Goal: Task Accomplishment & Management: Complete application form

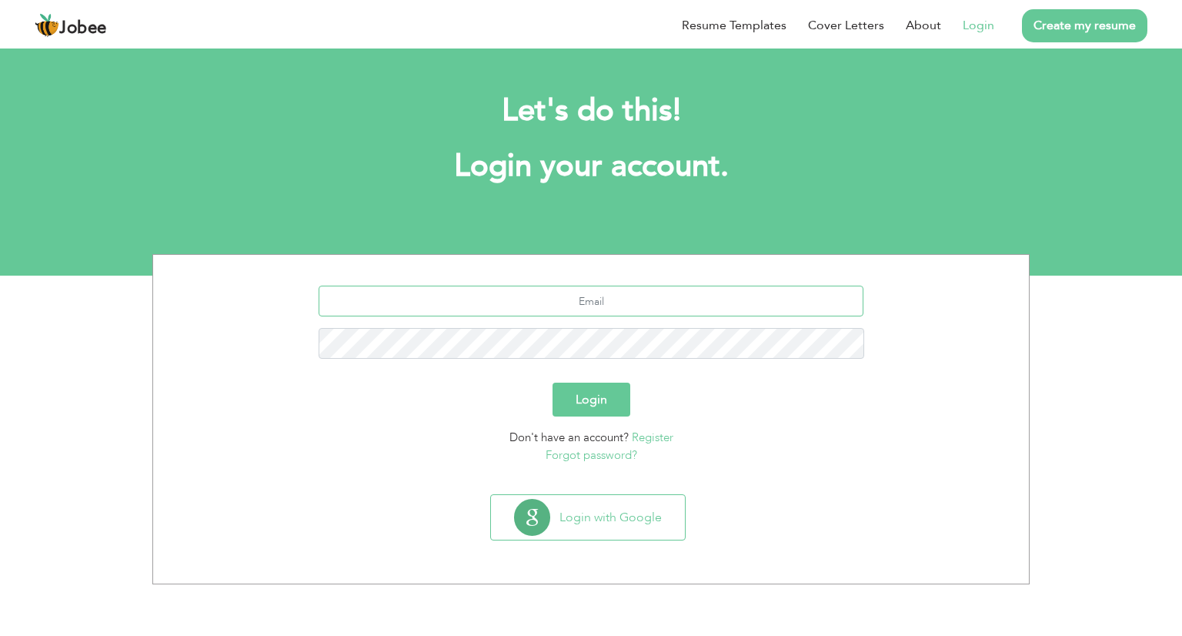
click at [632, 302] on input "text" at bounding box center [592, 300] width 546 height 31
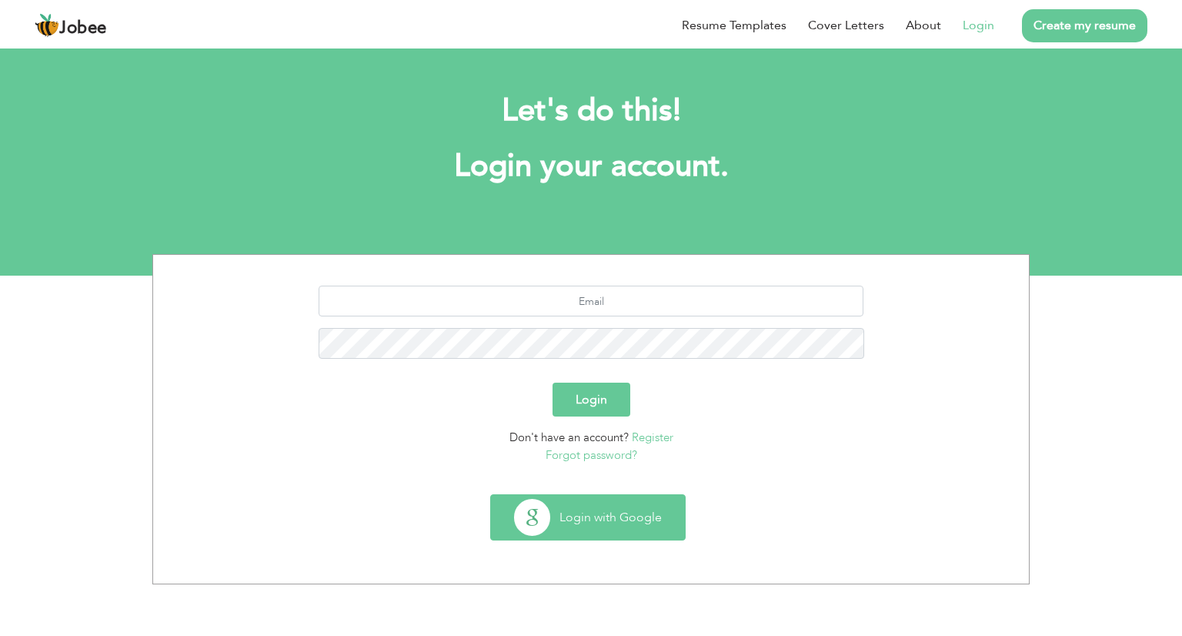
click at [626, 499] on button "Login with Google" at bounding box center [588, 517] width 194 height 45
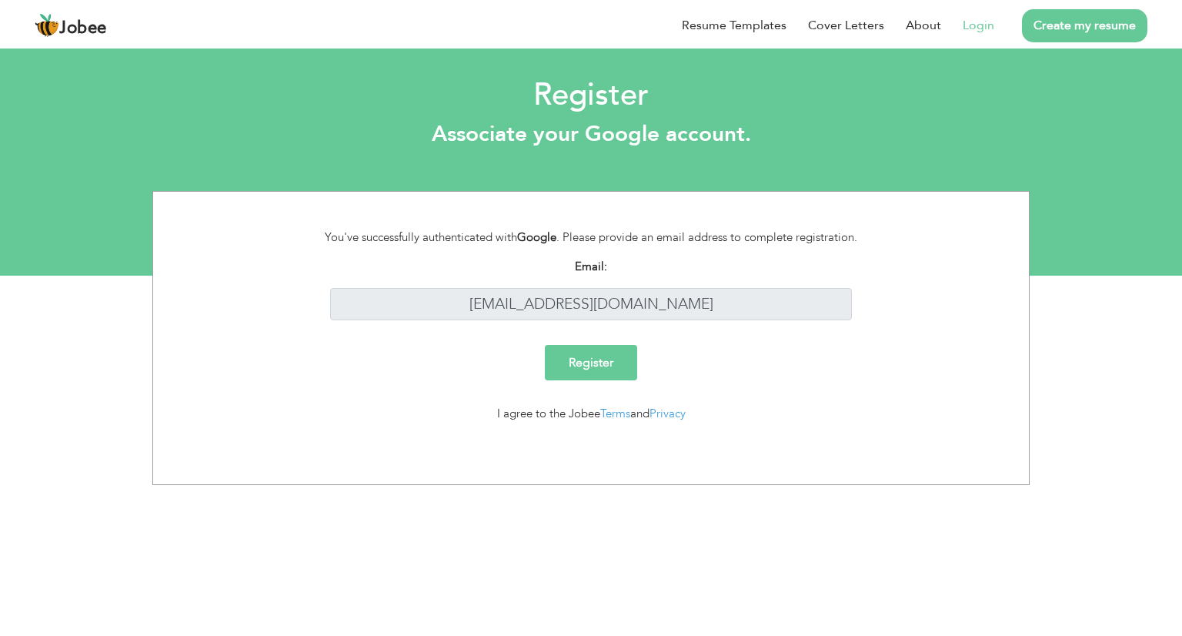
click at [577, 358] on input "Register" at bounding box center [591, 362] width 92 height 35
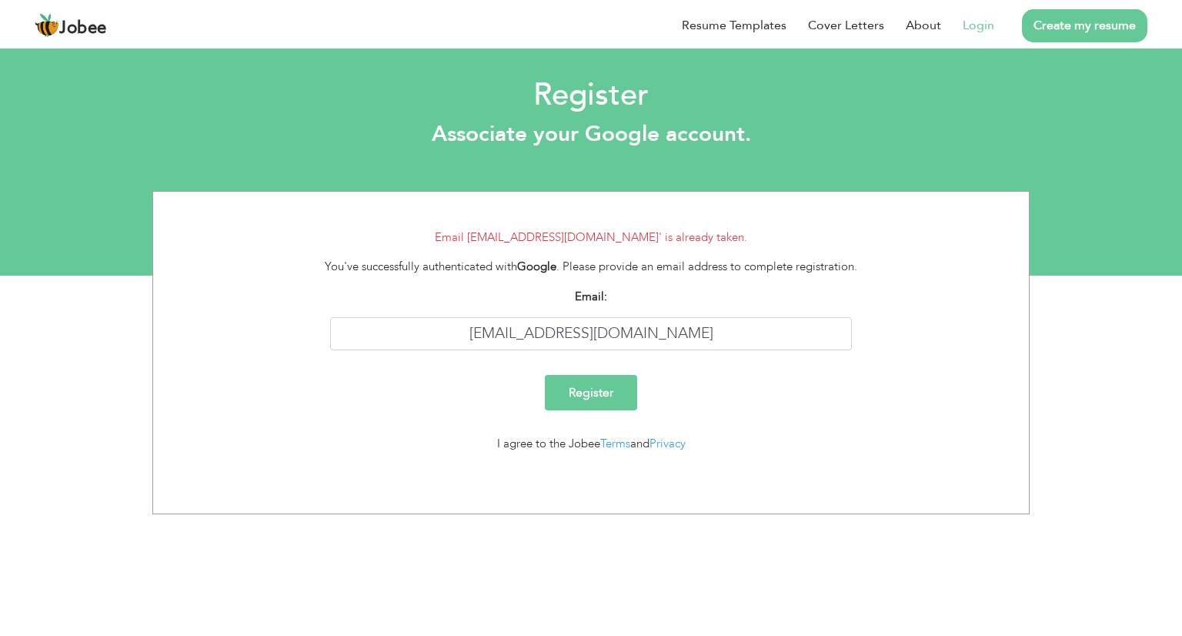
click at [968, 23] on link "Login" at bounding box center [979, 25] width 32 height 18
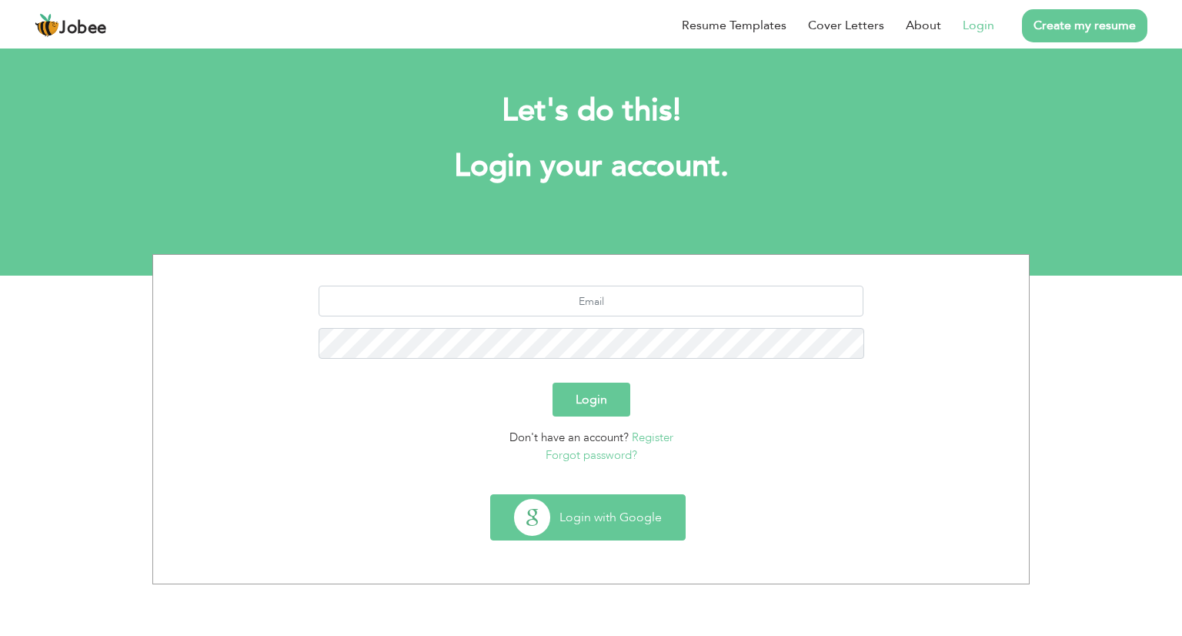
click at [592, 519] on button "Login with Google" at bounding box center [588, 517] width 194 height 45
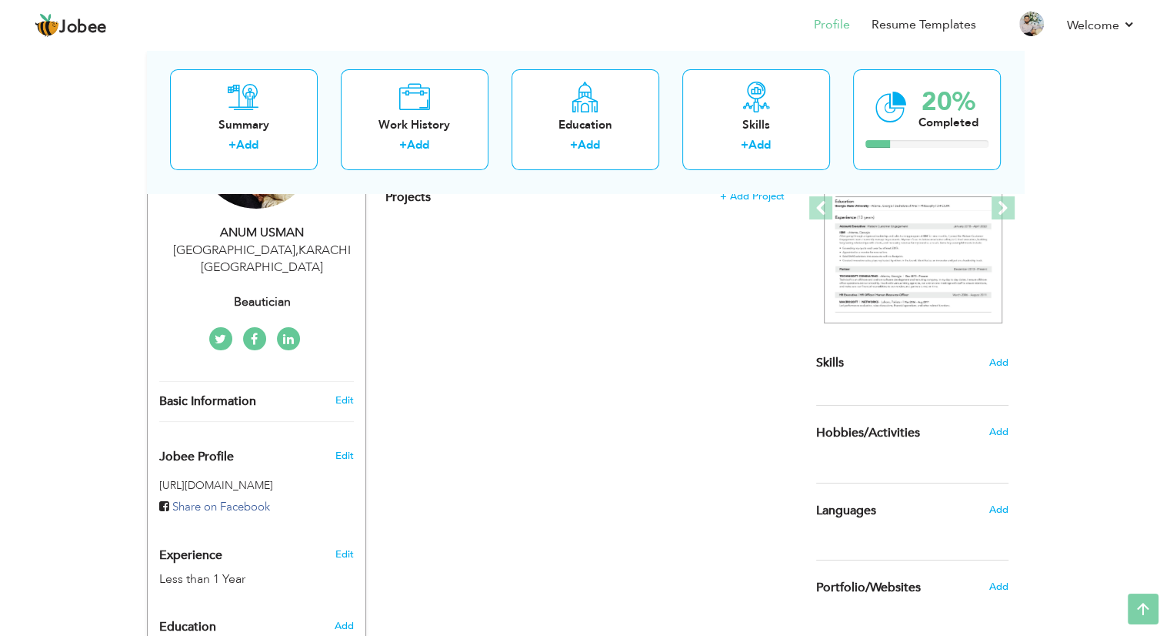
scroll to position [8, 0]
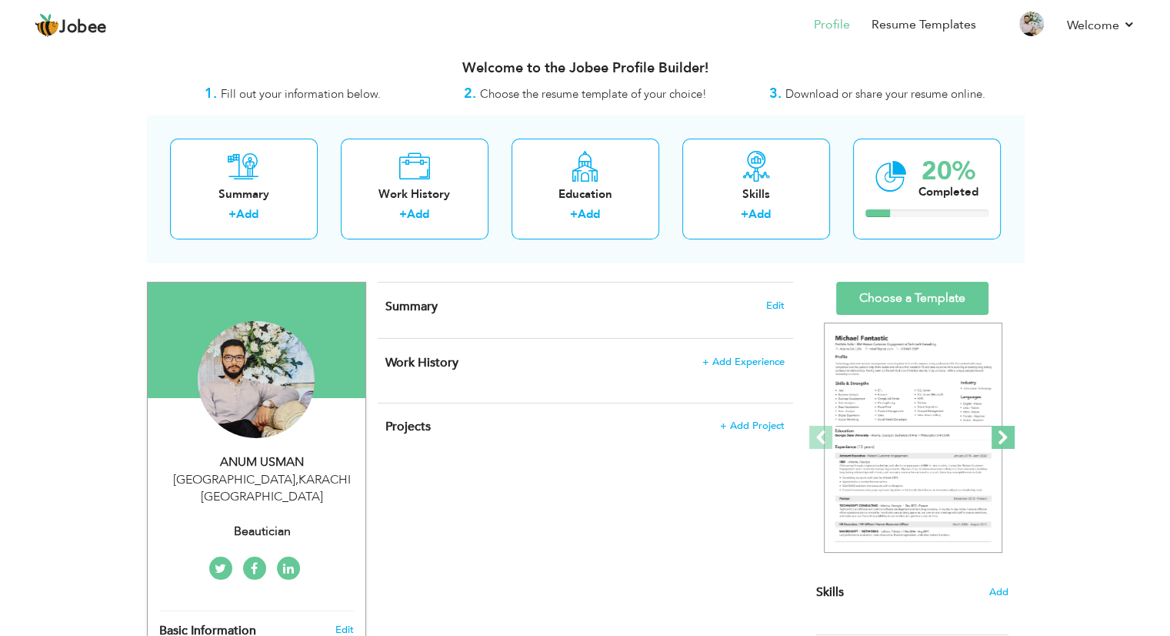
click at [999, 430] on span at bounding box center [1003, 437] width 23 height 23
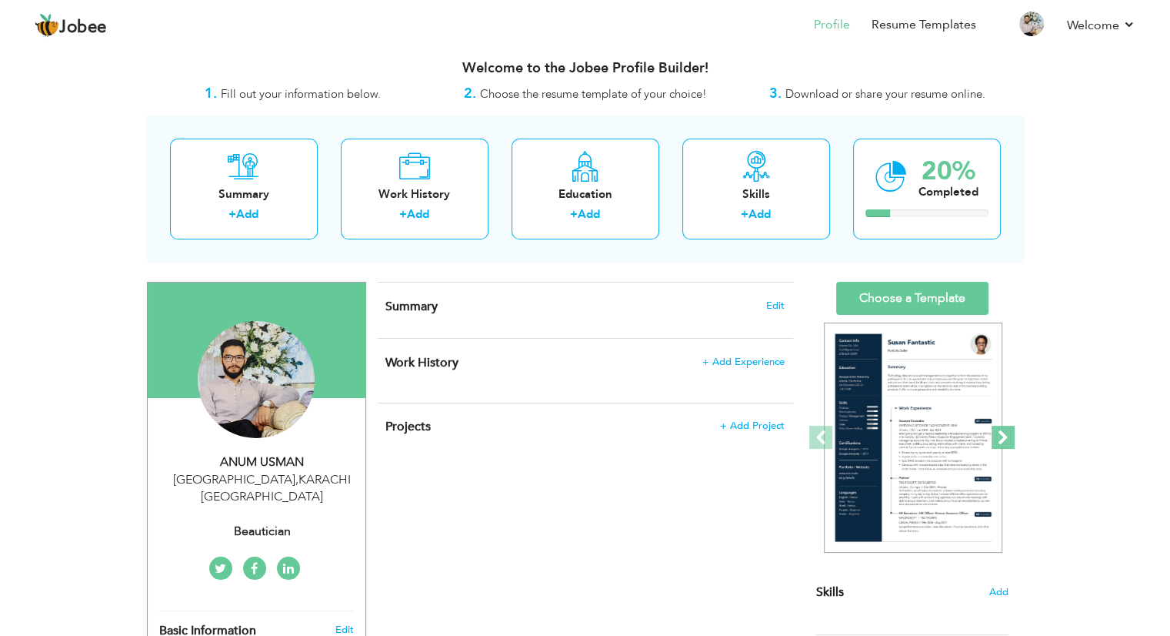
click at [999, 430] on span at bounding box center [1003, 437] width 23 height 23
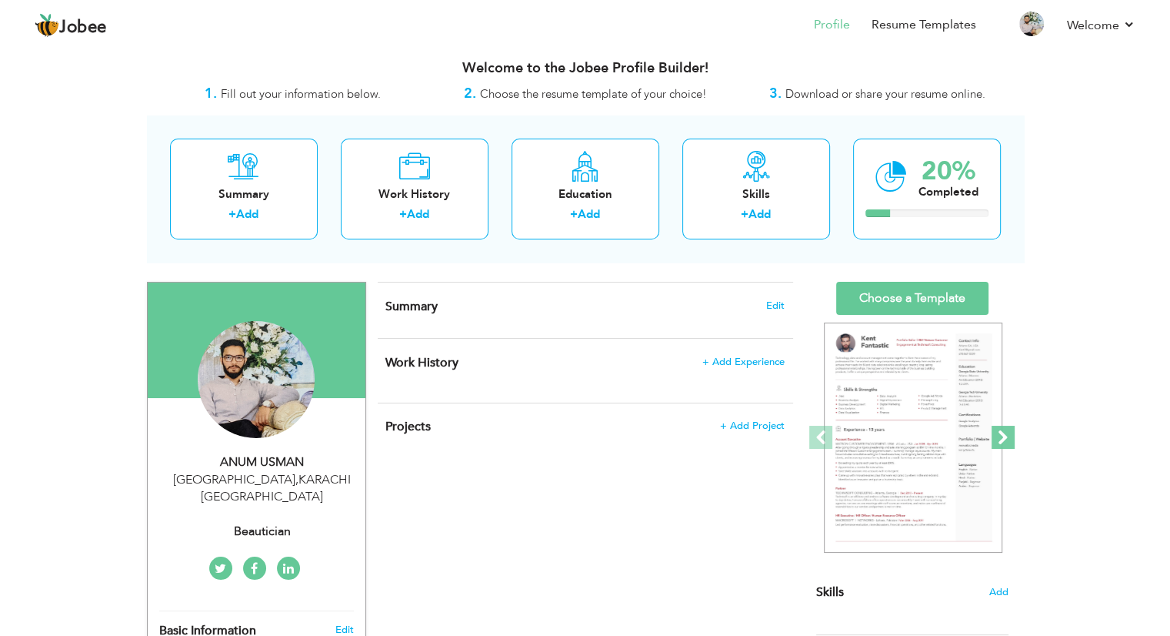
click at [999, 430] on span at bounding box center [1003, 437] width 23 height 23
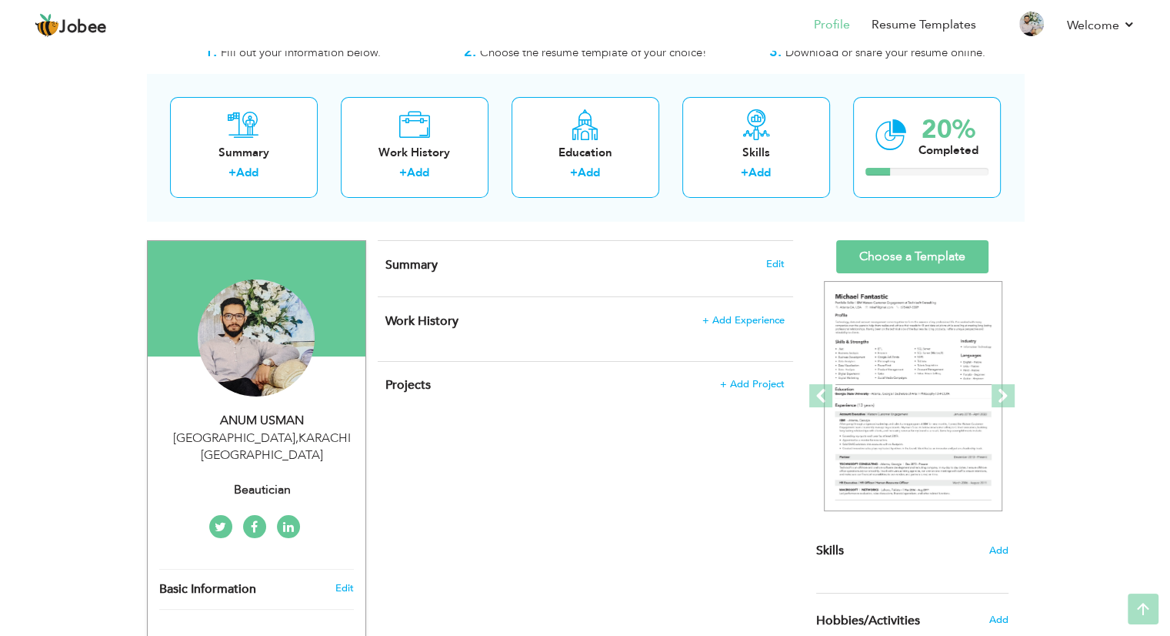
scroll to position [0, 0]
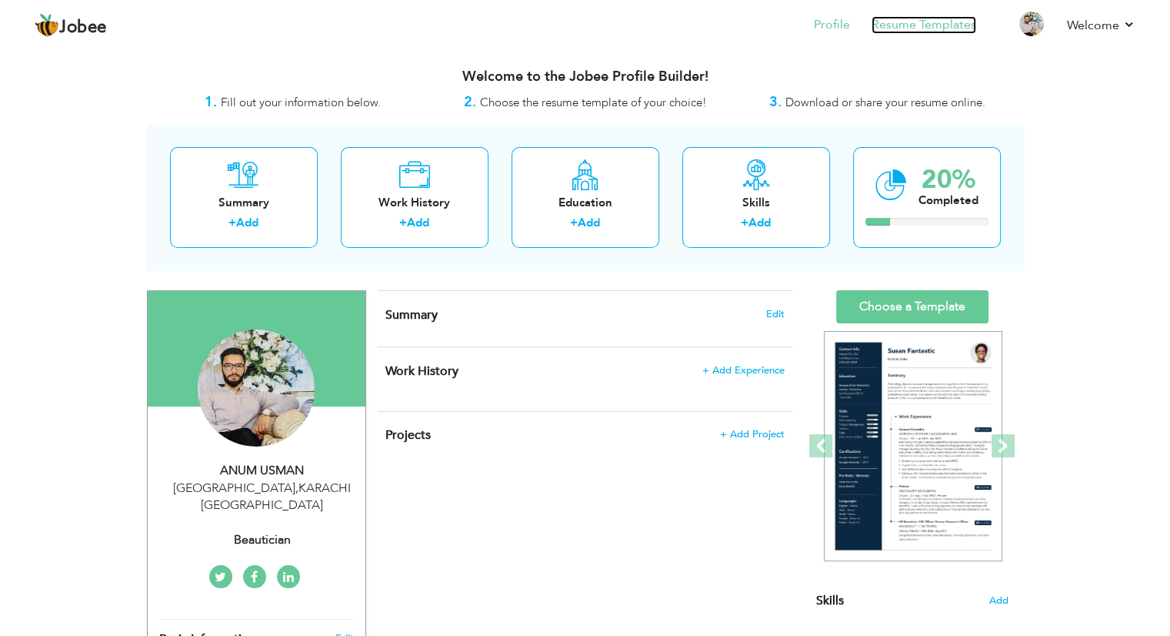
click at [941, 21] on link "Resume Templates" at bounding box center [924, 25] width 105 height 18
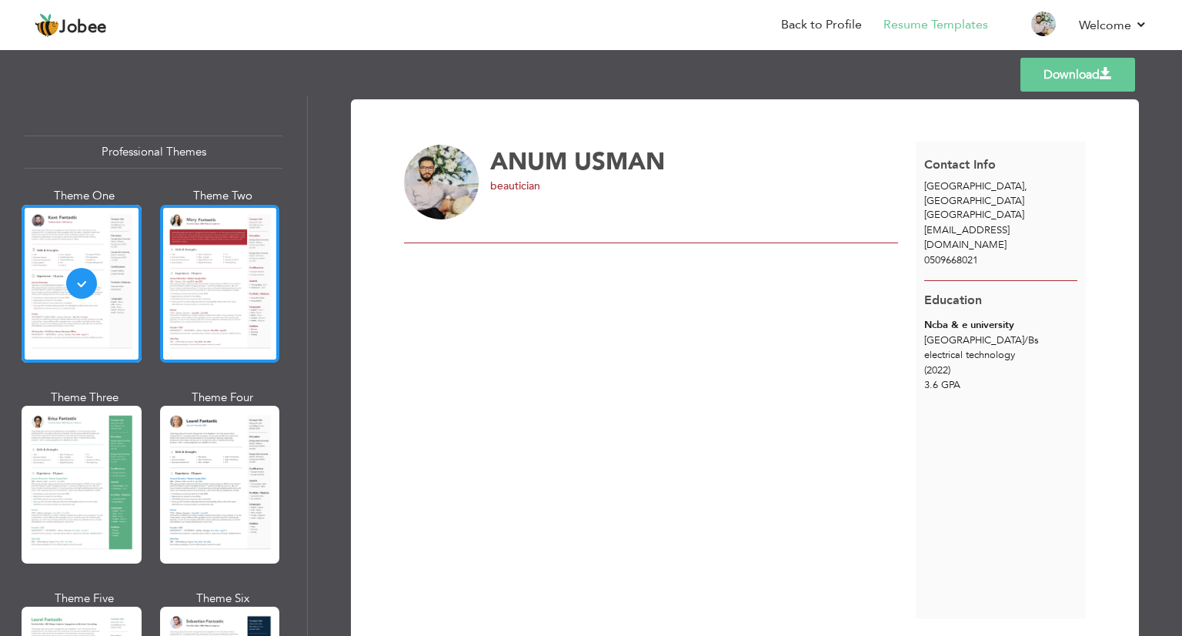
click at [249, 284] on div at bounding box center [220, 284] width 120 height 158
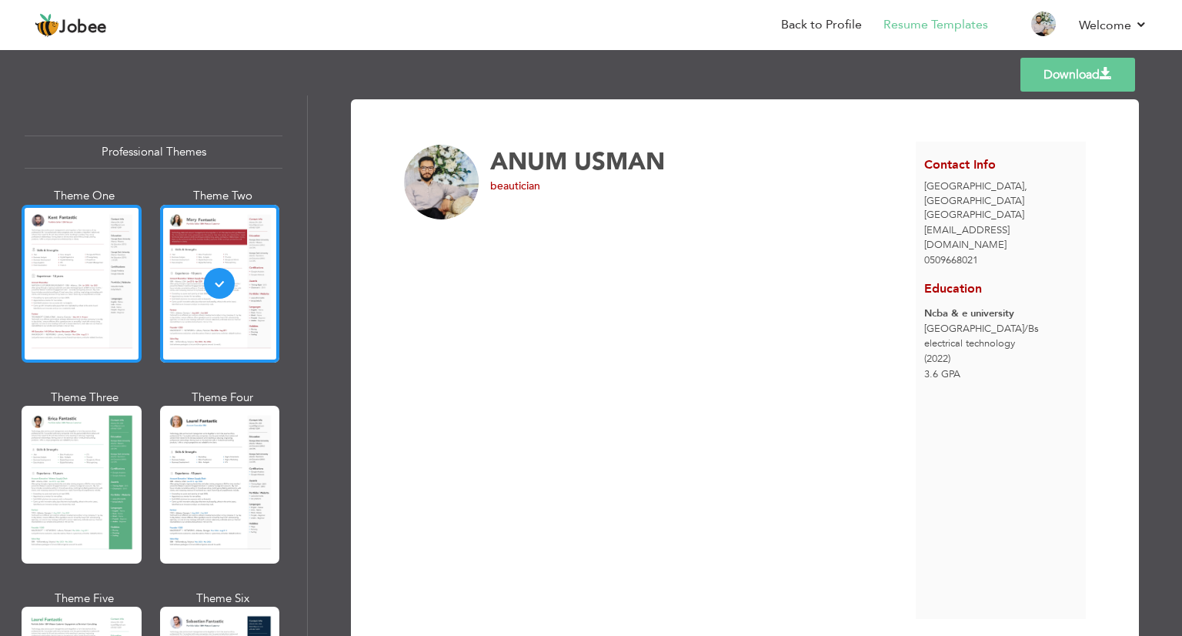
click at [117, 289] on div at bounding box center [82, 284] width 120 height 158
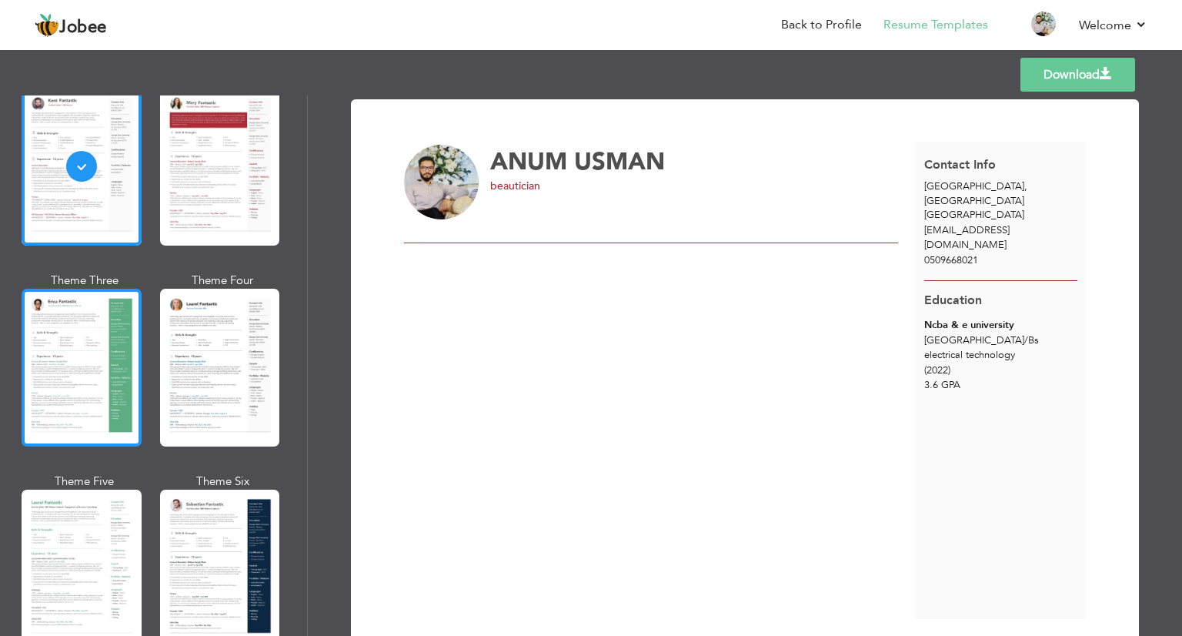
scroll to position [154, 0]
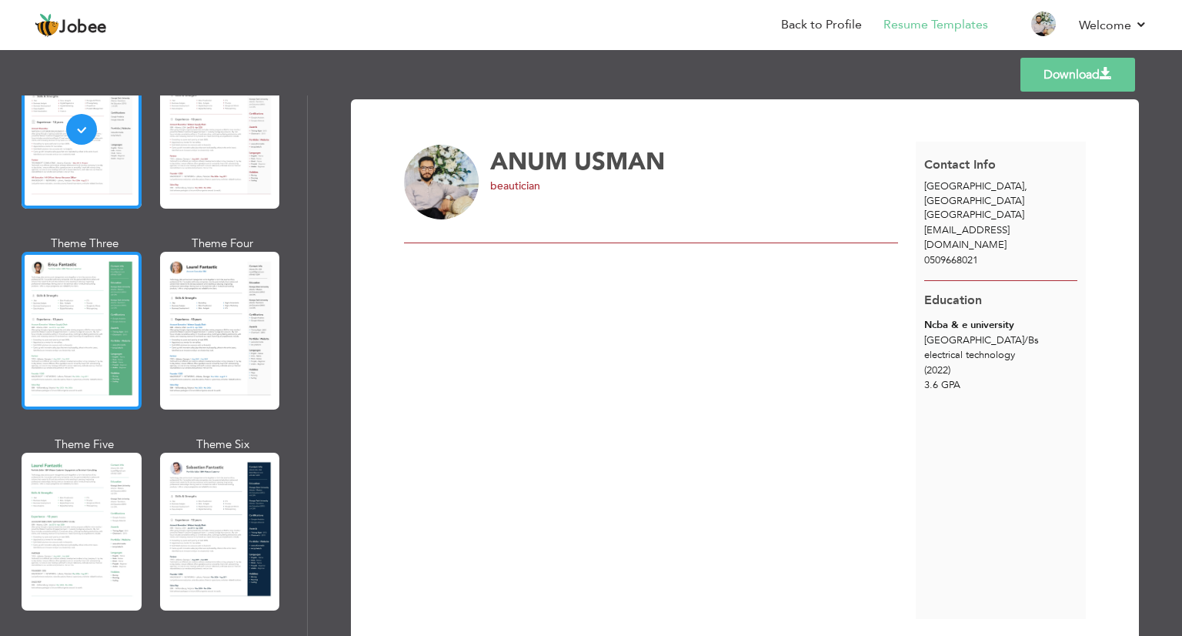
click at [95, 358] on div at bounding box center [82, 331] width 120 height 158
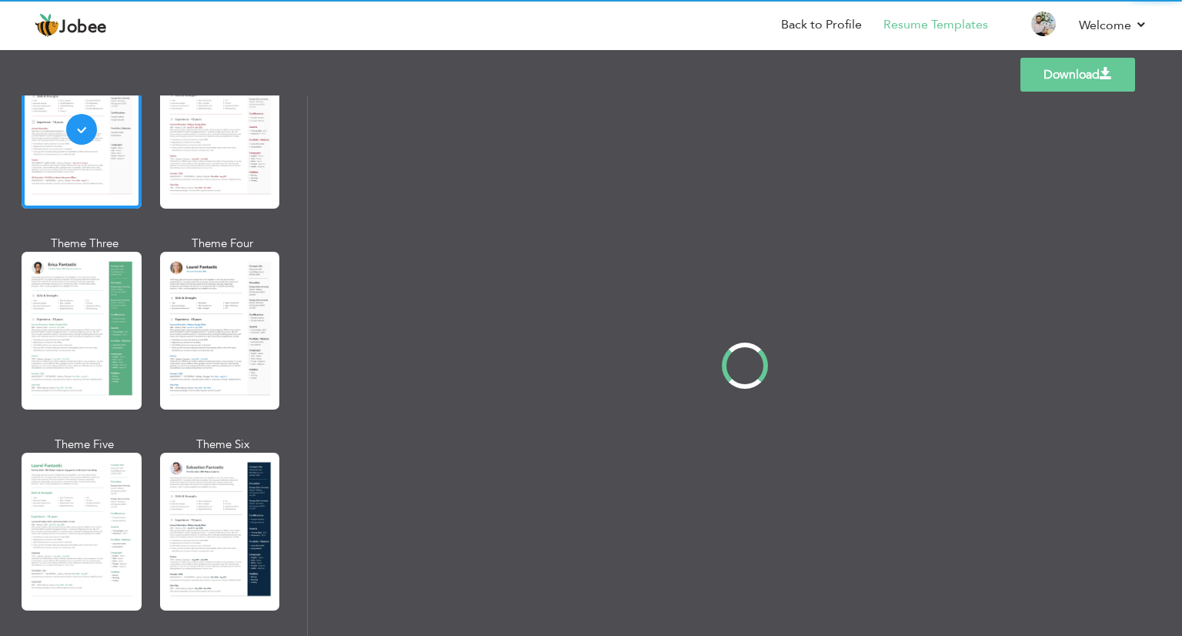
click at [222, 333] on div "Professional Themes Theme One Theme Two Theme Three Theme Four" at bounding box center [591, 365] width 1182 height 540
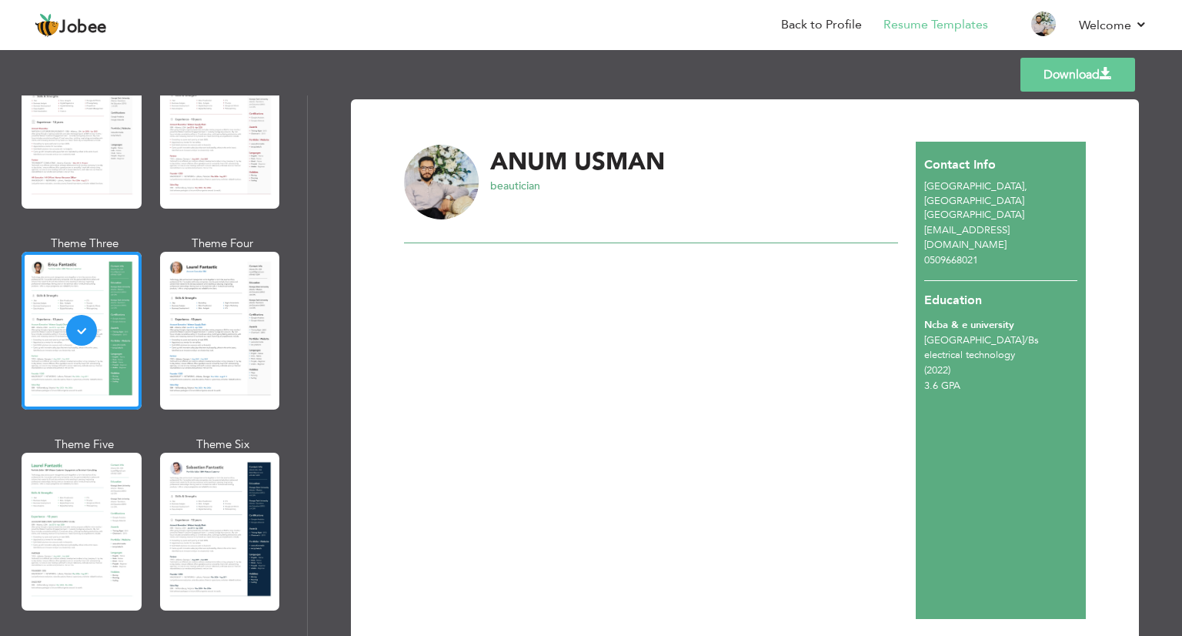
drag, startPoint x: 115, startPoint y: 472, endPoint x: 158, endPoint y: 474, distance: 43.1
click at [117, 472] on div at bounding box center [82, 531] width 120 height 158
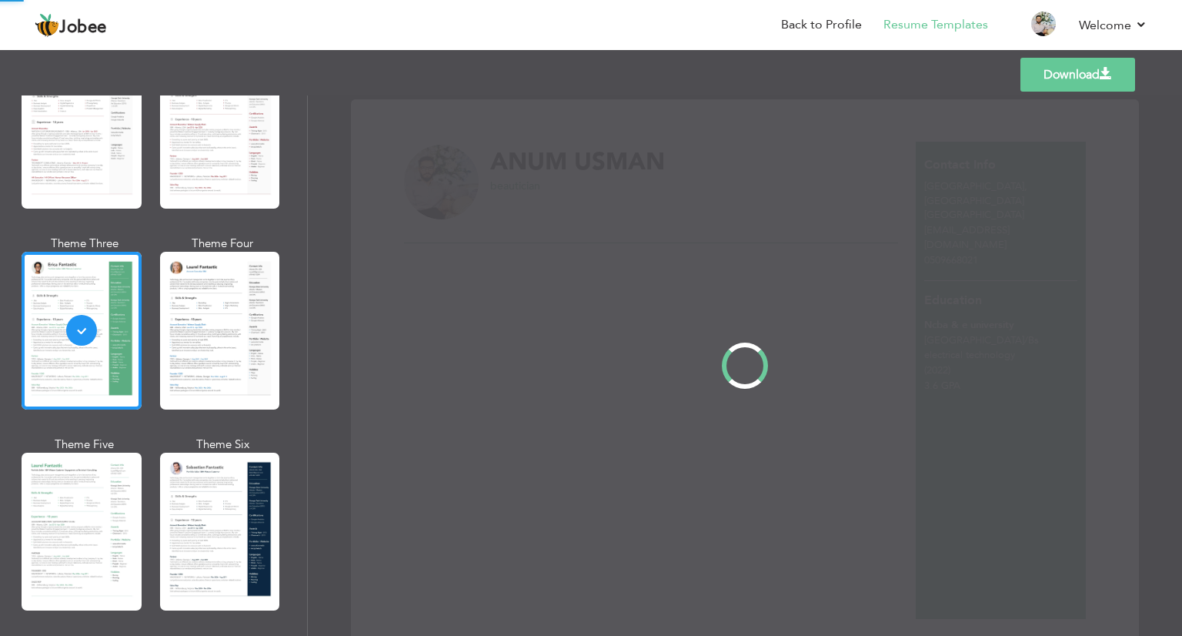
click at [241, 478] on div "Professional Themes Theme One Theme Two Theme Three Theme Four" at bounding box center [591, 365] width 1182 height 540
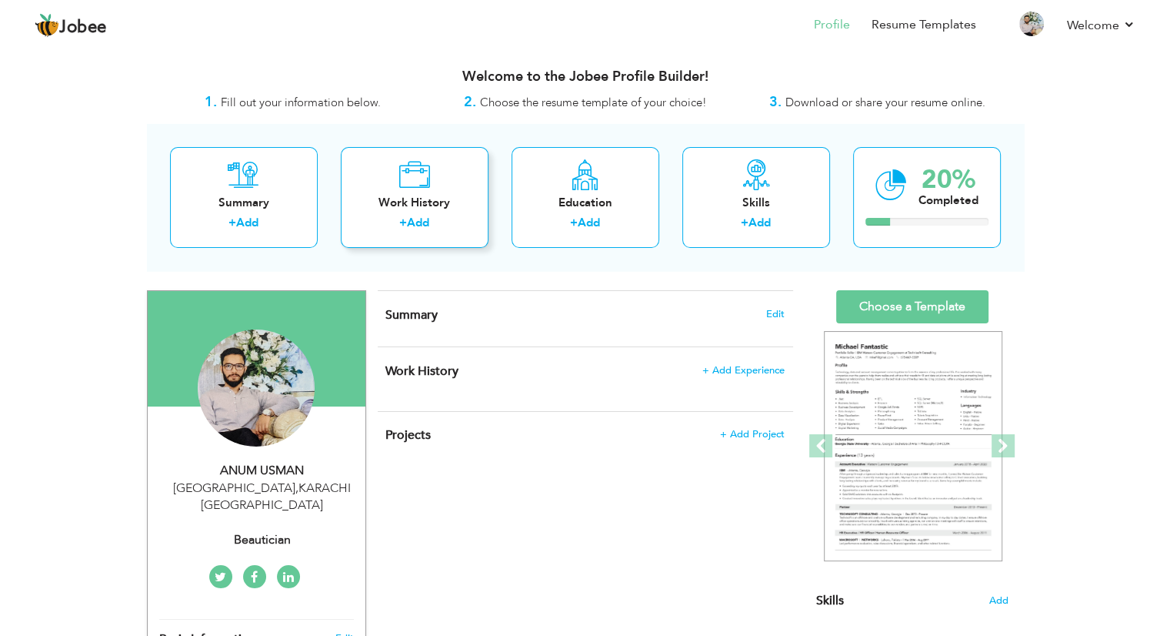
click at [409, 222] on link "Add" at bounding box center [418, 222] width 22 height 15
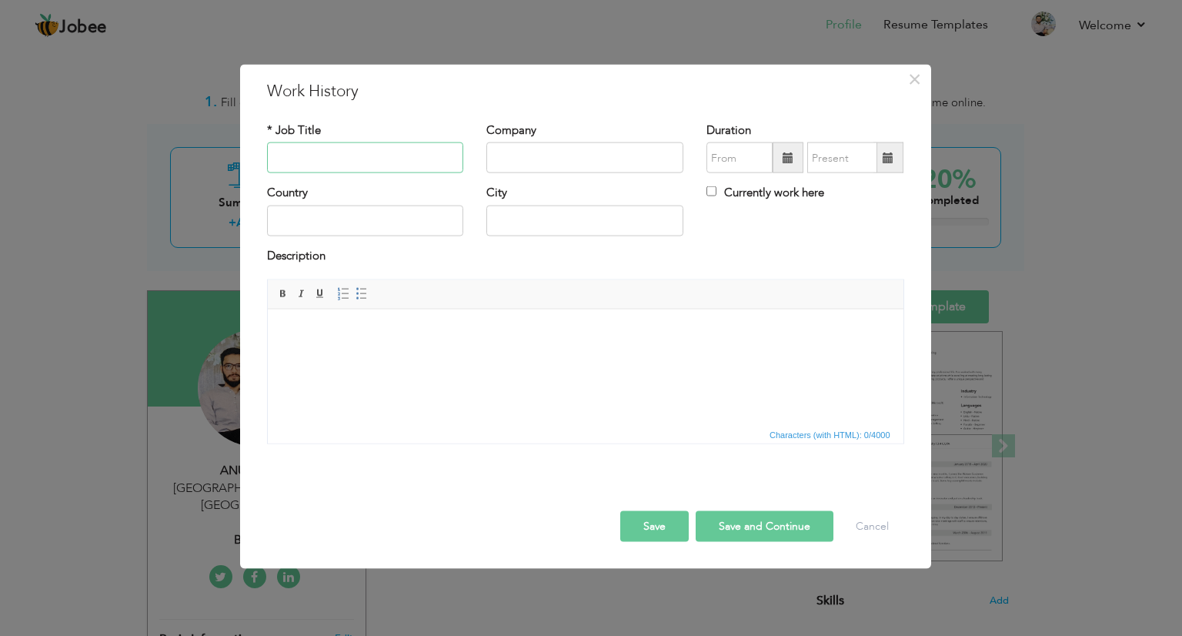
click at [413, 152] on input "text" at bounding box center [365, 157] width 197 height 31
click at [555, 167] on input "text" at bounding box center [584, 157] width 197 height 31
click at [368, 155] on input "Plumbing supervisor" at bounding box center [365, 157] width 197 height 31
click at [572, 156] on input "text" at bounding box center [584, 157] width 197 height 31
click at [334, 157] on input "Plumbing superviser" at bounding box center [365, 157] width 197 height 31
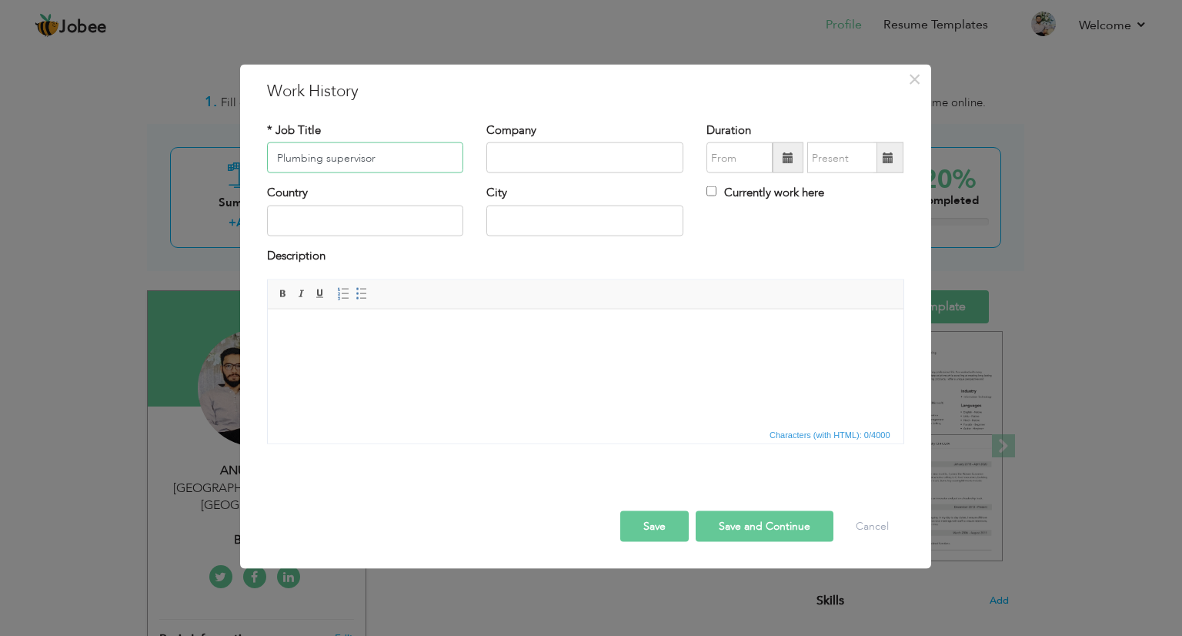
type input "Plumbing supervisor"
click at [549, 164] on input "text" at bounding box center [584, 157] width 197 height 31
paste input "ALPHA IMPEX ELECTROMECHANICAL"
type input "ALPHA IMPEX ELECTROMECHANICAL LLC"
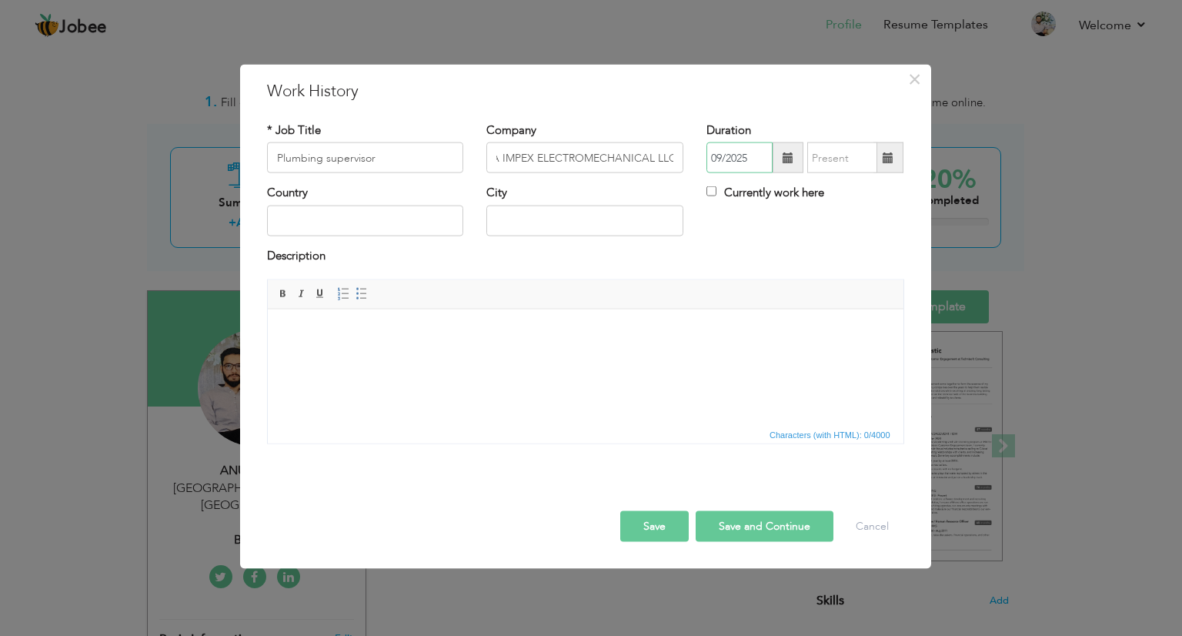
click at [765, 167] on input "09/2025" at bounding box center [739, 157] width 66 height 31
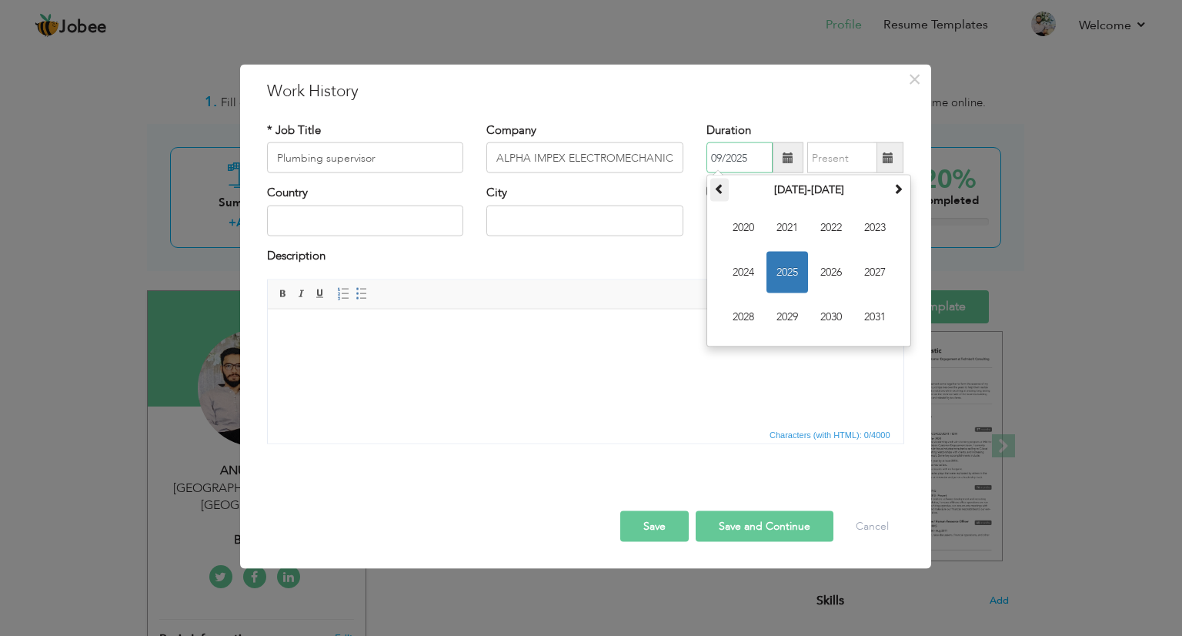
click at [720, 185] on span at bounding box center [719, 188] width 11 height 11
click at [748, 316] on span "2008" at bounding box center [744, 317] width 42 height 42
click at [788, 265] on span "Jun" at bounding box center [787, 273] width 42 height 42
type input "06/2008"
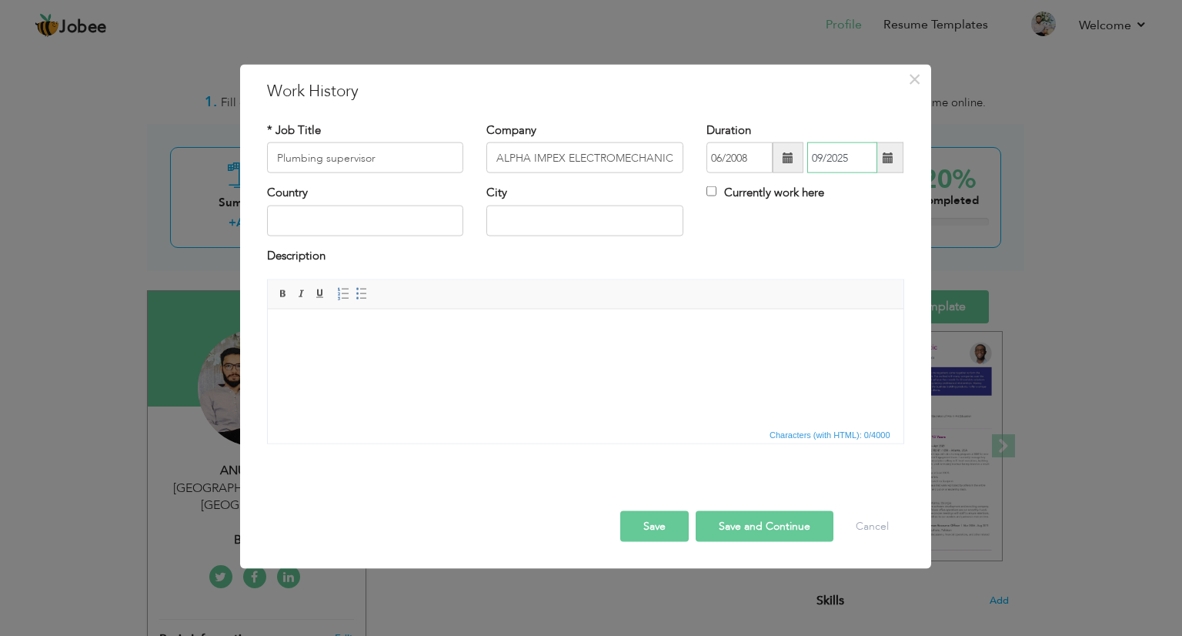
click at [840, 164] on input "09/2025" at bounding box center [842, 157] width 70 height 31
click at [889, 158] on span at bounding box center [888, 157] width 11 height 11
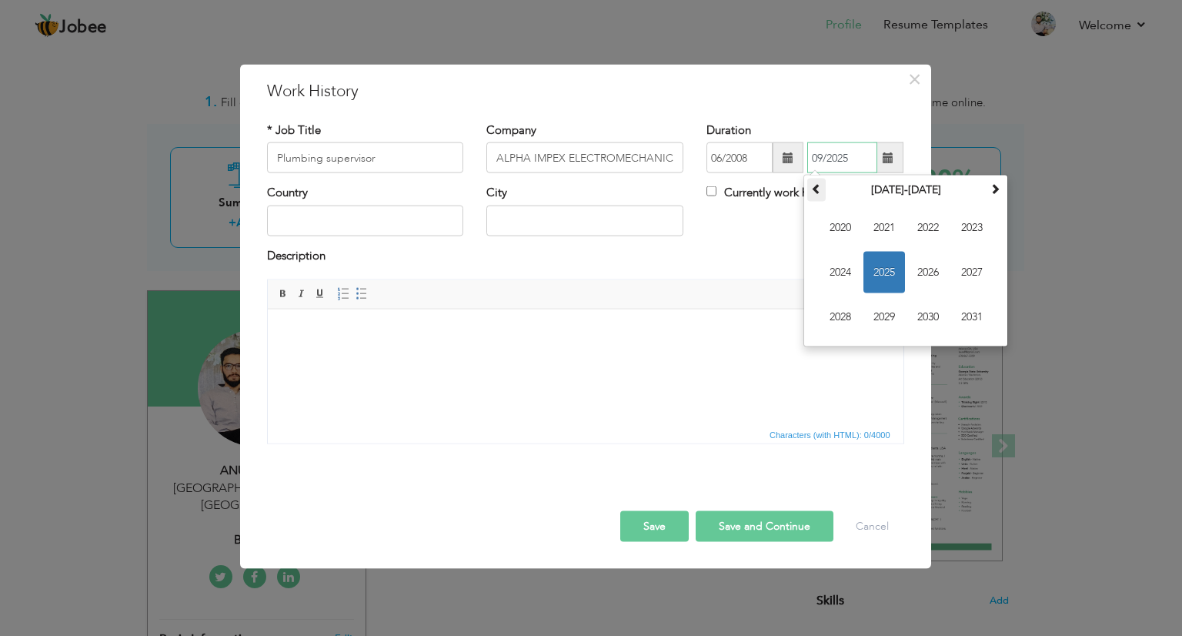
click at [822, 195] on th at bounding box center [816, 190] width 18 height 23
click at [972, 306] on span "2021" at bounding box center [972, 317] width 42 height 42
click at [966, 234] on span "Apr" at bounding box center [972, 228] width 42 height 42
type input "04/2021"
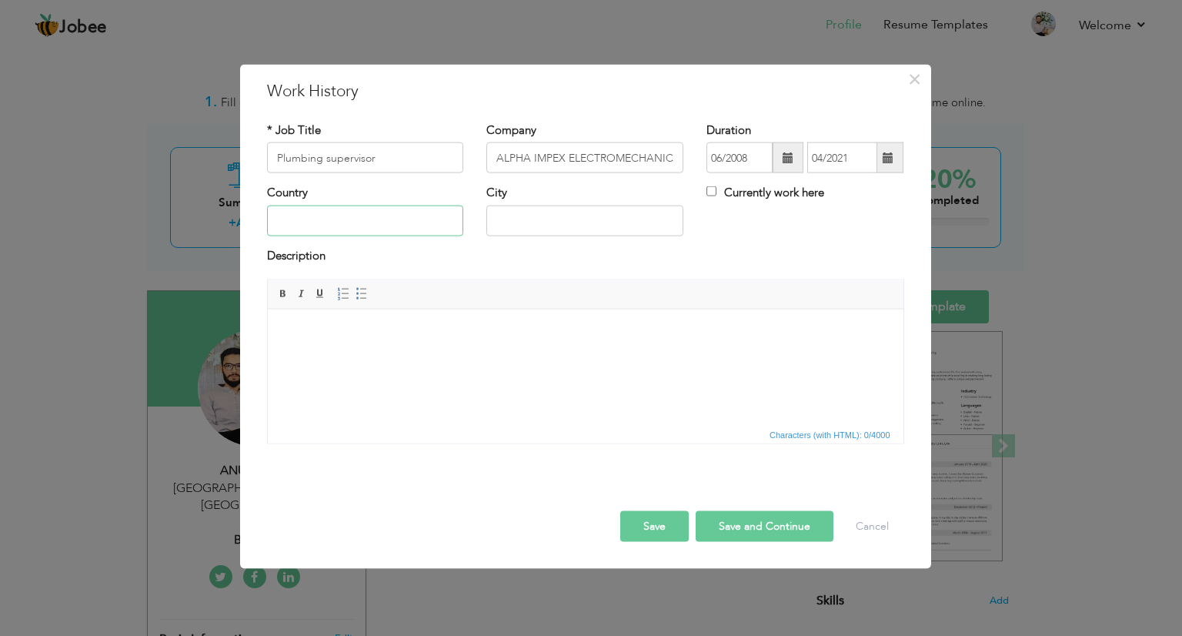
click at [399, 229] on input "text" at bounding box center [365, 220] width 197 height 31
click at [562, 220] on input "text" at bounding box center [584, 220] width 197 height 31
drag, startPoint x: 342, startPoint y: 229, endPoint x: 277, endPoint y: 235, distance: 64.9
click at [277, 235] on input "[GEOGRAPHIC_DATA]" at bounding box center [365, 220] width 197 height 31
type input "[GEOGRAPHIC_DATA]"
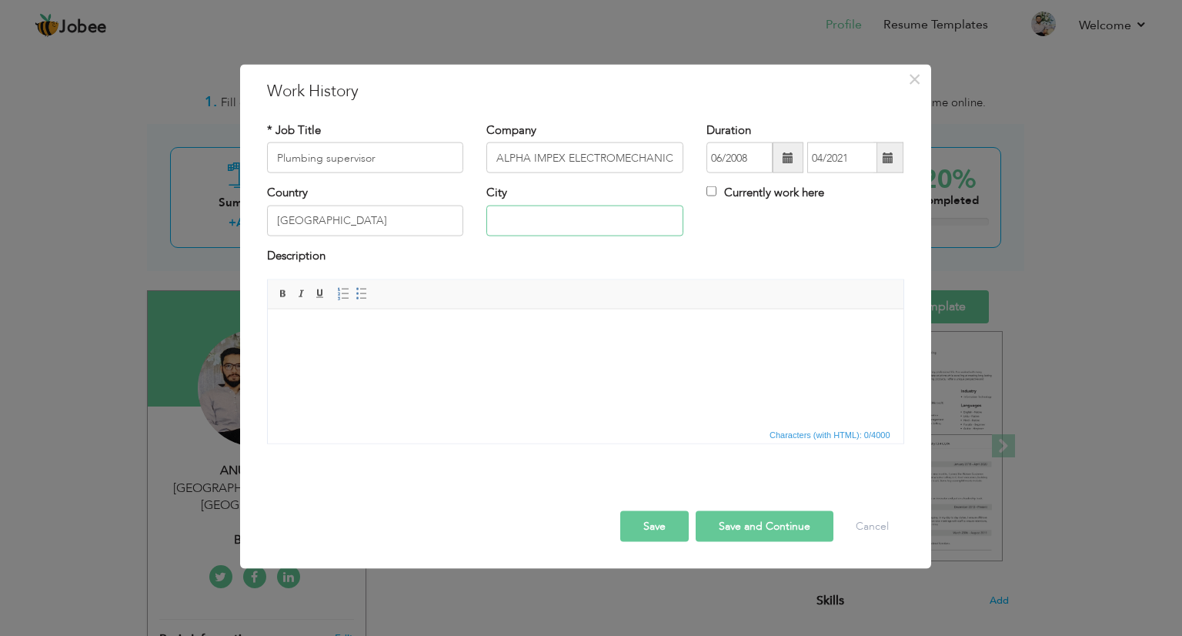
click at [579, 225] on input "text" at bounding box center [584, 220] width 197 height 31
type input "[GEOGRAPHIC_DATA]"
click at [512, 355] on html at bounding box center [585, 332] width 636 height 47
click at [452, 355] on html at bounding box center [585, 332] width 636 height 47
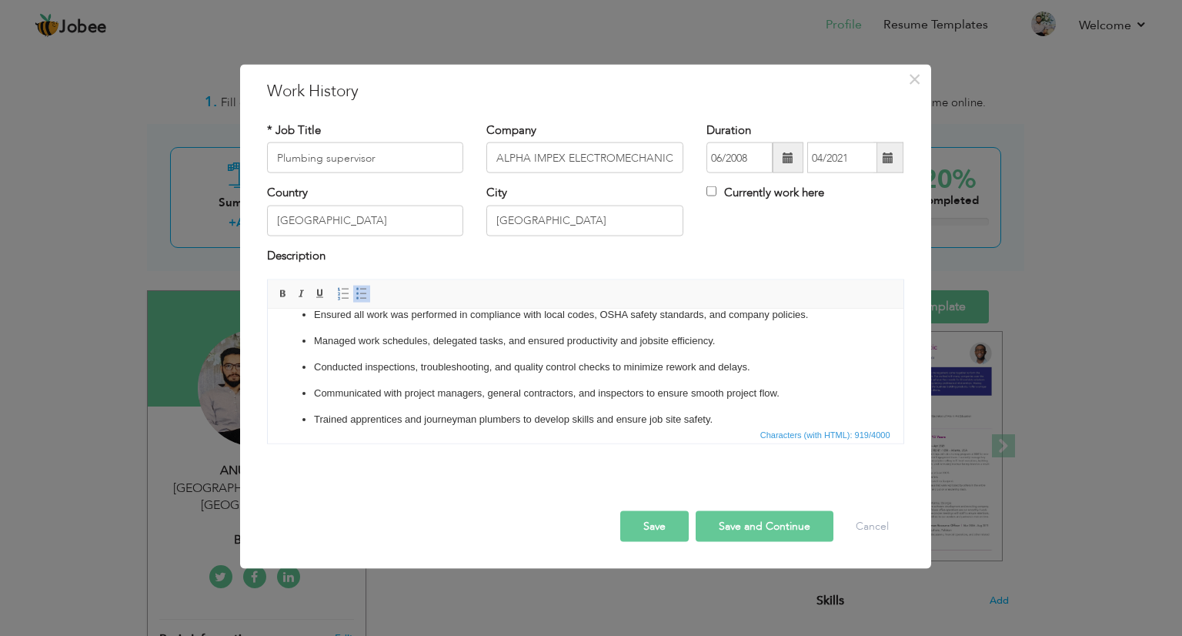
click at [665, 526] on button "Save" at bounding box center [654, 526] width 68 height 31
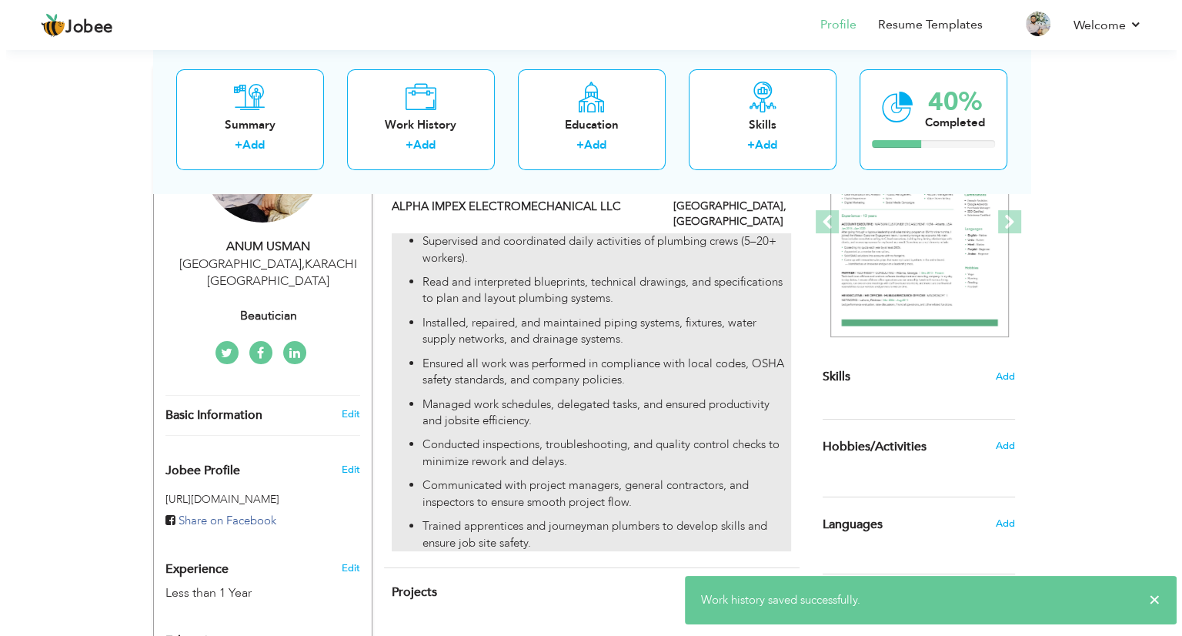
scroll to position [154, 0]
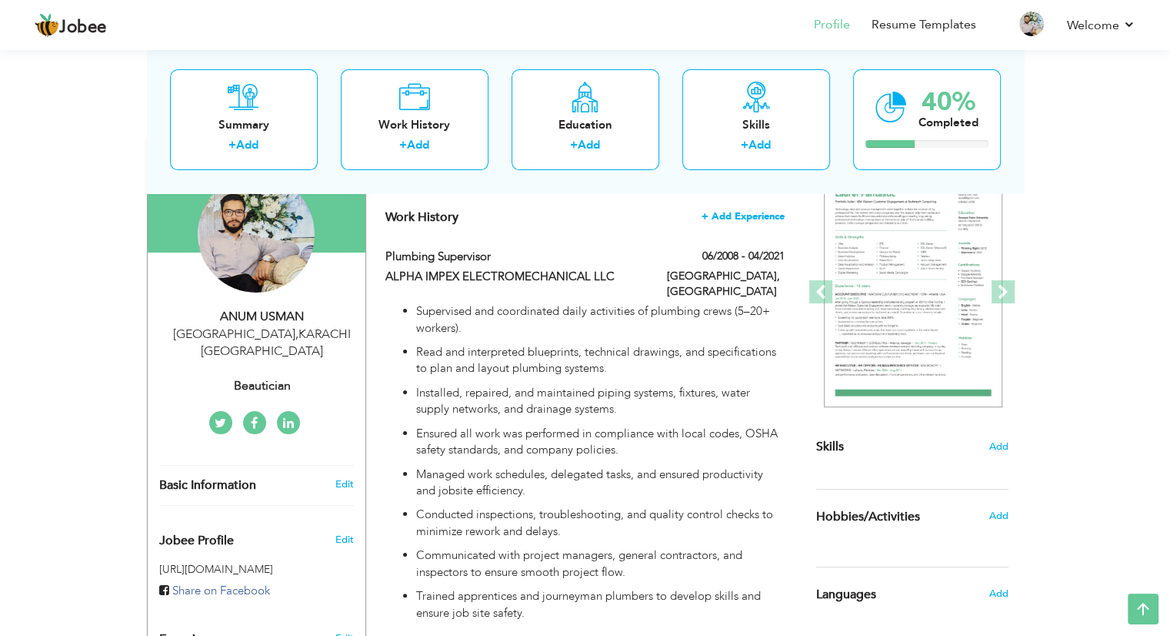
click at [722, 215] on span "+ Add Experience" at bounding box center [743, 216] width 83 height 11
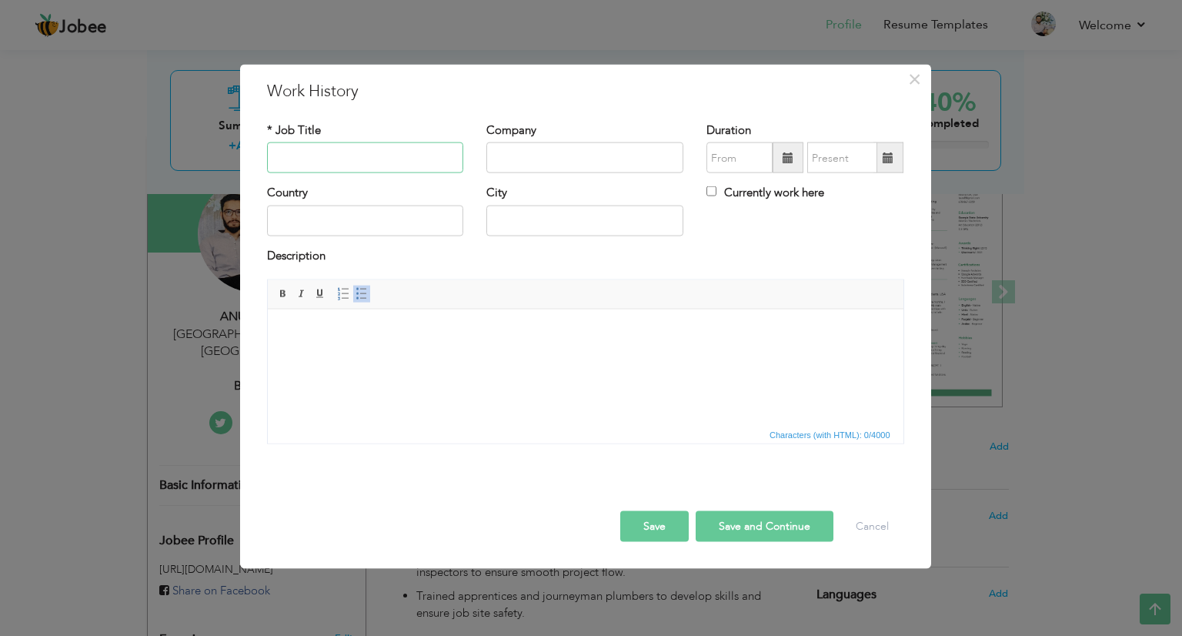
click at [413, 162] on input "text" at bounding box center [365, 157] width 197 height 31
click at [529, 156] on input "text" at bounding box center [584, 157] width 197 height 31
paste input "Etihad Rail L&T P roject RAK"
drag, startPoint x: 609, startPoint y: 158, endPoint x: 579, endPoint y: 158, distance: 29.2
click at [579, 158] on input "Etihad Rail L&T P roject RAK" at bounding box center [584, 157] width 197 height 31
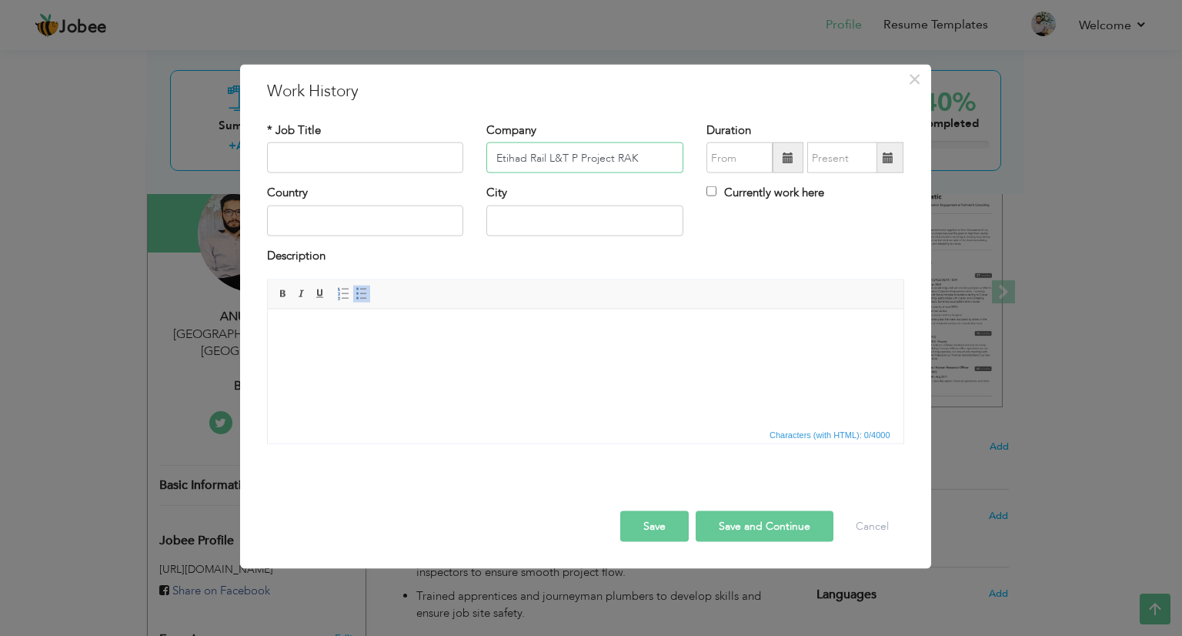
click at [643, 157] on input "Etihad Rail L&T P Project RAK" at bounding box center [584, 157] width 197 height 31
type input "Etihad Rail L&T P Project RAK"
click at [400, 160] on input "text" at bounding box center [365, 157] width 197 height 31
type input "Plumbing Formen"
click at [417, 224] on input "text" at bounding box center [365, 220] width 197 height 31
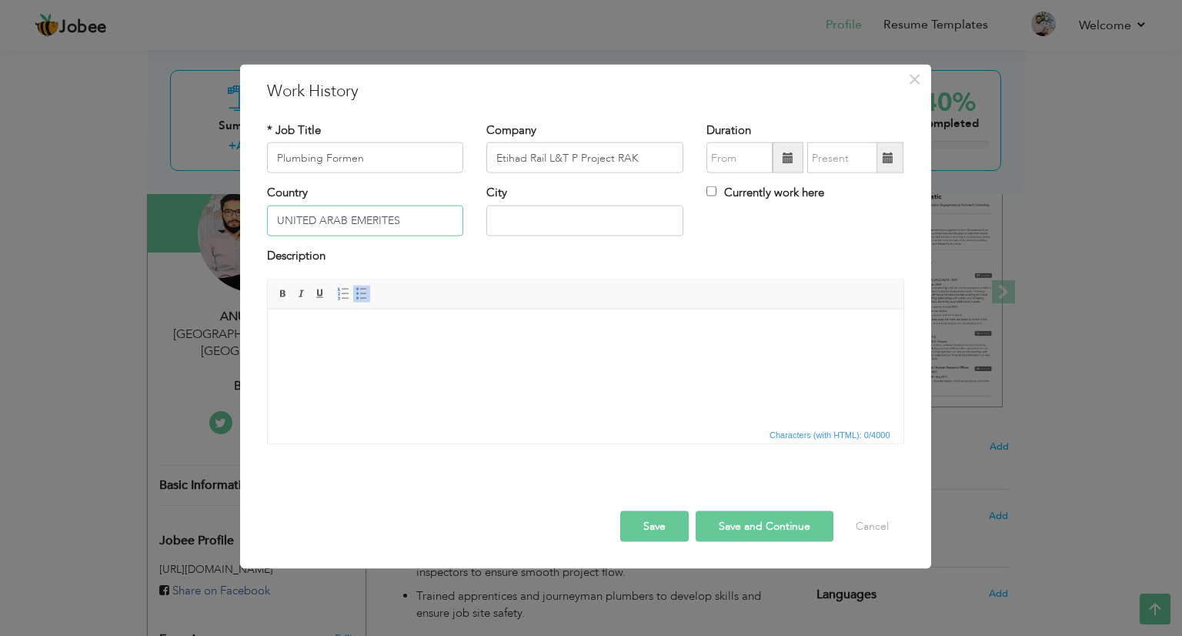
type input "UNITED ARAB EMERITES"
click at [553, 216] on input "text" at bounding box center [584, 220] width 197 height 31
type input "[GEOGRAPHIC_DATA]"
click at [537, 355] on html at bounding box center [585, 332] width 636 height 47
click at [455, 355] on html at bounding box center [585, 332] width 636 height 47
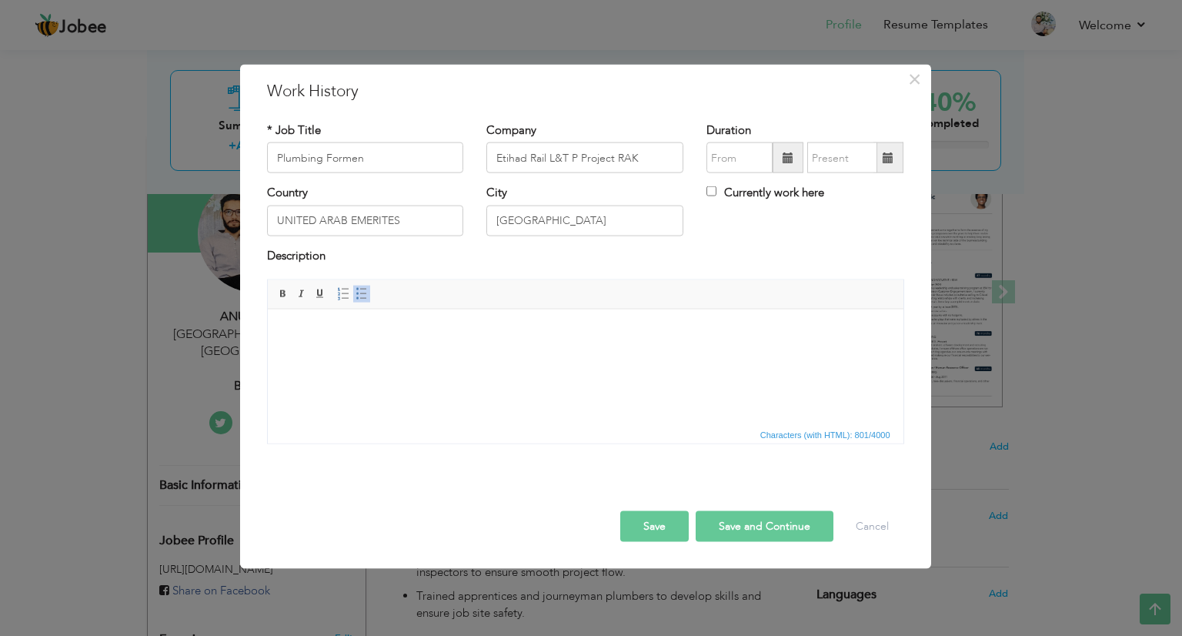
scroll to position [69, 0]
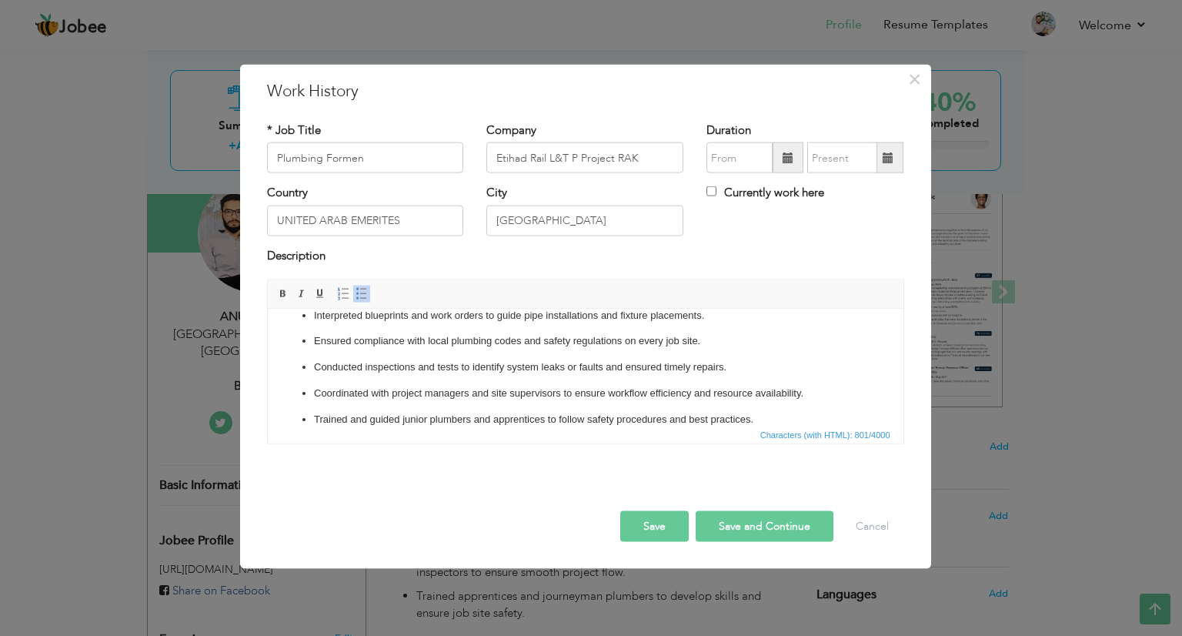
click at [659, 533] on button "Save" at bounding box center [654, 526] width 68 height 31
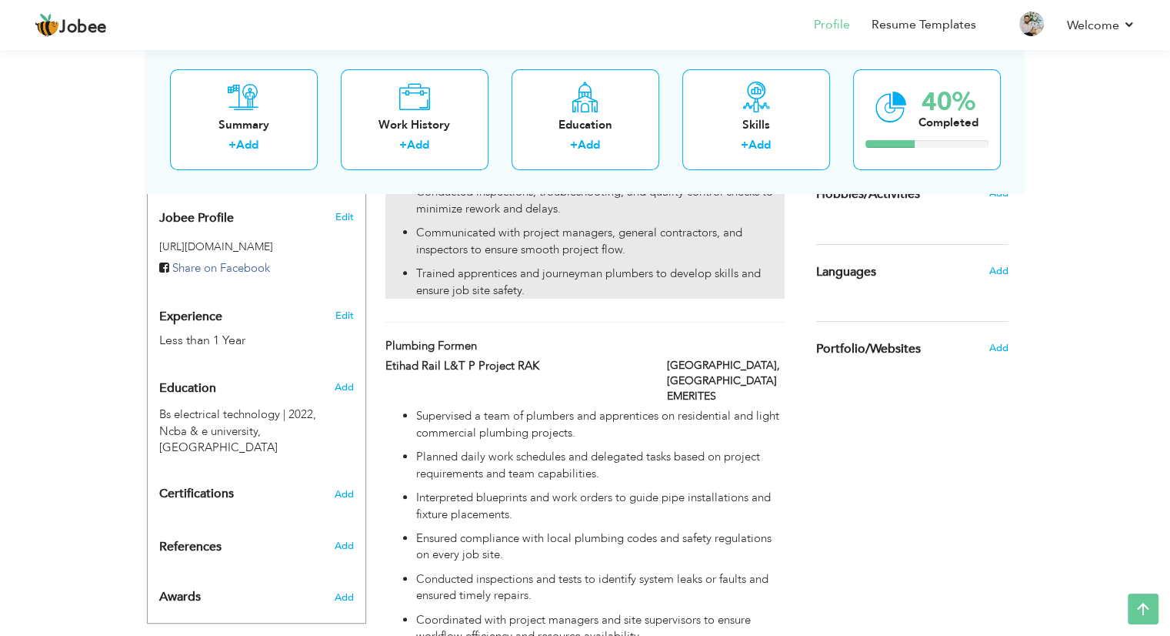
scroll to position [472, 0]
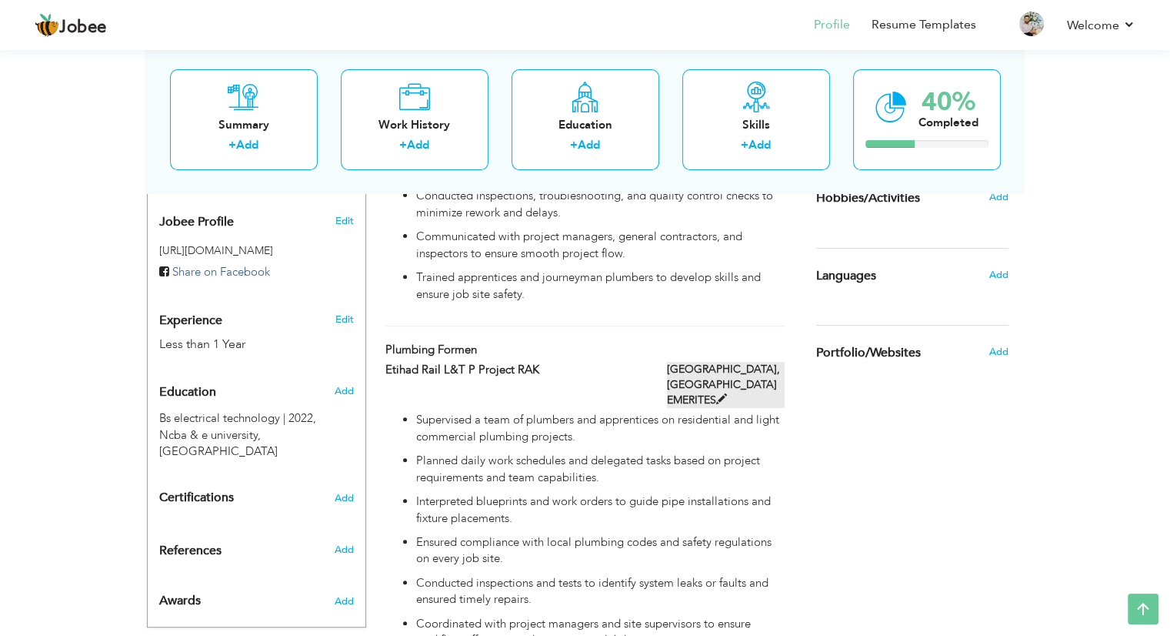
click at [719, 393] on span at bounding box center [721, 398] width 11 height 11
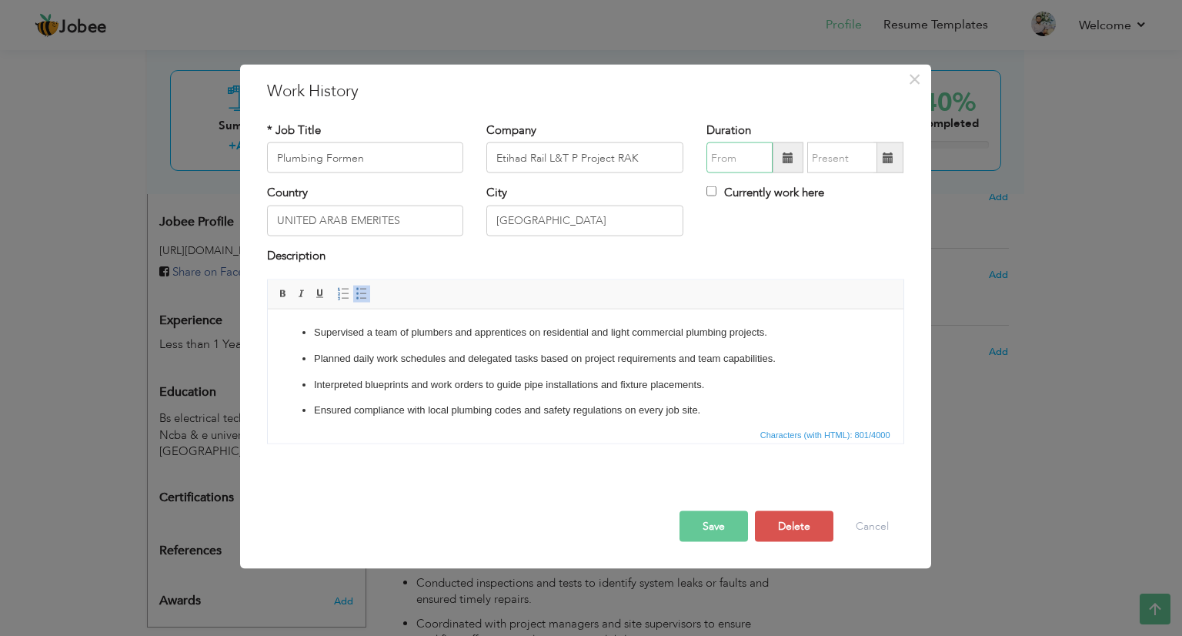
click at [756, 157] on input "text" at bounding box center [739, 157] width 66 height 31
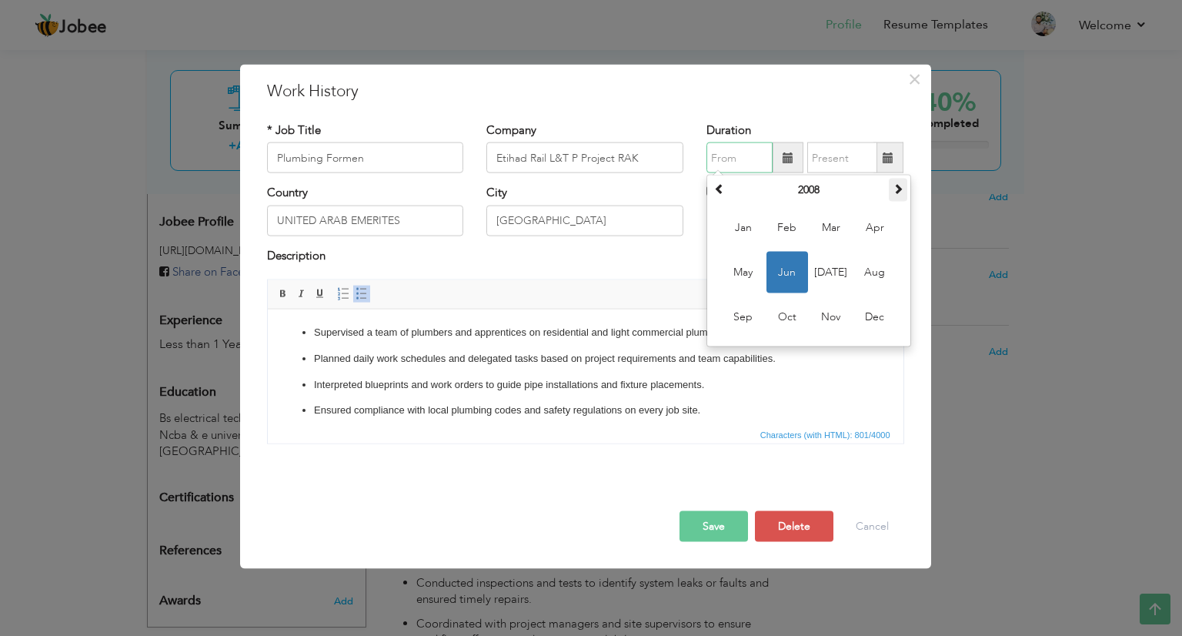
click at [893, 189] on span at bounding box center [898, 188] width 11 height 11
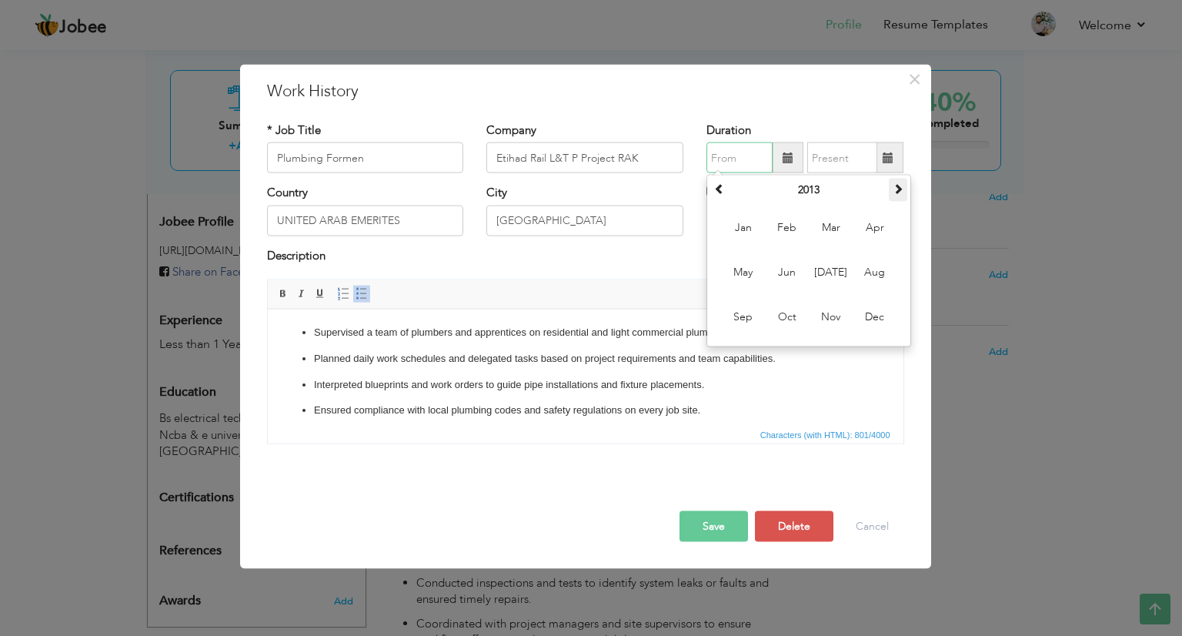
click at [893, 189] on span at bounding box center [898, 188] width 11 height 11
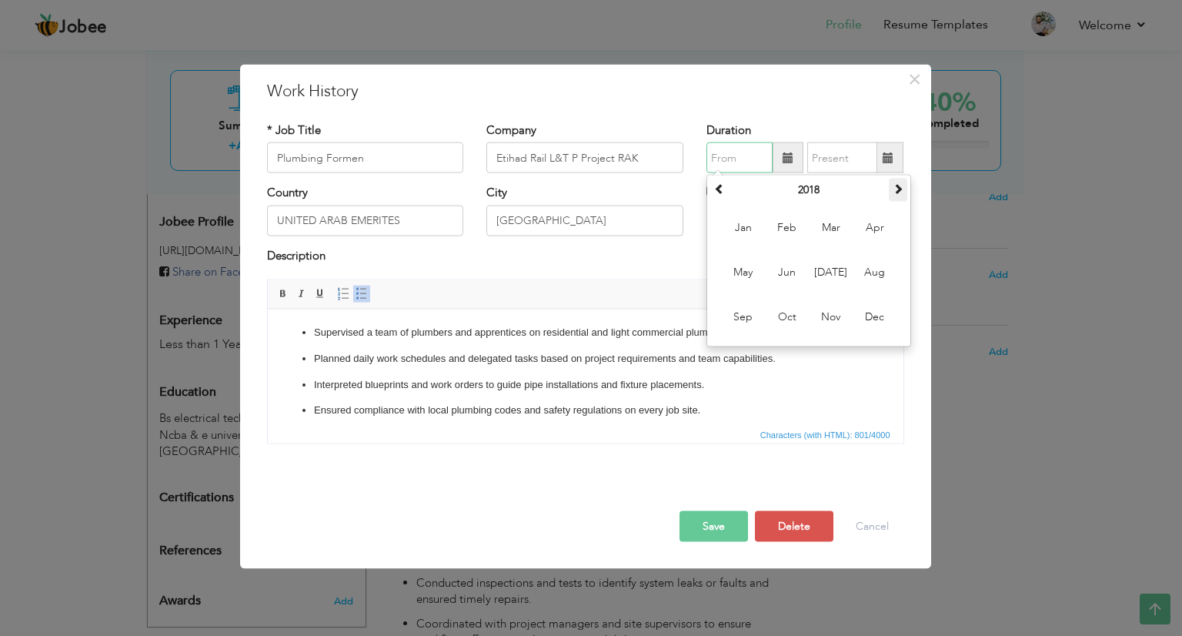
click at [893, 189] on span at bounding box center [898, 188] width 11 height 11
click at [861, 222] on span "Apr" at bounding box center [875, 228] width 42 height 42
type input "04/2021"
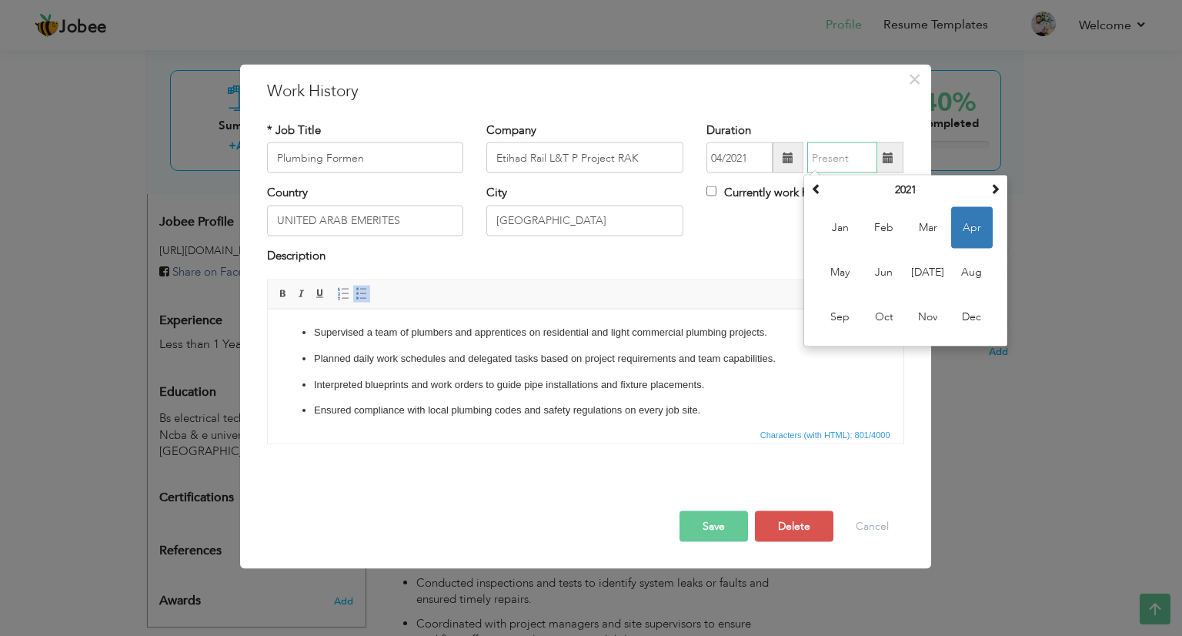
click at [846, 164] on input "text" at bounding box center [842, 157] width 70 height 31
click at [995, 183] on span at bounding box center [995, 188] width 11 height 11
click at [884, 265] on span "Jun" at bounding box center [884, 273] width 42 height 42
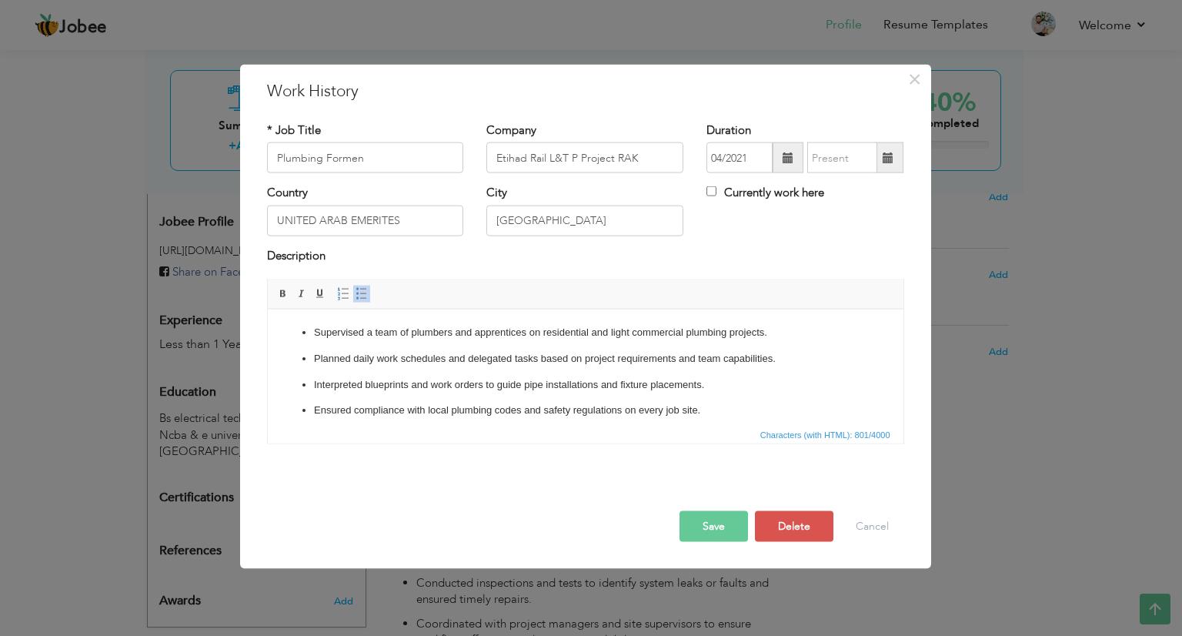
type input "06/2023"
click at [719, 522] on button "Save" at bounding box center [713, 526] width 68 height 31
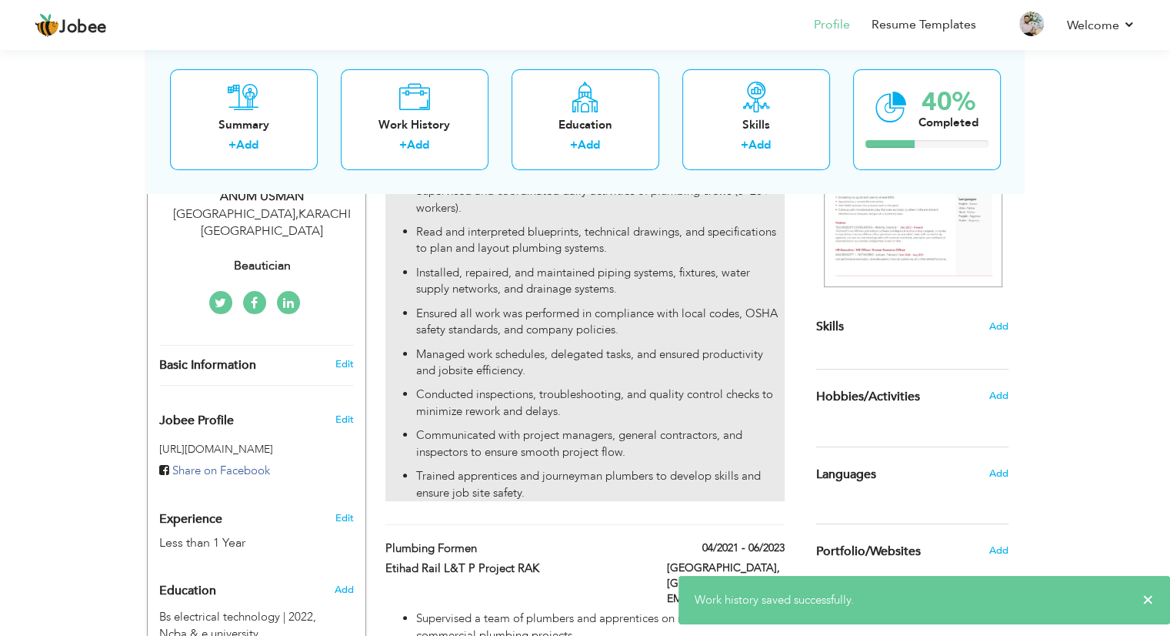
scroll to position [165, 0]
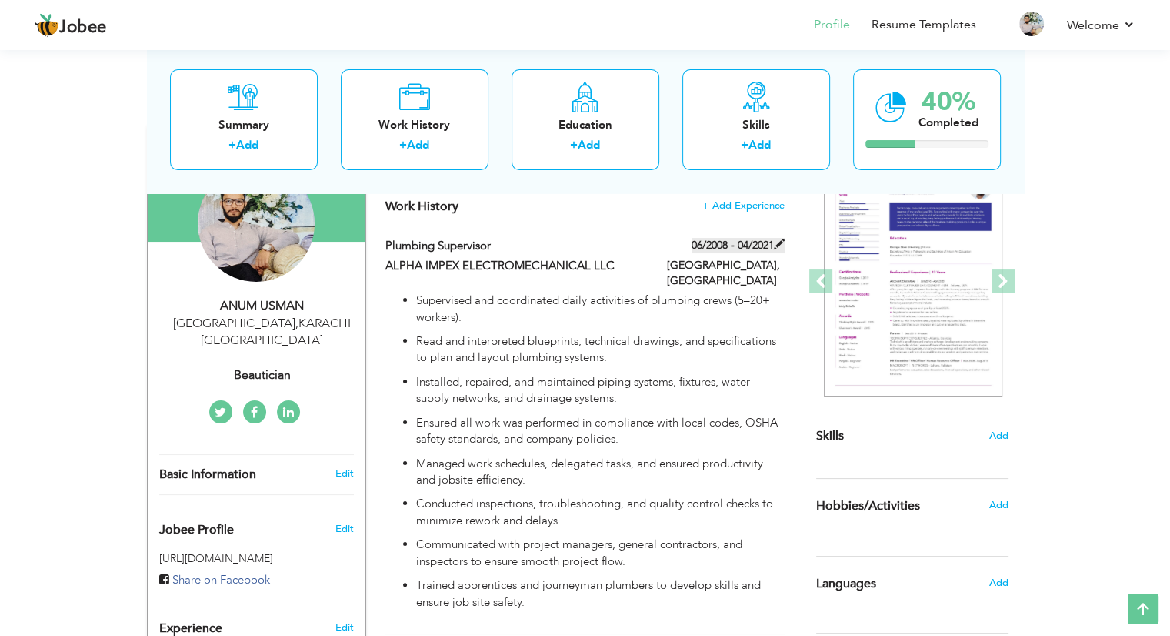
click at [778, 242] on span at bounding box center [779, 244] width 11 height 11
type input "Plumbing supervisor"
type input "ALPHA IMPEX ELECTROMECHANICAL LLC"
type input "06/2008"
type input "04/2021"
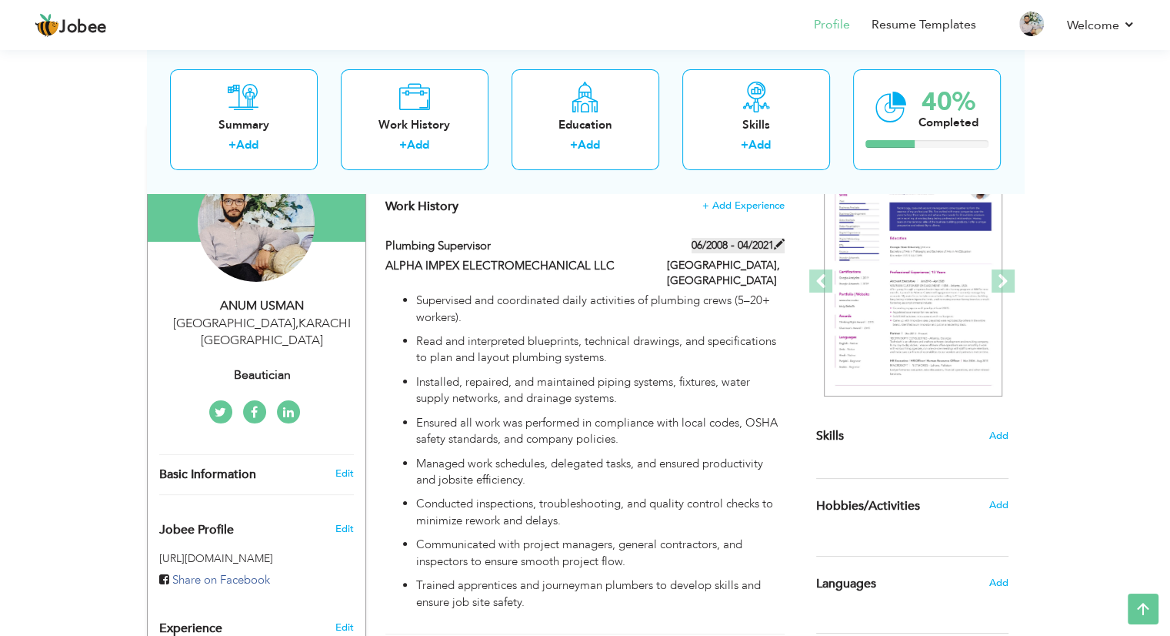
type input "[GEOGRAPHIC_DATA]"
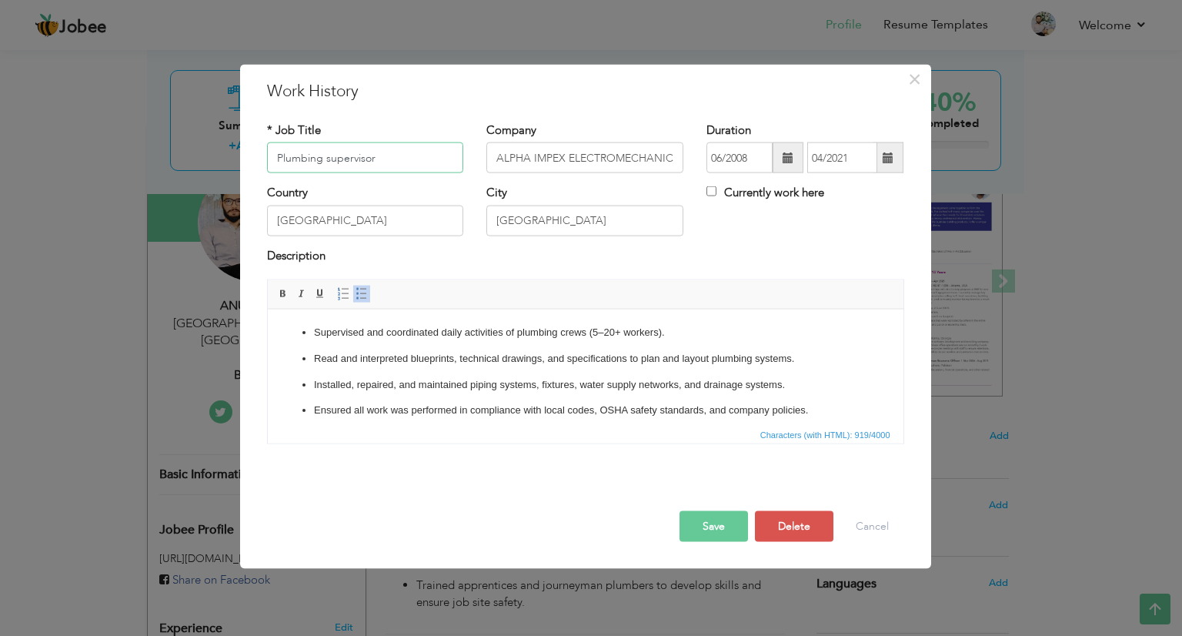
drag, startPoint x: 396, startPoint y: 158, endPoint x: 324, endPoint y: 158, distance: 72.3
click at [324, 158] on input "Plumbing supervisor" at bounding box center [365, 157] width 197 height 31
type input "Plumbing Formen"
click at [703, 522] on button "Save" at bounding box center [713, 526] width 68 height 31
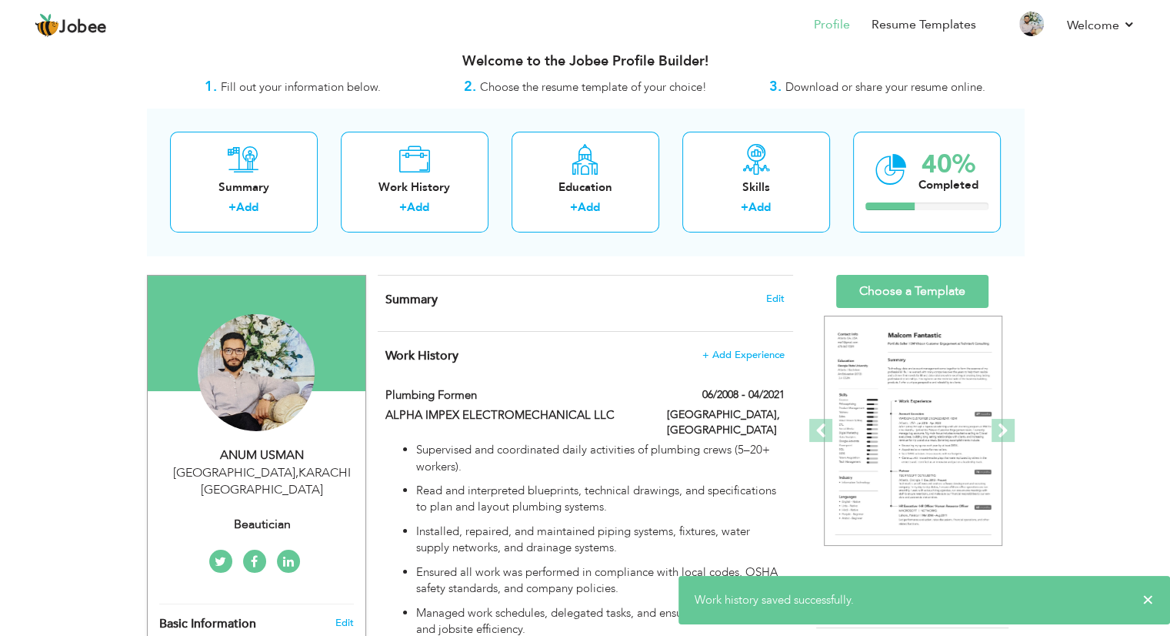
scroll to position [11, 0]
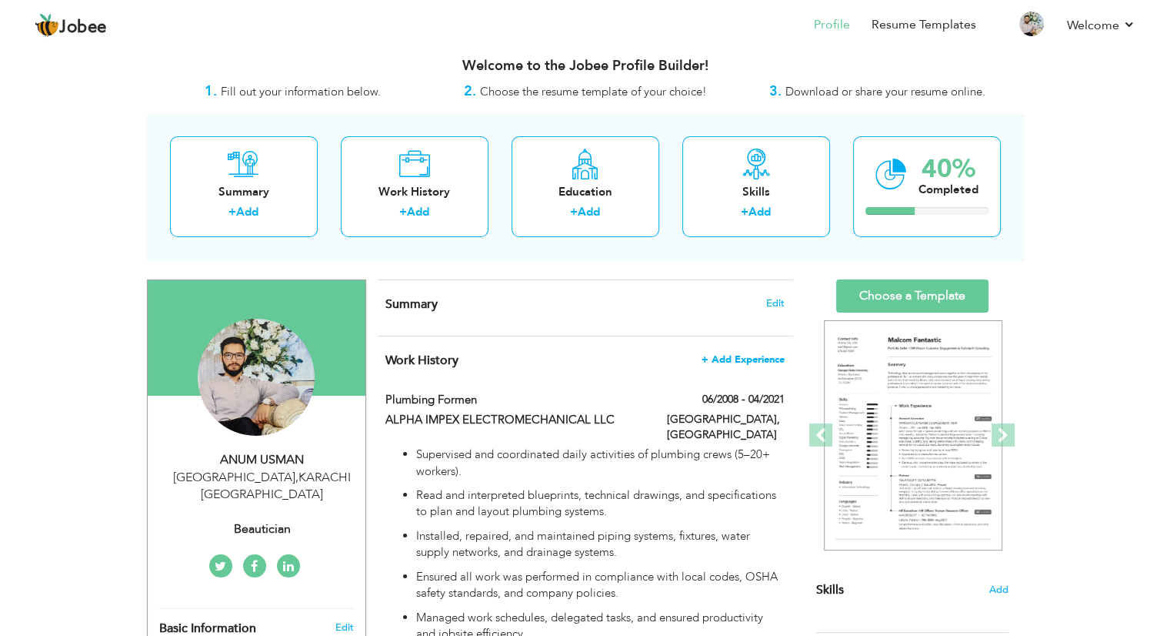
click at [721, 357] on span "+ Add Experience" at bounding box center [743, 359] width 83 height 11
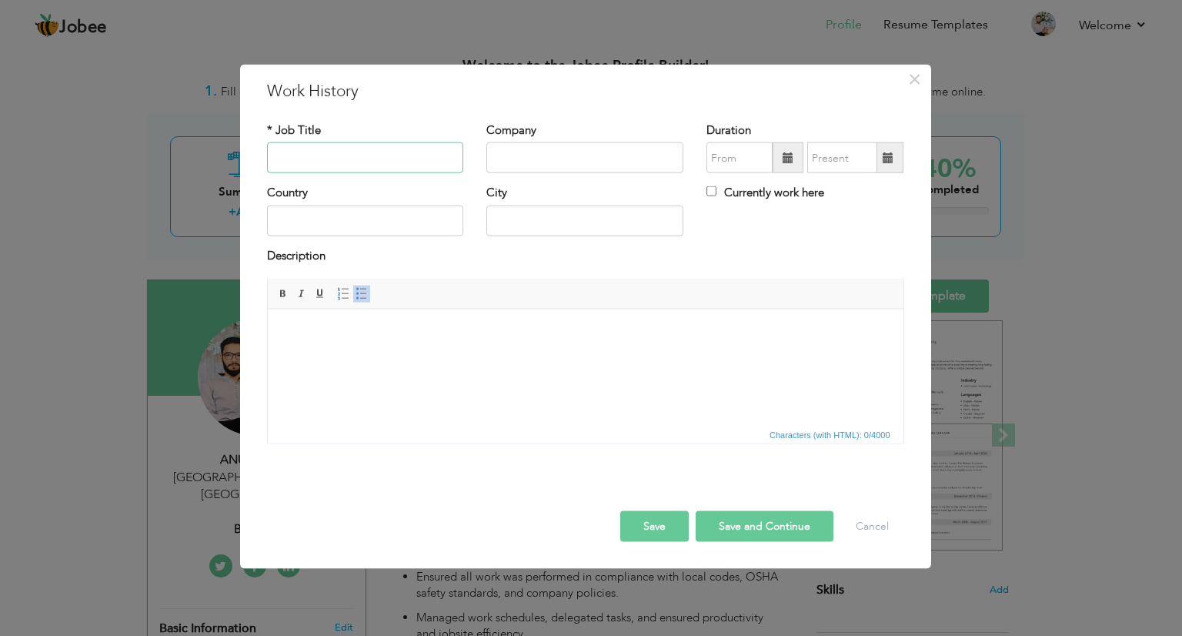
click at [359, 159] on input "text" at bounding box center [365, 157] width 197 height 31
type input "Plumbing senior Formen"
click at [500, 153] on input "text" at bounding box center [584, 157] width 197 height 31
type input "SOBHA CONSTUCTION LLC"
click at [428, 227] on input "text" at bounding box center [365, 220] width 197 height 31
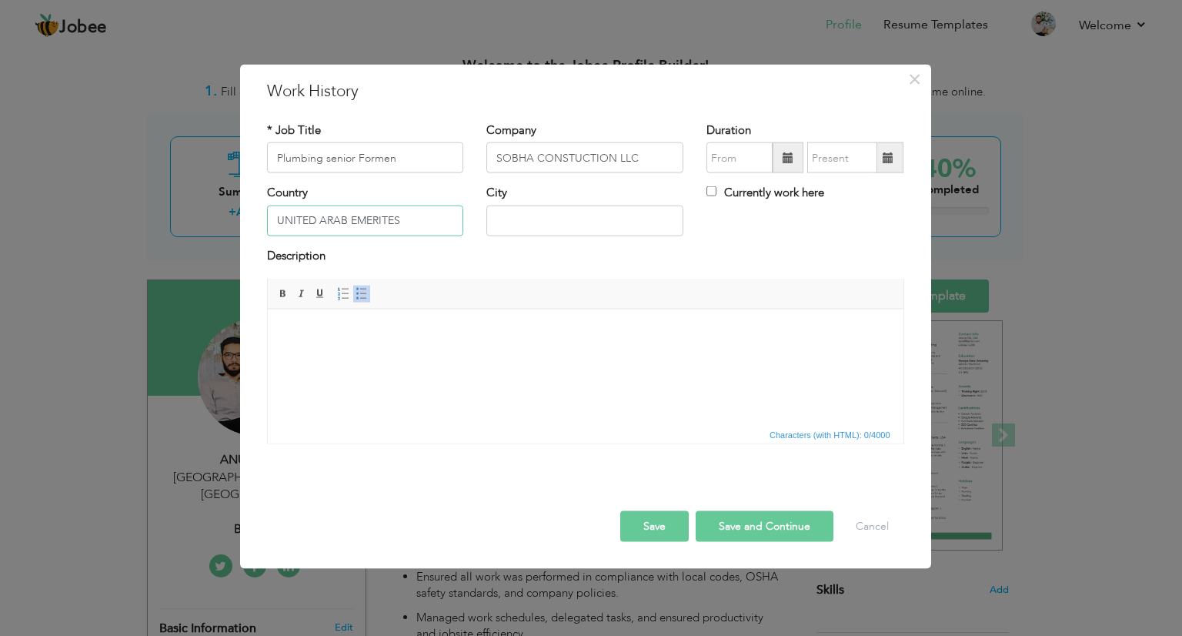
type input "UNITED ARAB EMERITES"
click at [542, 213] on input "text" at bounding box center [584, 220] width 197 height 31
type input "[GEOGRAPHIC_DATA]"
click at [784, 162] on span at bounding box center [788, 157] width 11 height 11
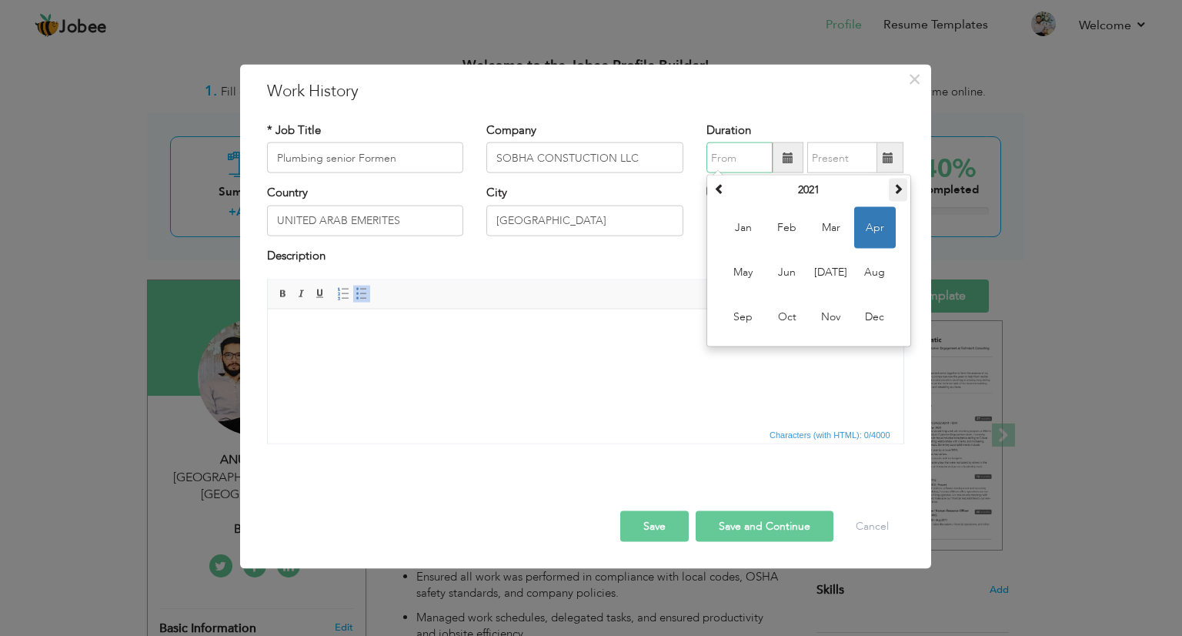
click at [895, 187] on span at bounding box center [898, 188] width 11 height 11
click at [819, 266] on span "Jul" at bounding box center [831, 273] width 42 height 42
type input "07/2023"
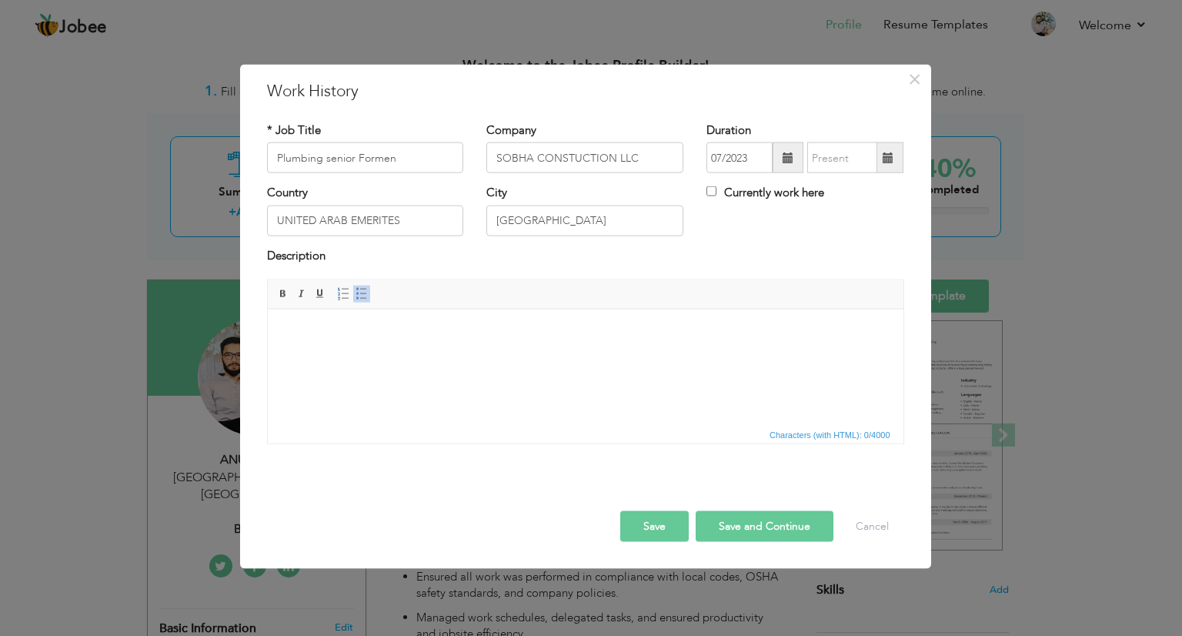
click at [890, 158] on span at bounding box center [888, 157] width 11 height 11
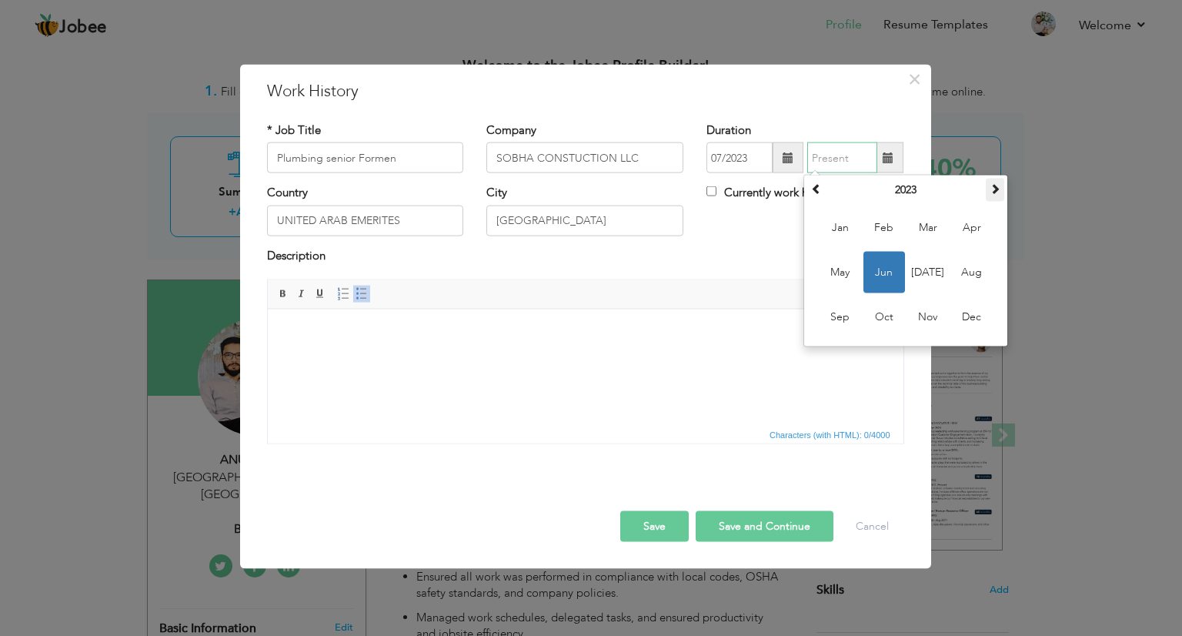
click at [1000, 186] on th at bounding box center [995, 190] width 18 height 23
click at [984, 310] on span "Dec" at bounding box center [972, 317] width 42 height 42
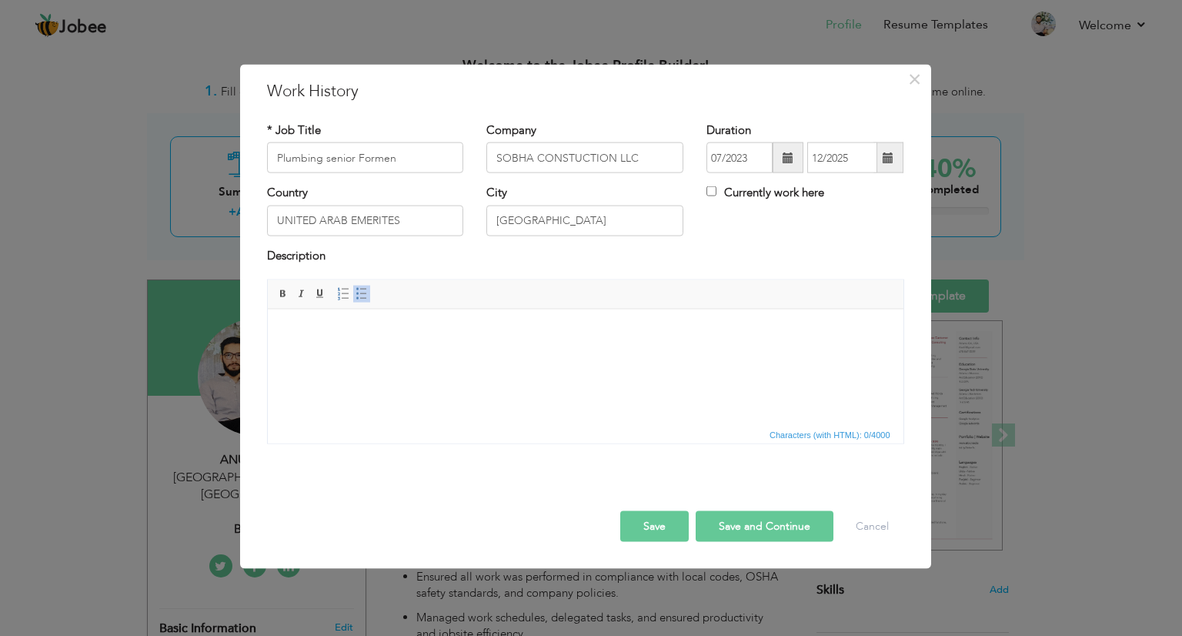
click at [889, 158] on span at bounding box center [888, 157] width 11 height 11
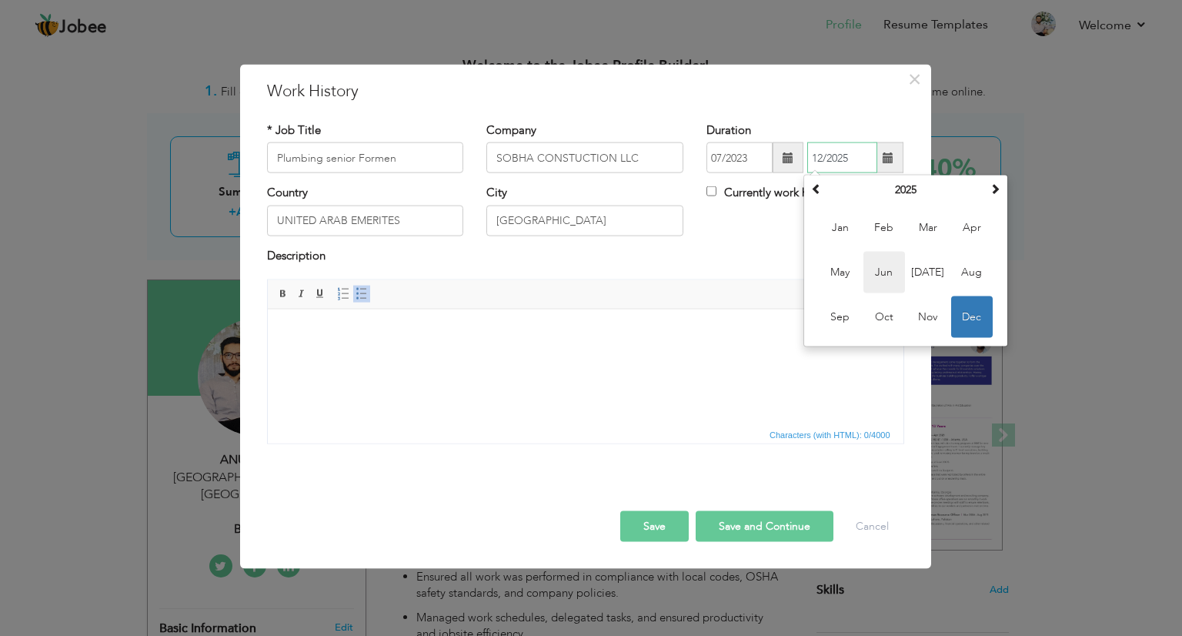
click at [893, 279] on span "Jun" at bounding box center [884, 273] width 42 height 42
type input "06/2025"
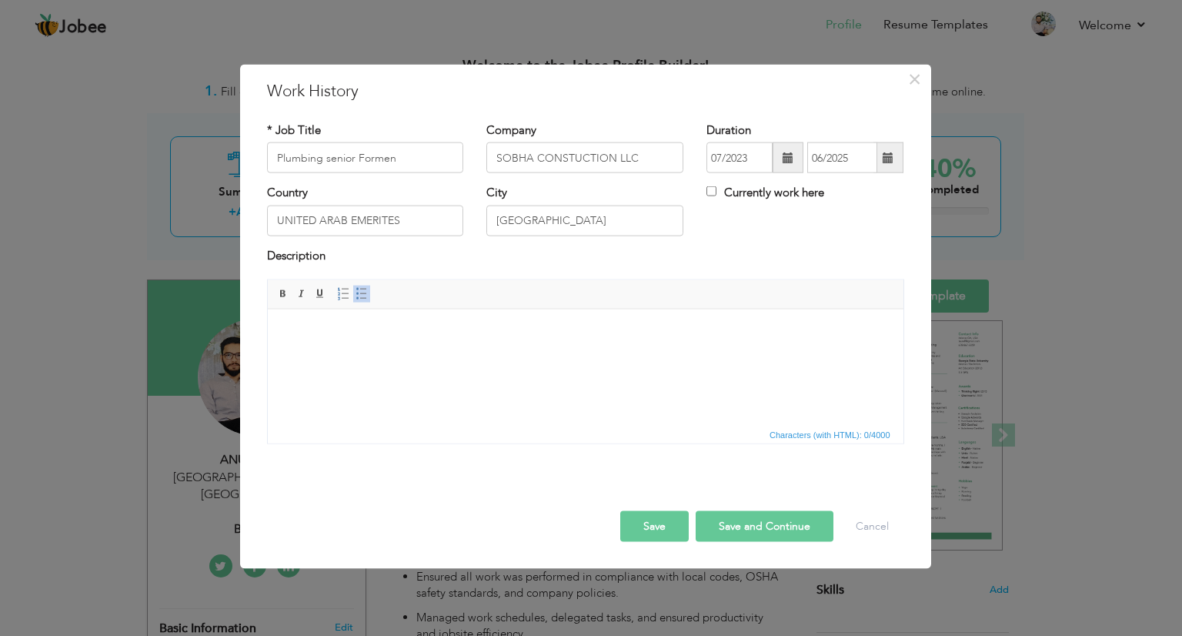
click at [532, 426] on span "Characters (with HTML): 0/4000" at bounding box center [586, 434] width 636 height 18
click at [536, 355] on html at bounding box center [585, 332] width 636 height 47
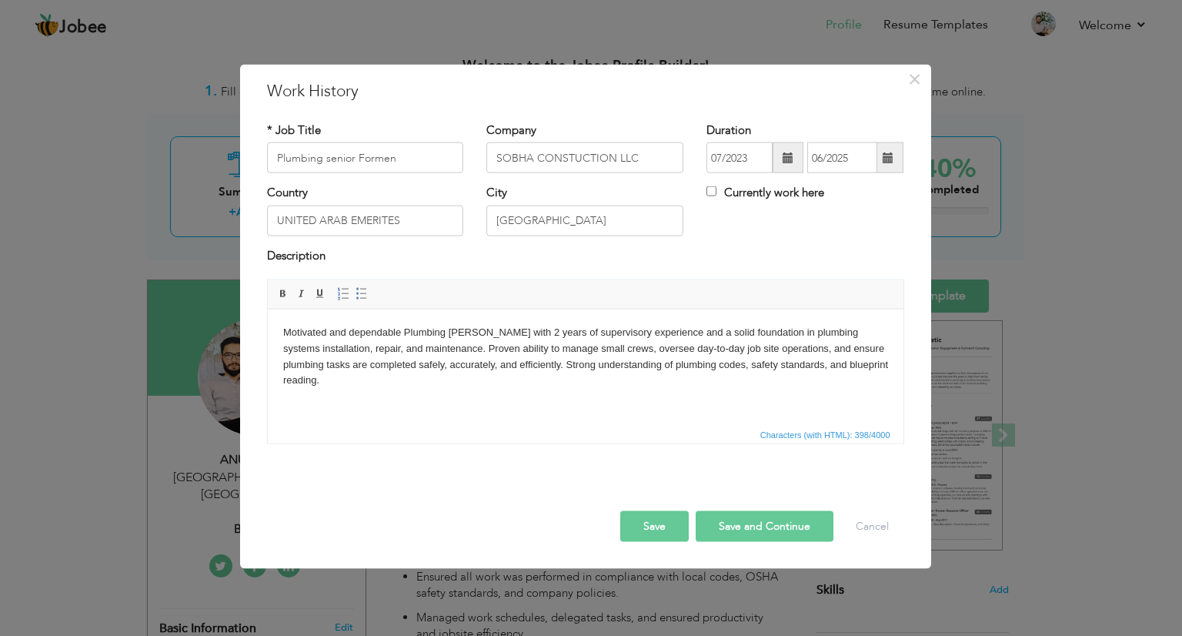
click at [644, 525] on button "Save" at bounding box center [654, 526] width 68 height 31
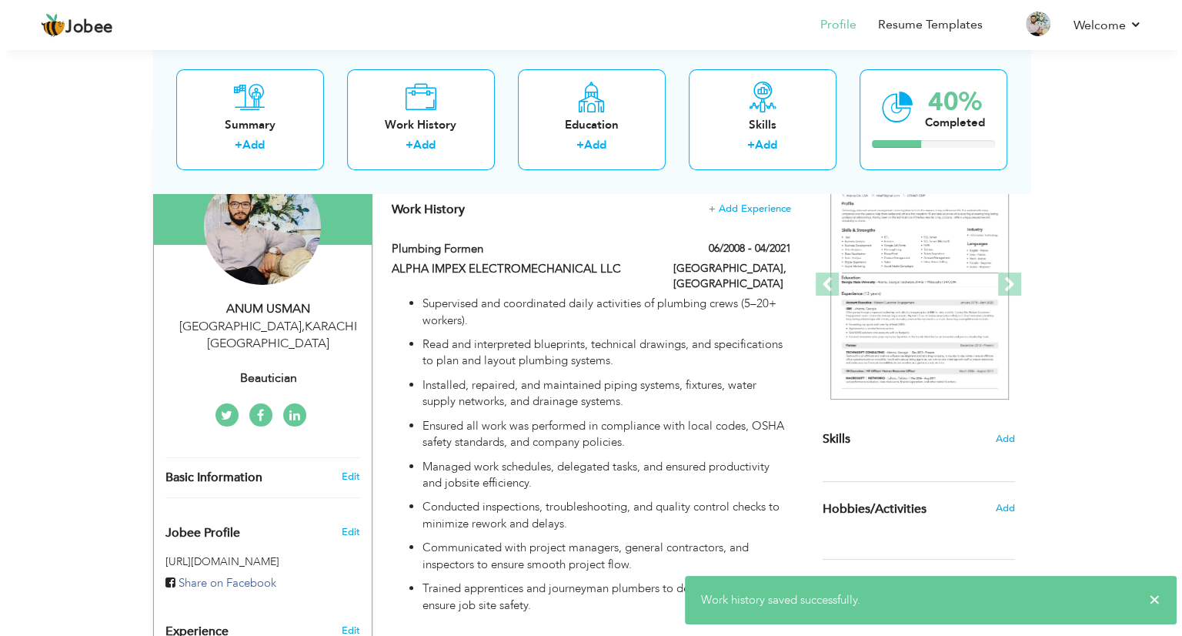
scroll to position [0, 0]
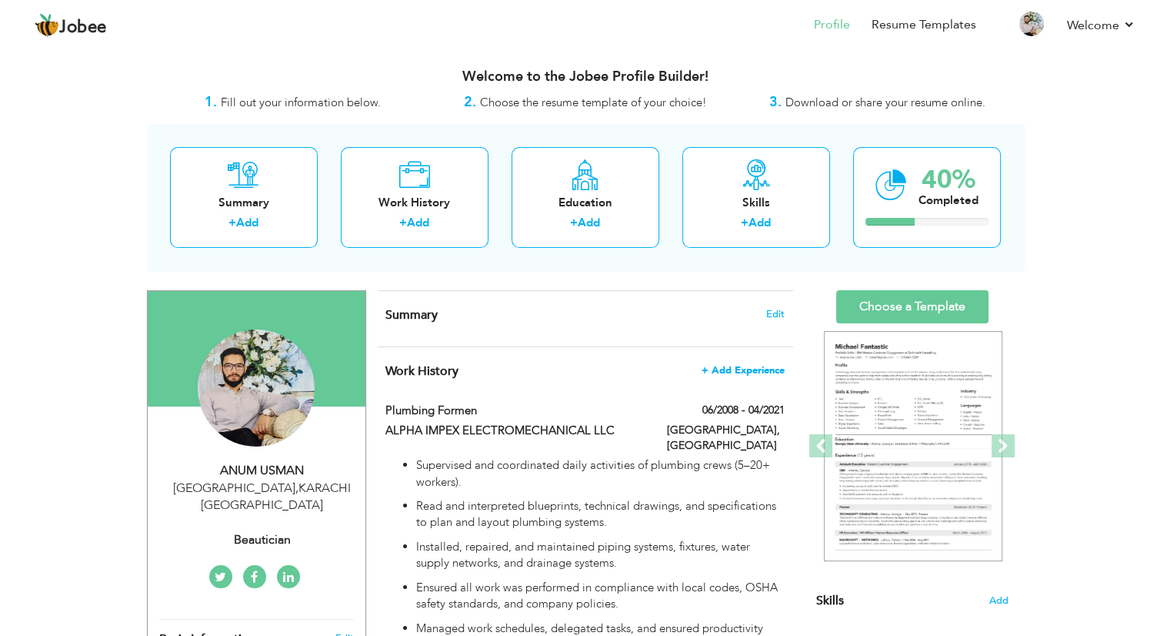
click at [766, 369] on span "+ Add Experience" at bounding box center [743, 370] width 83 height 11
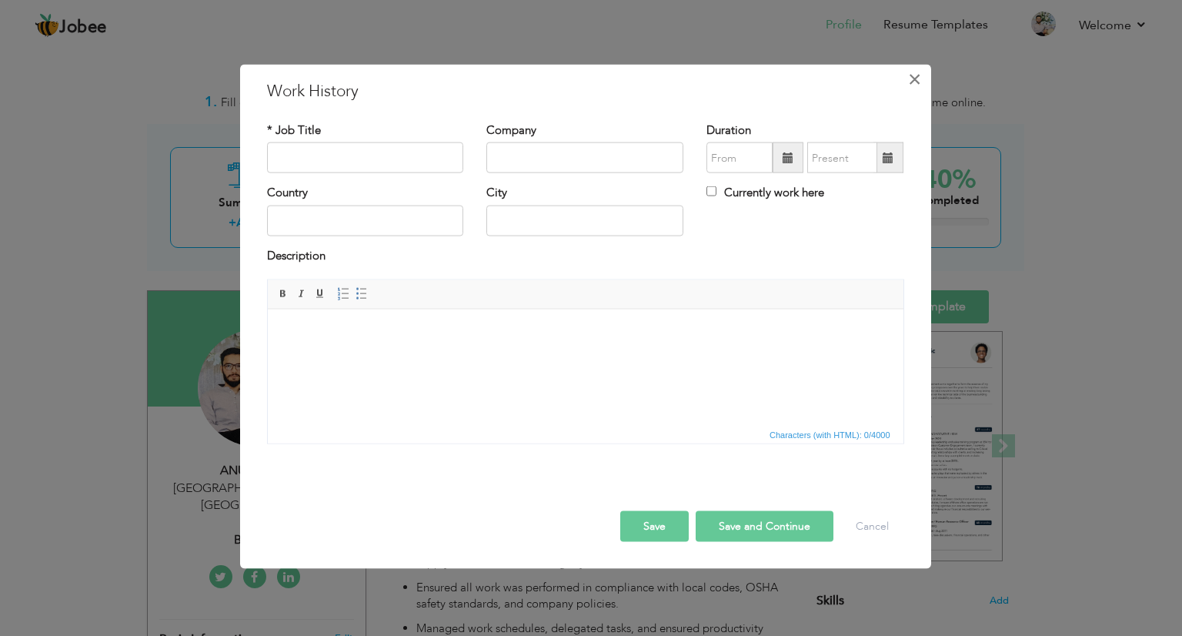
click at [911, 81] on span "×" at bounding box center [914, 79] width 13 height 28
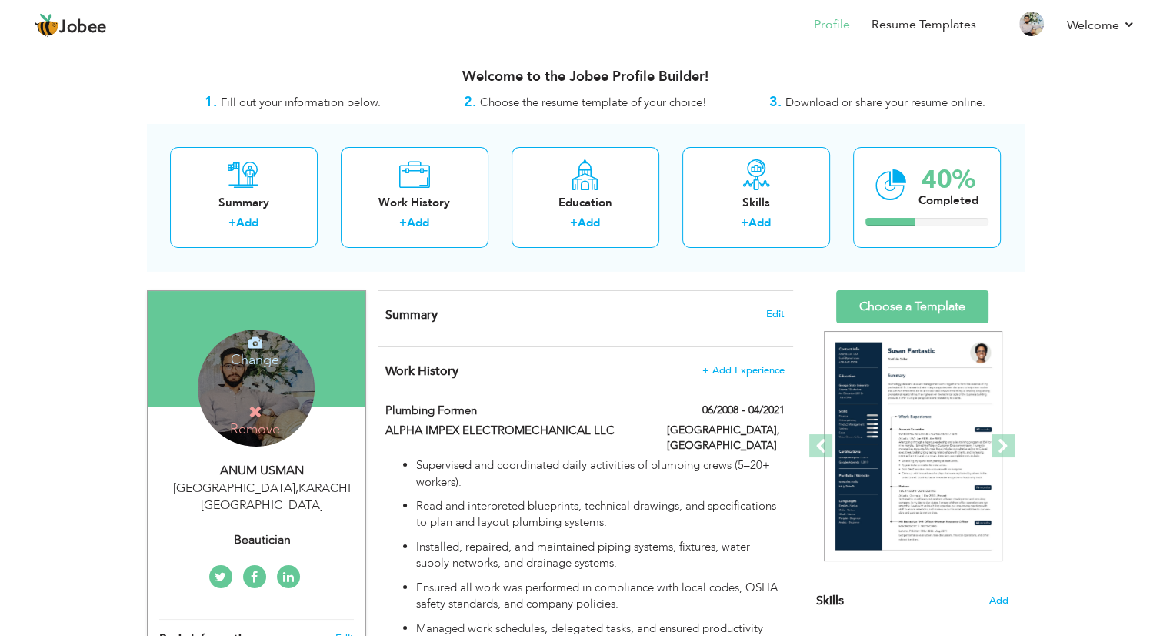
click at [252, 353] on h4 "Change" at bounding box center [255, 349] width 110 height 37
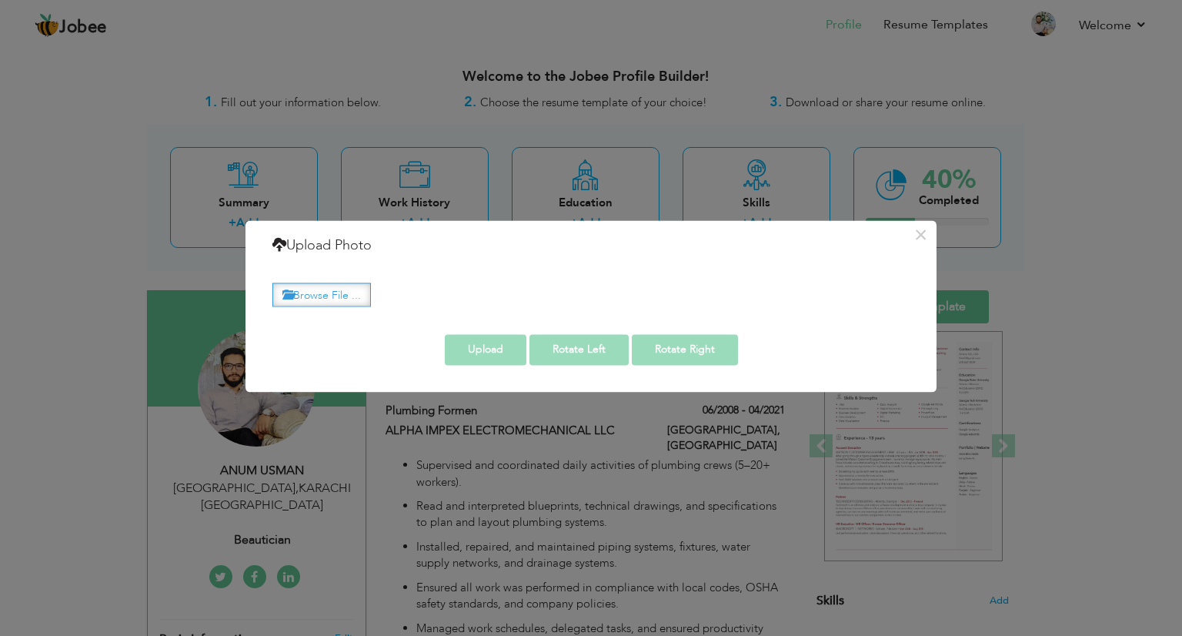
click at [329, 293] on label "Browse File ..." at bounding box center [321, 294] width 98 height 24
click at [0, 0] on input "Browse File ..." at bounding box center [0, 0] width 0 height 0
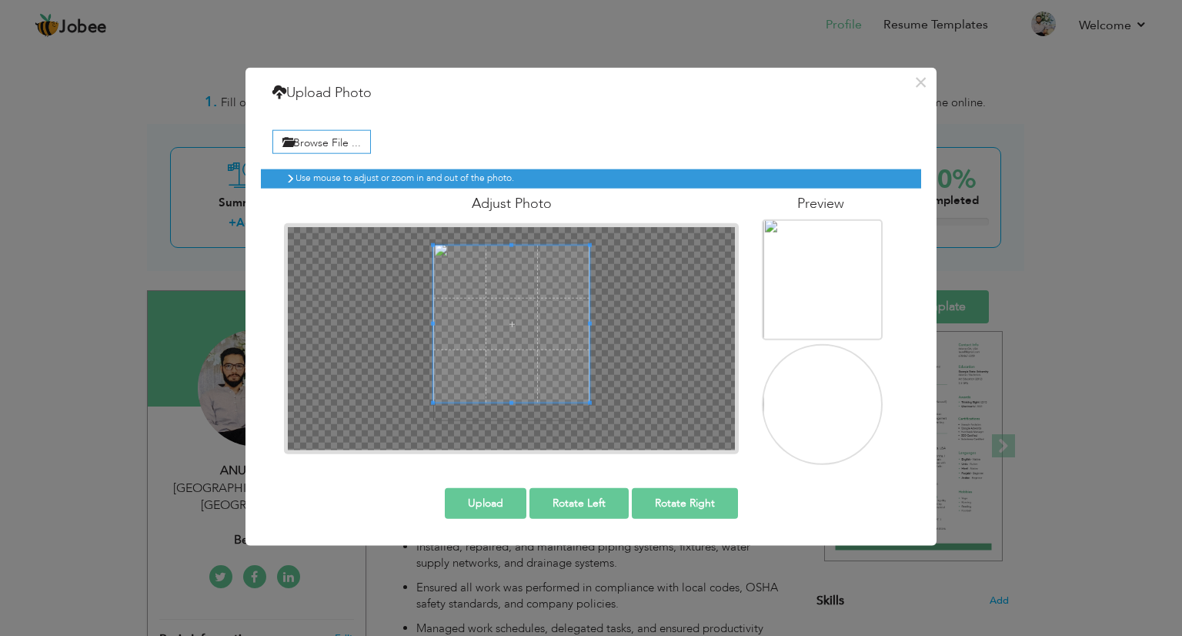
click at [509, 302] on span at bounding box center [511, 323] width 156 height 156
click at [497, 509] on button "Upload" at bounding box center [486, 502] width 82 height 31
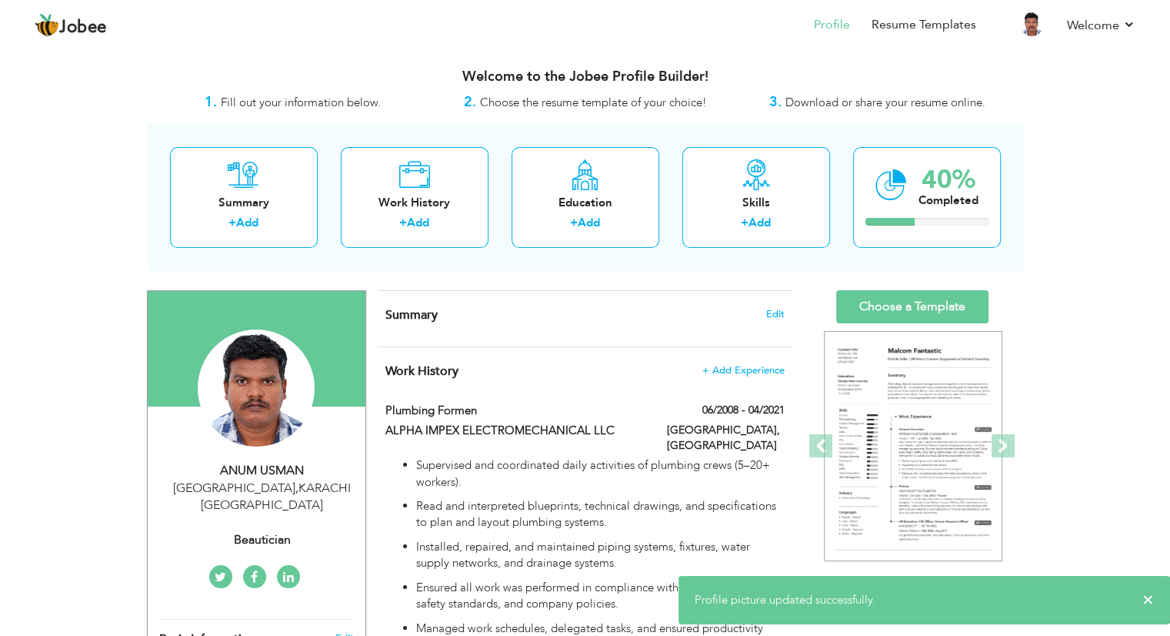
click at [289, 469] on div "ANUM USMAN" at bounding box center [262, 471] width 206 height 18
type input "ANUM"
type input "USMAN"
type input "0509668021"
select select "number:166"
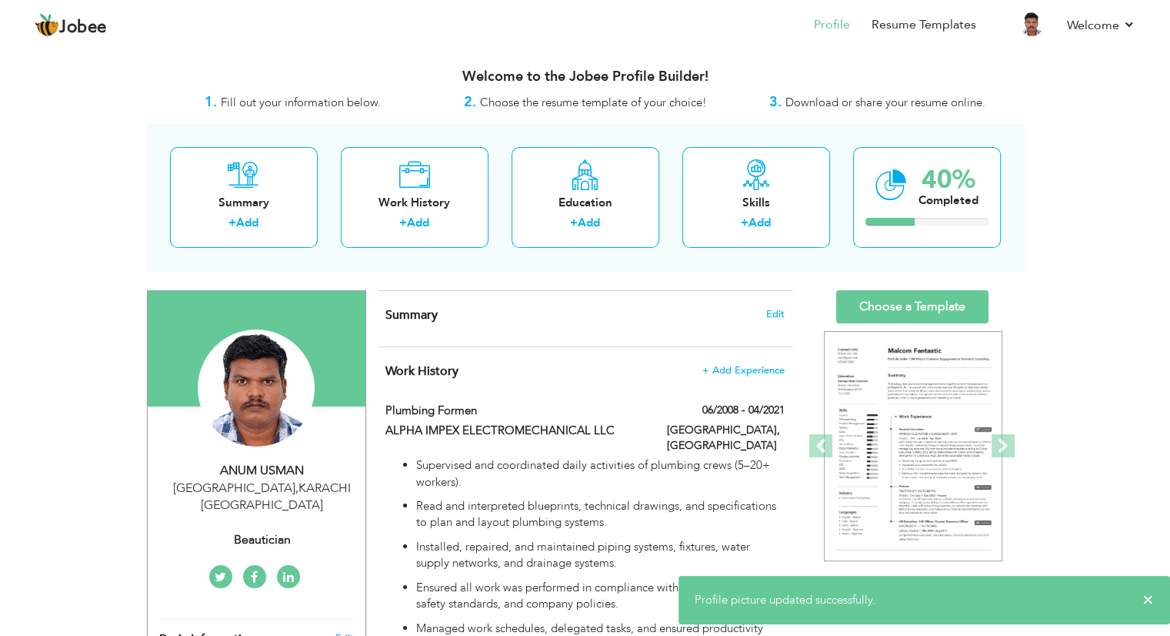
type input "KARACHI"
type input "Karachi"
select select "number:2"
type input "beautician"
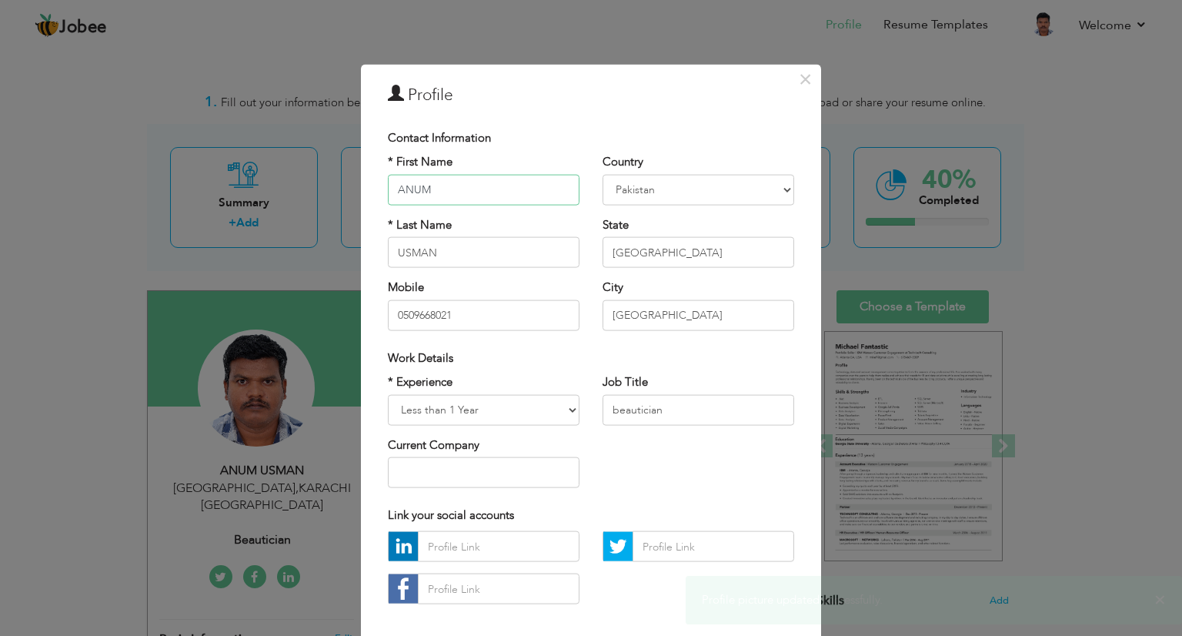
drag, startPoint x: 465, startPoint y: 194, endPoint x: 355, endPoint y: 195, distance: 109.3
click at [361, 195] on div "× Profile Contact Information * First Name ANUM * Last Name USMAN Mobile Chad" at bounding box center [591, 387] width 460 height 644
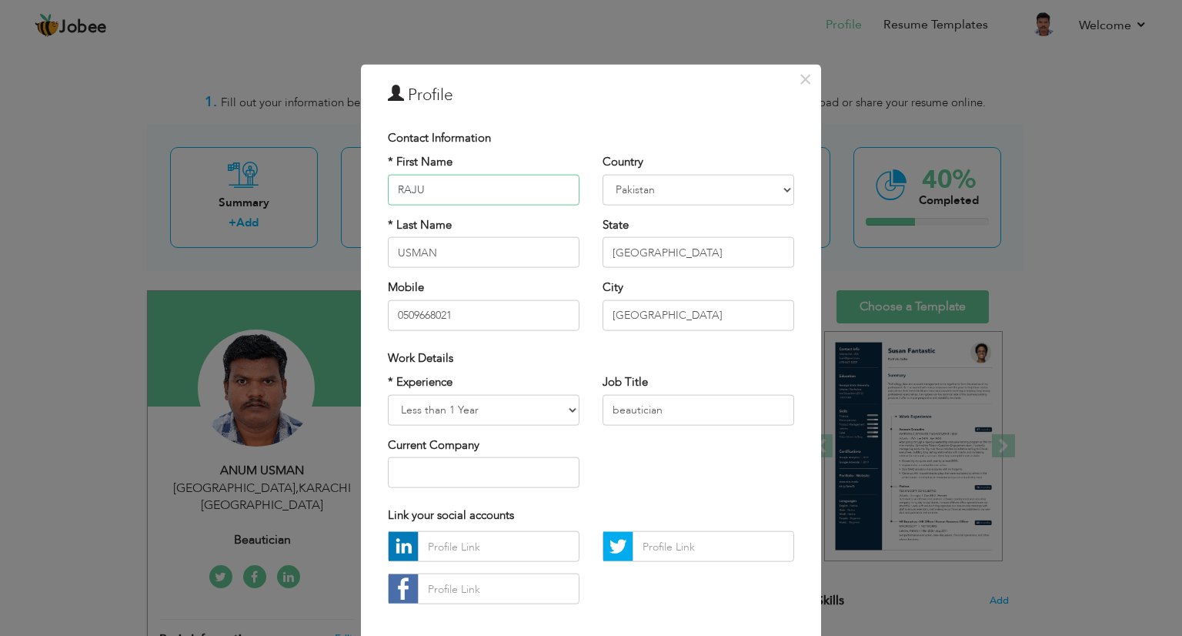
type input "RAJU"
drag, startPoint x: 512, startPoint y: 249, endPoint x: 367, endPoint y: 262, distance: 145.3
click at [367, 262] on div "× Profile Contact Information * First Name RAJU * Last Name USMAN Mobile Chad" at bounding box center [591, 387] width 460 height 644
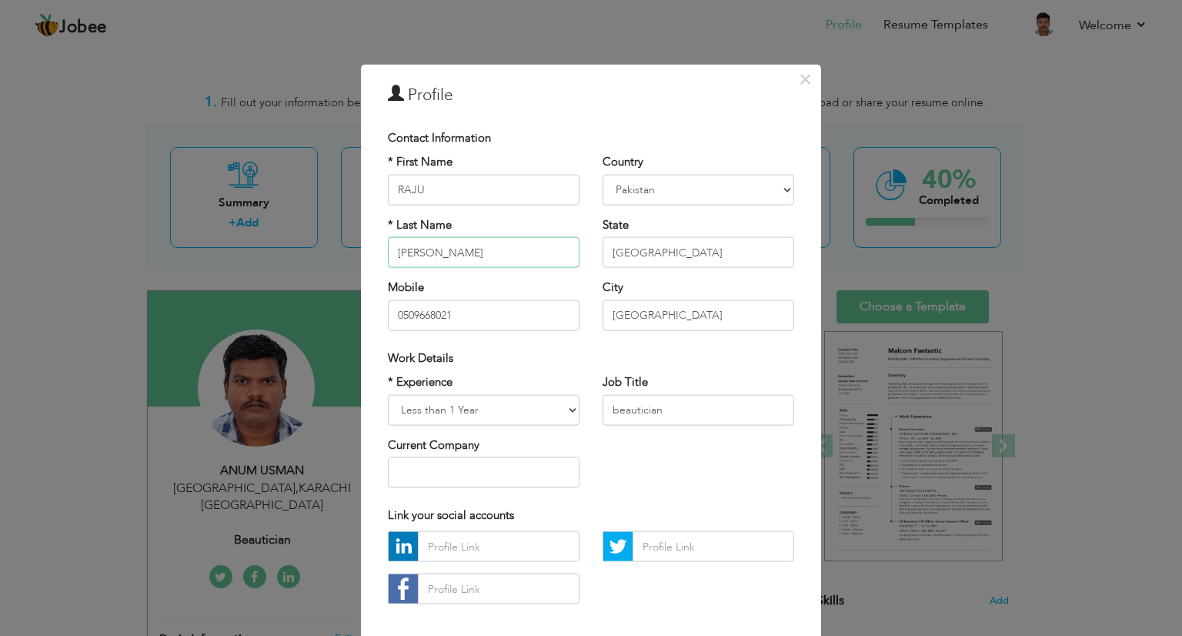
type input "[PERSON_NAME]"
click at [672, 183] on select "Afghanistan Albania Algeria American Samoa Andorra Angola Anguilla Antarctica A…" at bounding box center [698, 189] width 192 height 31
select select "number:99"
click at [602, 174] on select "Afghanistan Albania Algeria American Samoa Andorra Angola Anguilla Antarctica A…" at bounding box center [698, 189] width 192 height 31
drag, startPoint x: 693, startPoint y: 246, endPoint x: 588, endPoint y: 261, distance: 106.4
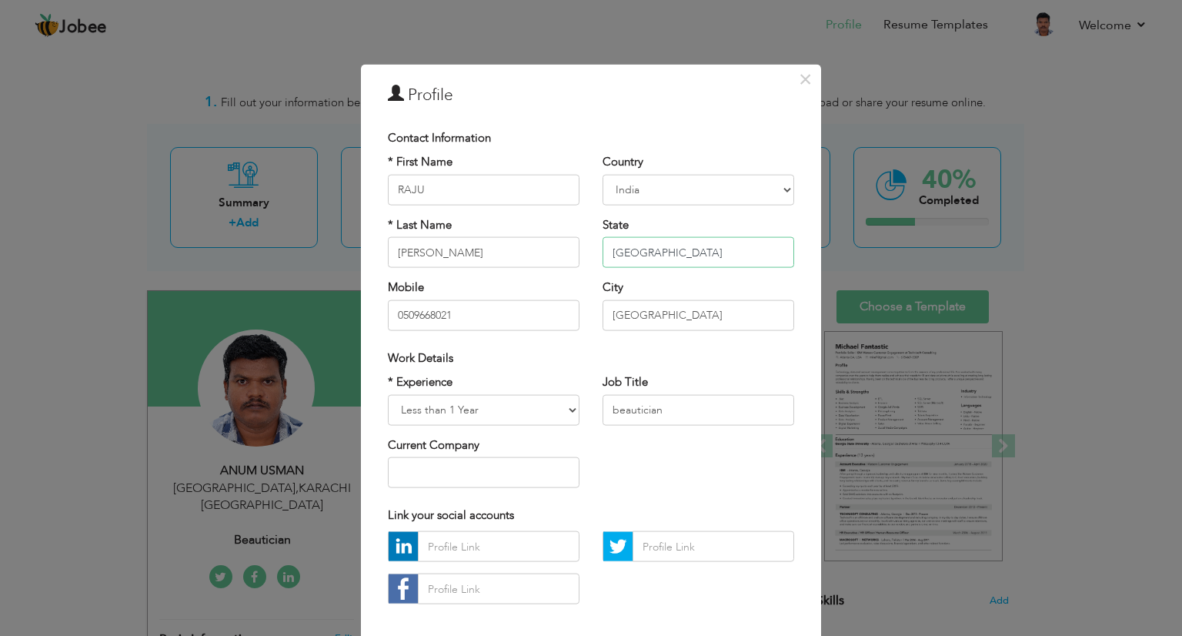
click at [591, 261] on div "Country Afghanistan Albania Algeria American Samoa Andorra Angola Anguilla Anta…" at bounding box center [698, 248] width 215 height 188
type input "TELANGANA"
drag, startPoint x: 627, startPoint y: 313, endPoint x: 596, endPoint y: 316, distance: 30.9
click at [602, 316] on input "Karachi" at bounding box center [698, 314] width 192 height 31
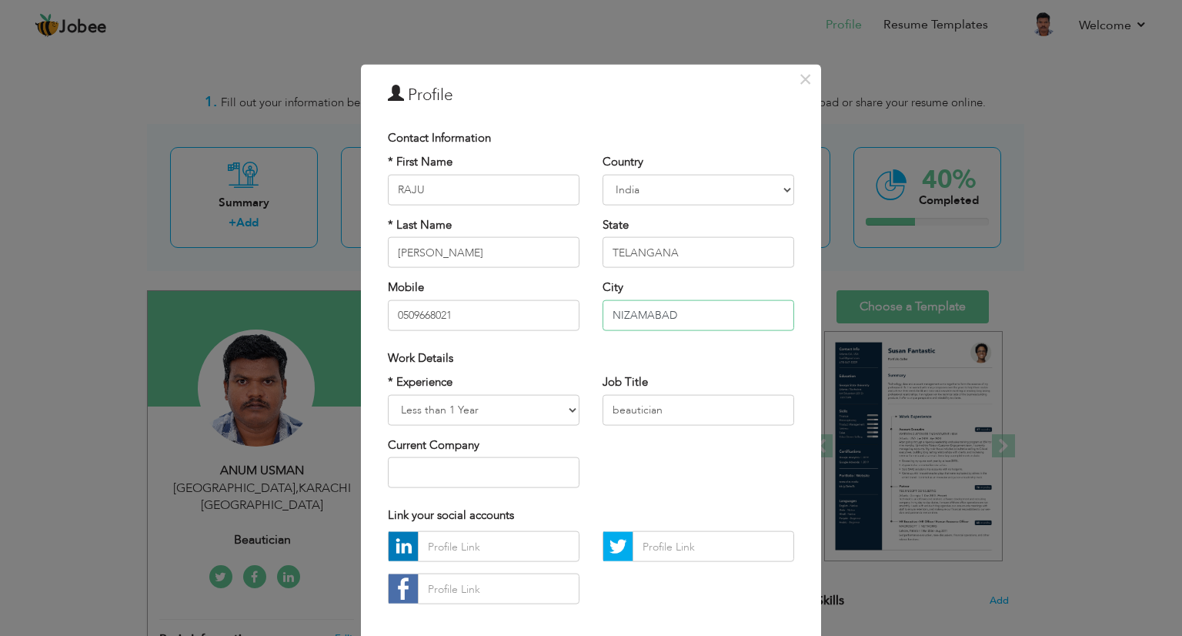
type input "NIZAMABAD"
drag, startPoint x: 457, startPoint y: 312, endPoint x: 345, endPoint y: 322, distance: 112.8
click at [345, 322] on div "× Profile Contact Information * First Name RAJU * Last Name DUMPATI" at bounding box center [591, 318] width 1182 height 636
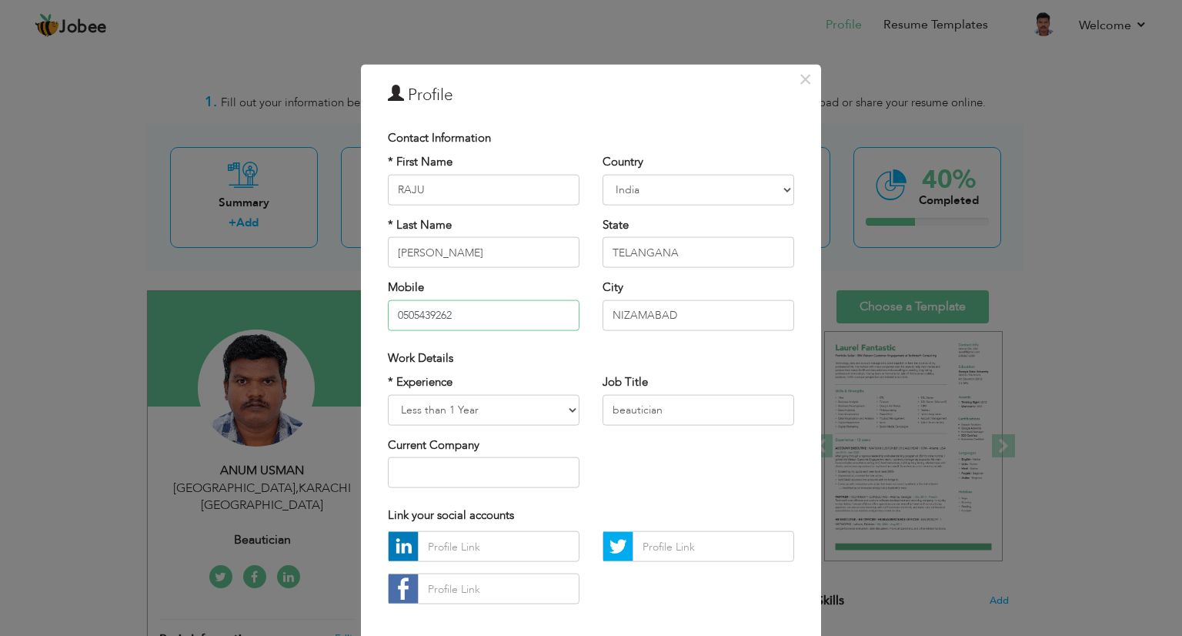
type input "0505439262"
click at [565, 409] on select "Entry Level Less than 1 Year 1 Year 2 Years 3 Years 4 Years 5 Years 6 Years 7 Y…" at bounding box center [484, 409] width 192 height 31
click at [388, 394] on select "Entry Level Less than 1 Year 1 Year 2 Years 3 Years 4 Years 5 Years 6 Years 7 Y…" at bounding box center [484, 409] width 192 height 31
click at [566, 407] on select "Entry Level Less than 1 Year 1 Year 2 Years 3 Years 4 Years 5 Years 6 Years 7 Y…" at bounding box center [484, 409] width 192 height 31
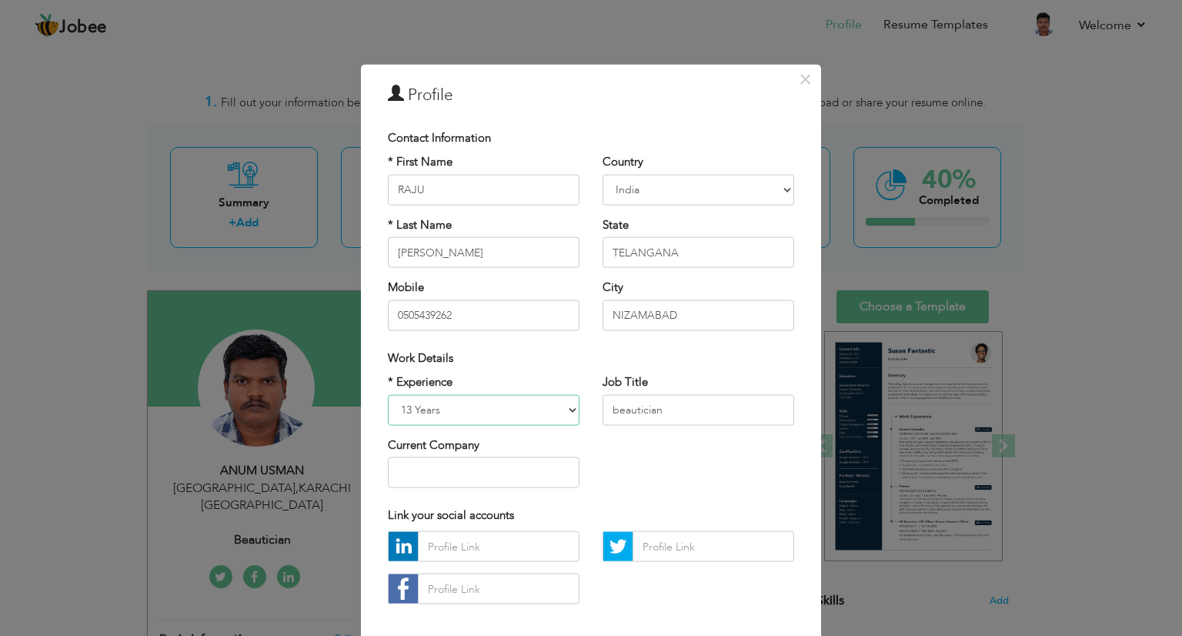
select select "number:19"
click at [388, 394] on select "Entry Level Less than 1 Year 1 Year 2 Years 3 Years 4 Years 5 Years 6 Years 7 Y…" at bounding box center [484, 409] width 192 height 31
drag, startPoint x: 666, startPoint y: 409, endPoint x: 594, endPoint y: 415, distance: 72.5
click at [594, 415] on div "Job Title beautician" at bounding box center [698, 405] width 215 height 62
type input "Plumbing Superviser"
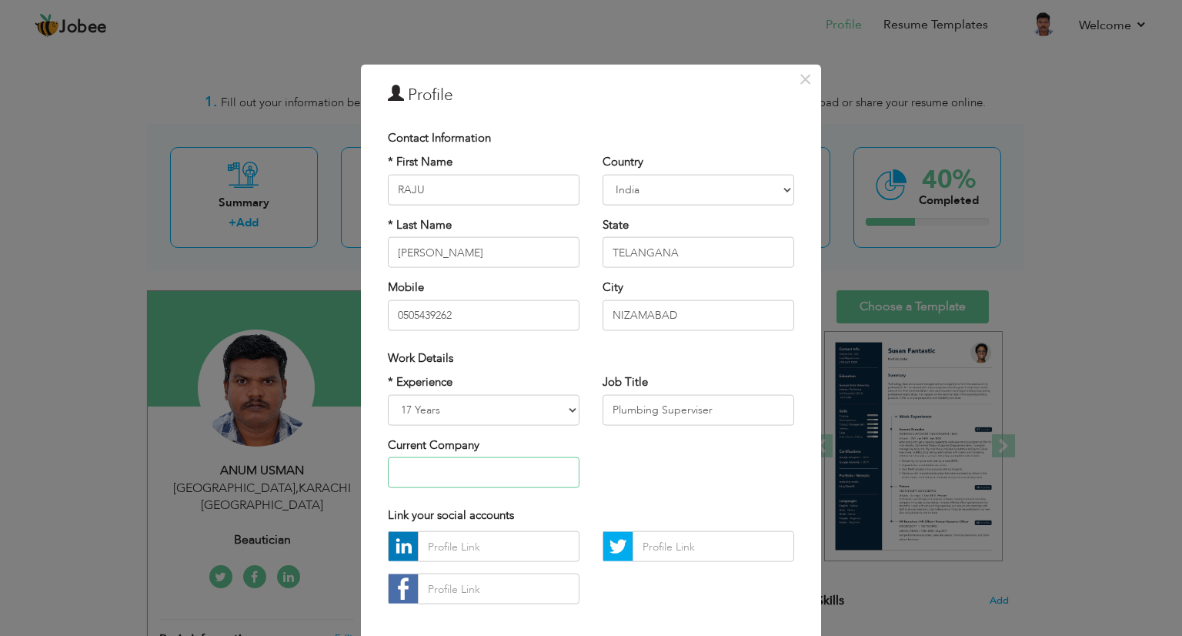
click at [502, 482] on input "text" at bounding box center [484, 472] width 192 height 31
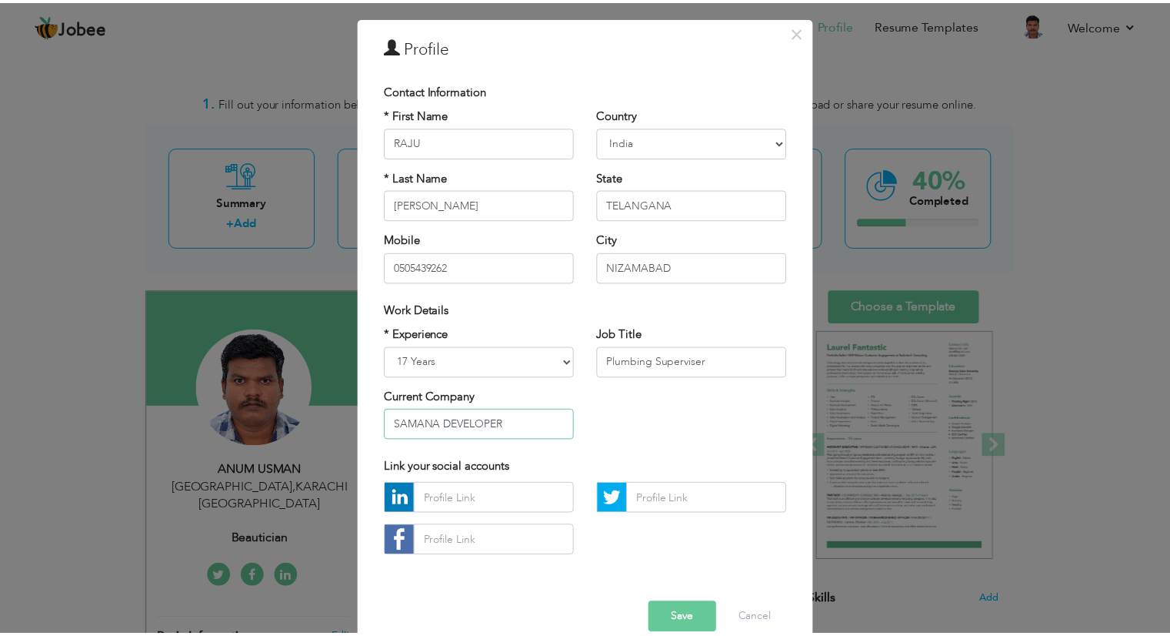
scroll to position [73, 0]
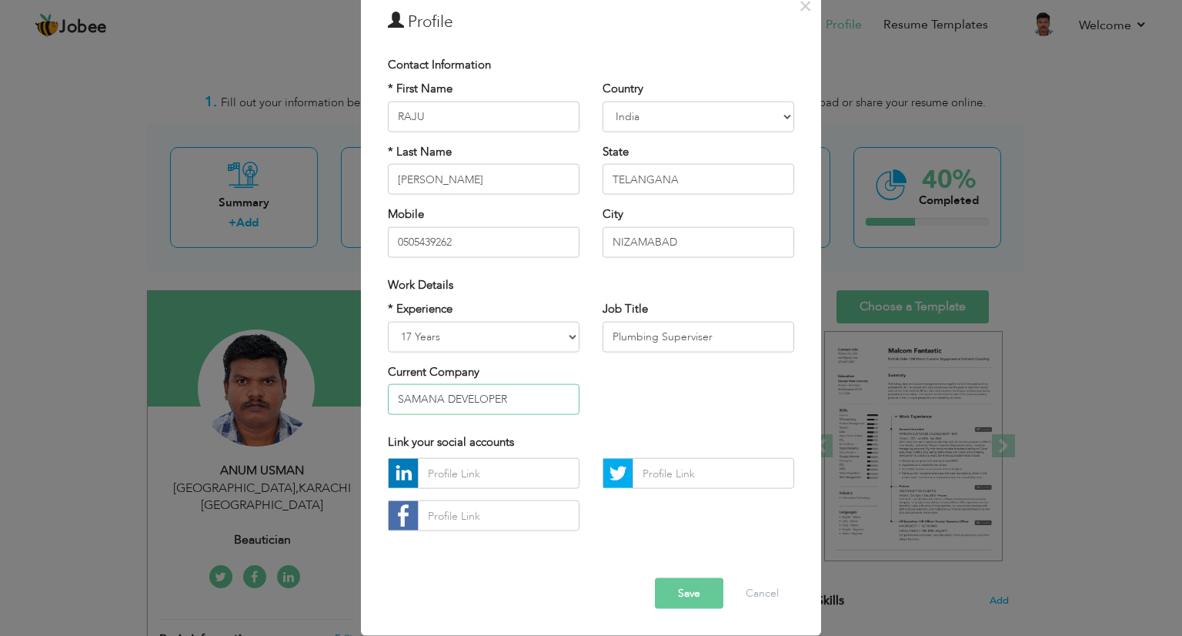
type input "SAMANA DEVELOPER"
click at [683, 599] on button "Save" at bounding box center [689, 593] width 68 height 31
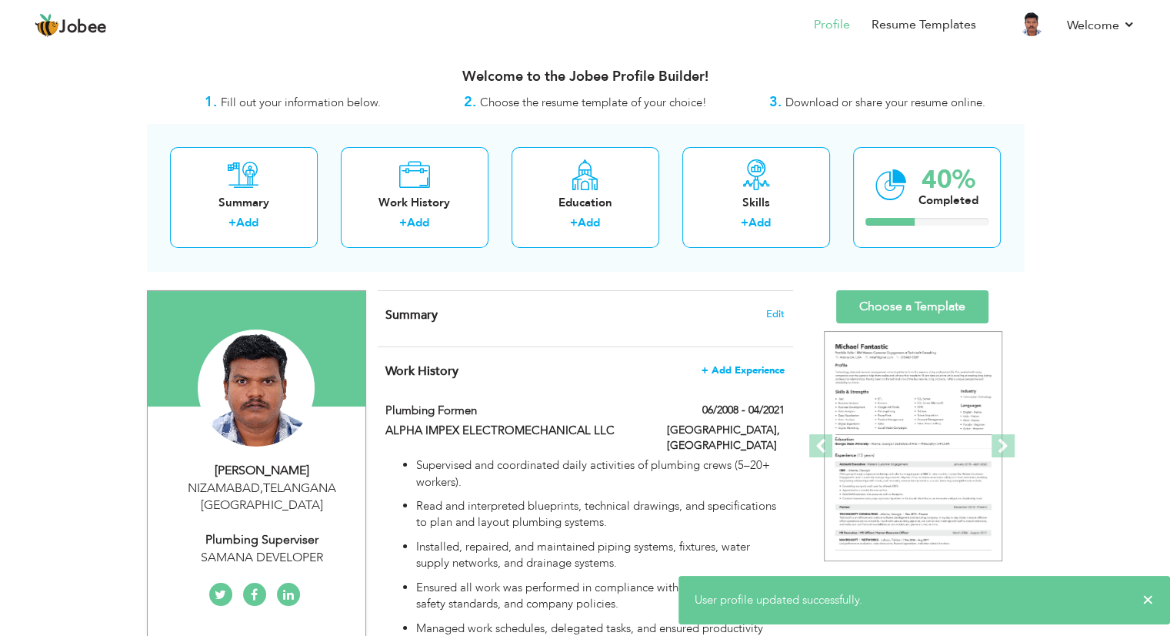
click at [763, 368] on span "+ Add Experience" at bounding box center [743, 370] width 83 height 11
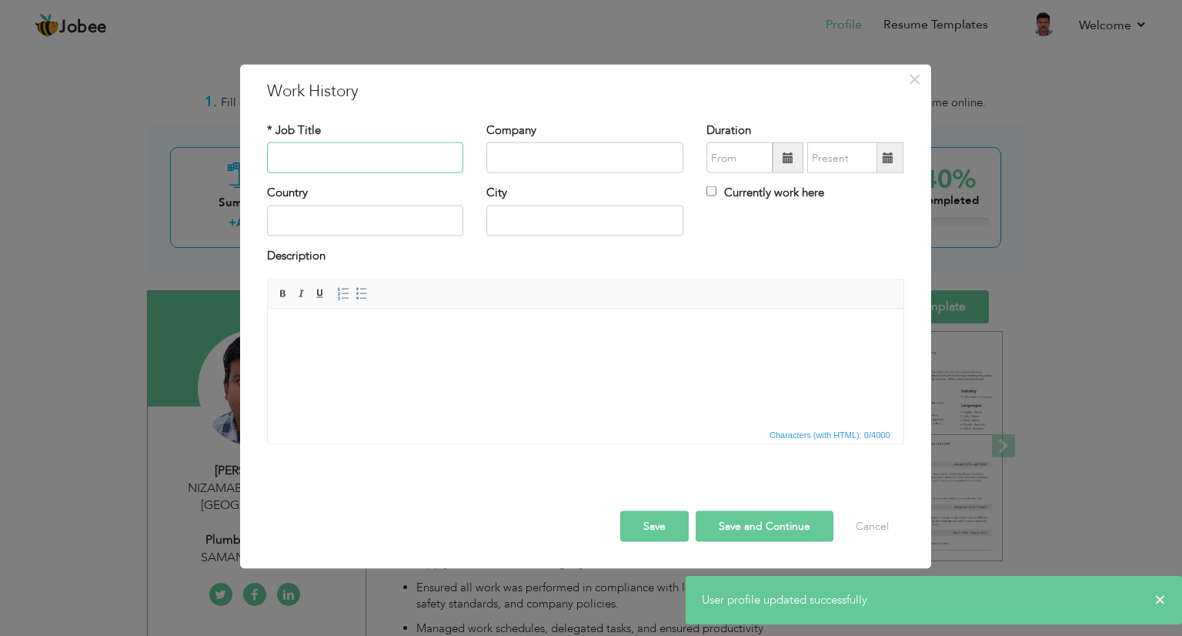
click at [415, 145] on input "text" at bounding box center [365, 157] width 197 height 31
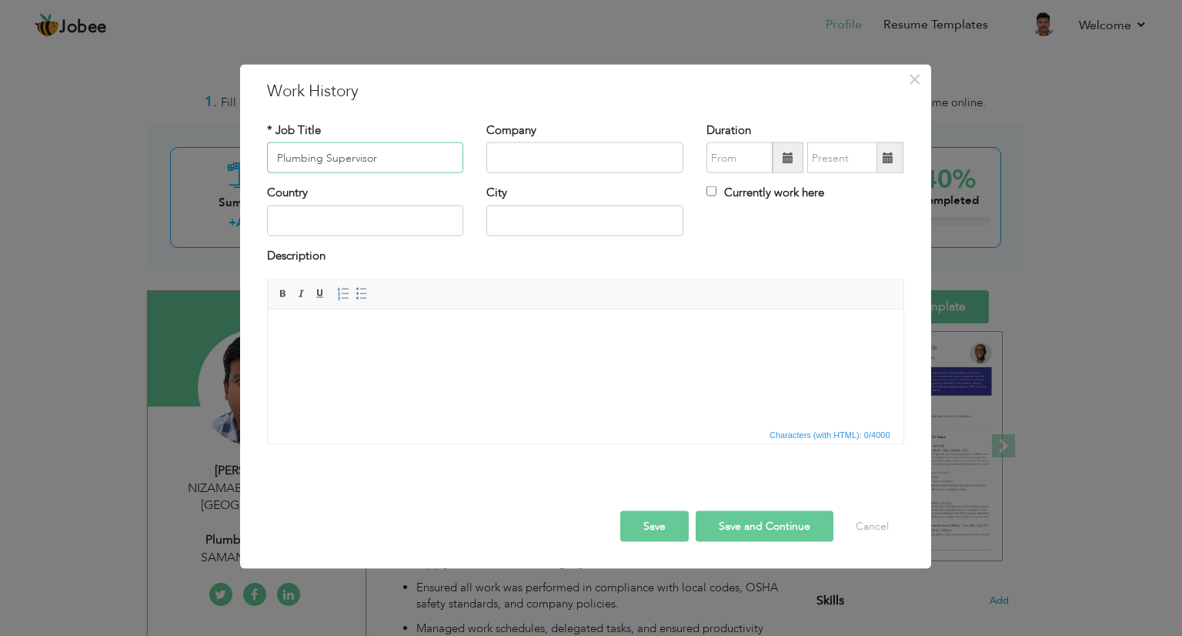
type input "Plumbing Supervisor"
click at [588, 155] on input "text" at bounding box center [584, 157] width 197 height 31
click at [587, 156] on input "SAMANA DEVELOPER" at bounding box center [584, 157] width 197 height 31
drag, startPoint x: 612, startPoint y: 156, endPoint x: 548, endPoint y: 155, distance: 64.7
click at [548, 155] on input "SAMANA DEVELOPER" at bounding box center [584, 157] width 197 height 31
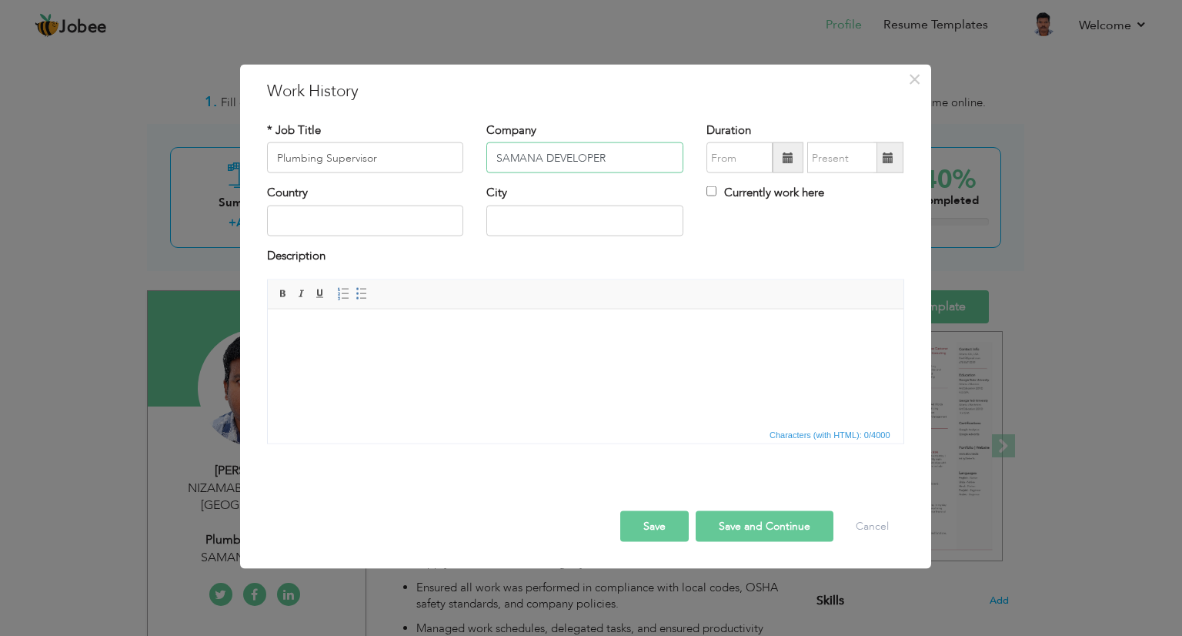
paste input "developers"
type input "SAMANA Developer LLC"
click at [793, 155] on span at bounding box center [788, 157] width 11 height 11
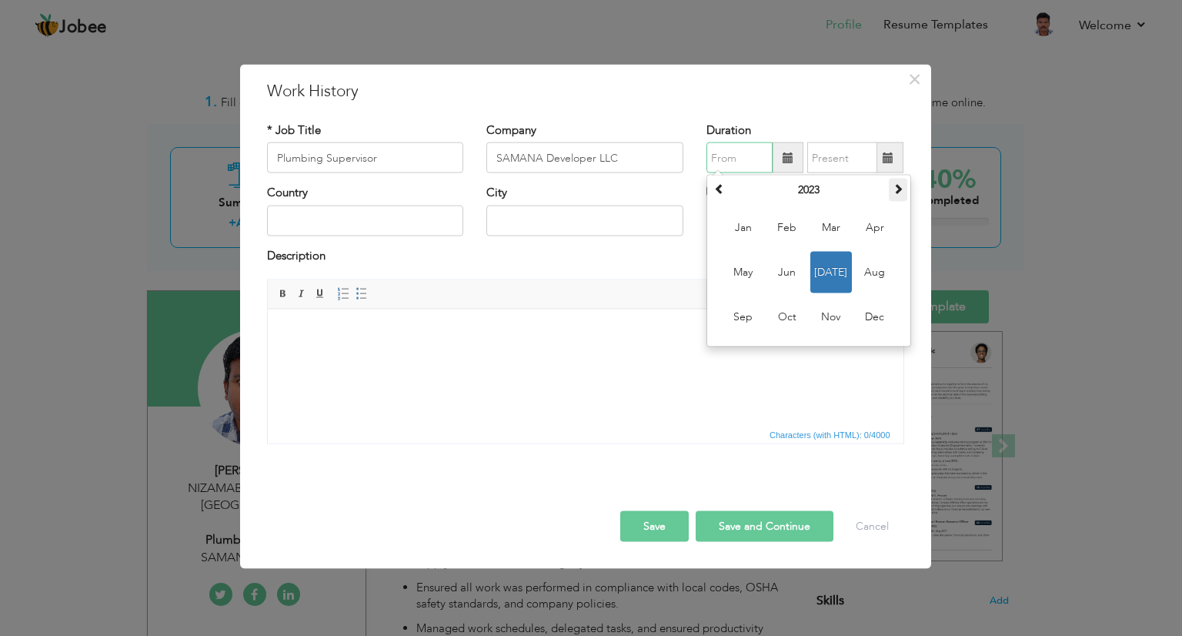
click at [896, 193] on span at bounding box center [898, 188] width 11 height 11
click at [822, 275] on span "Jul" at bounding box center [831, 273] width 42 height 42
type input "07/2025"
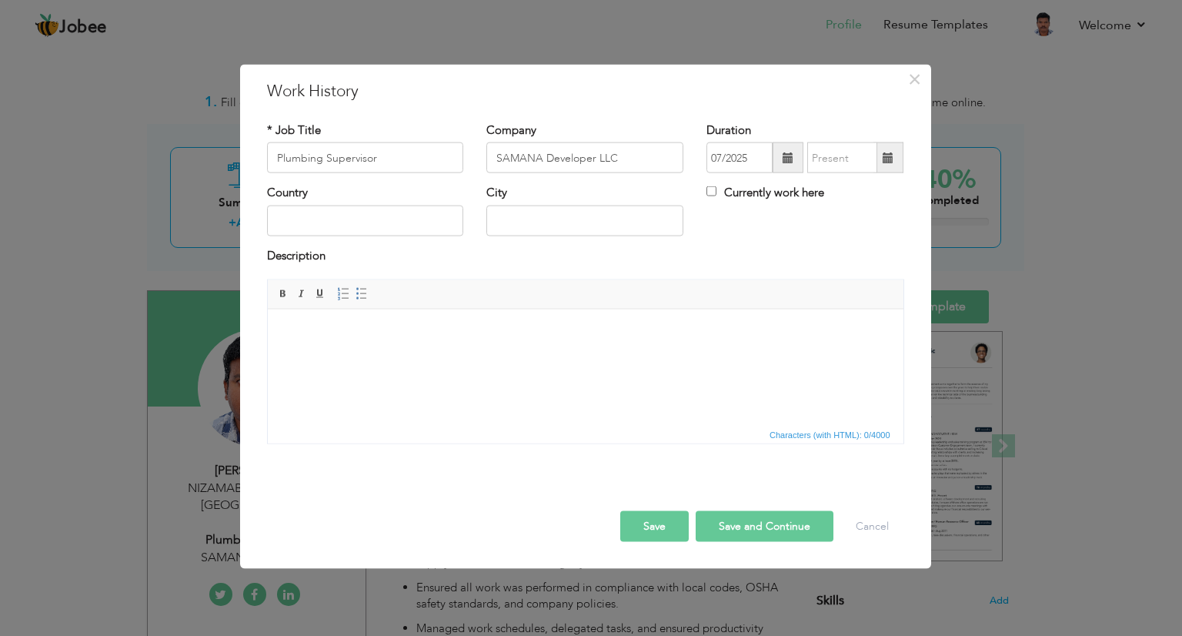
click at [887, 163] on span at bounding box center [888, 157] width 11 height 11
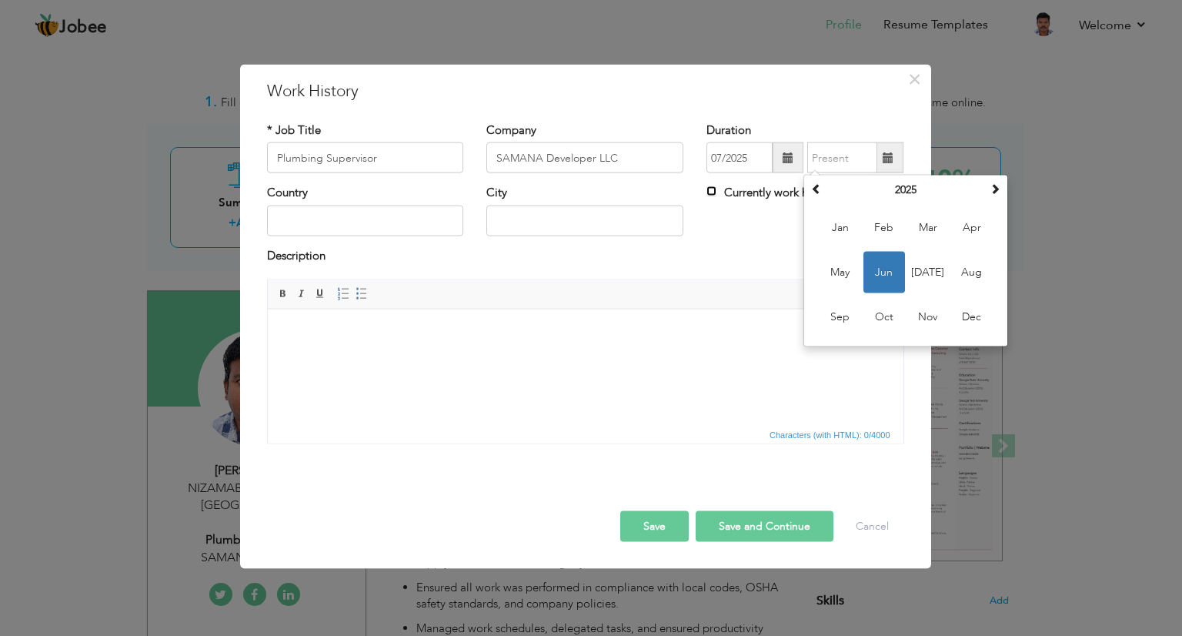
click at [714, 194] on input "Currently work here" at bounding box center [711, 191] width 10 height 10
checkbox input "true"
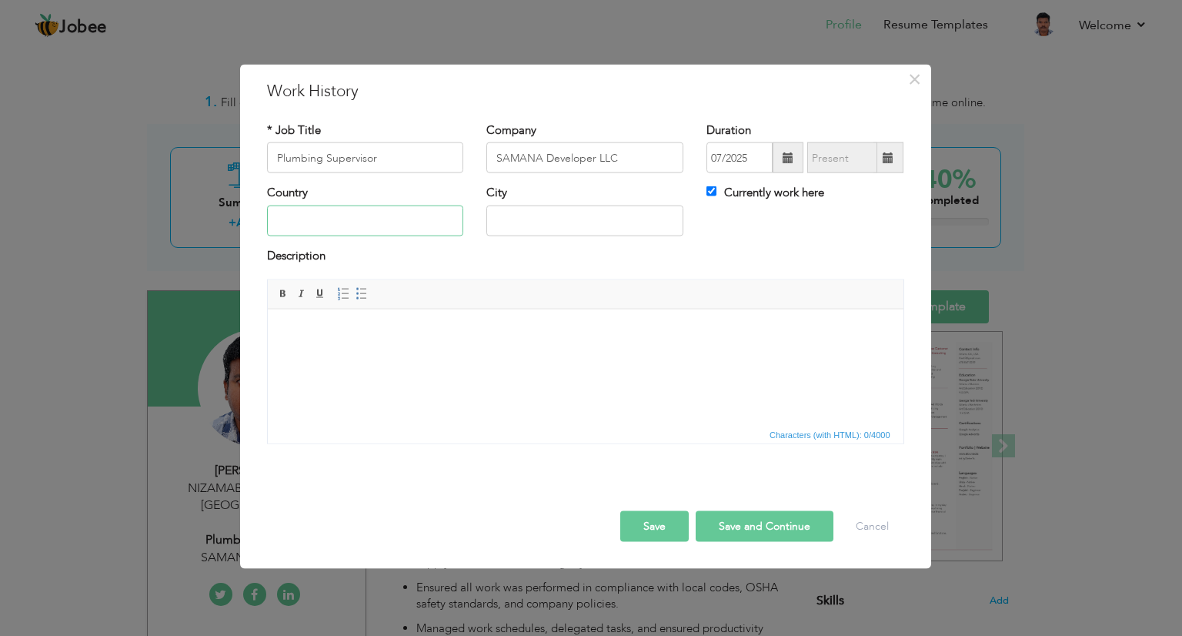
click at [357, 222] on input "text" at bounding box center [365, 220] width 197 height 31
type input "UNITED ARAB EMERITES"
click at [560, 216] on input "text" at bounding box center [584, 220] width 197 height 31
type input "[GEOGRAPHIC_DATA]"
click at [649, 518] on button "Save" at bounding box center [654, 526] width 68 height 31
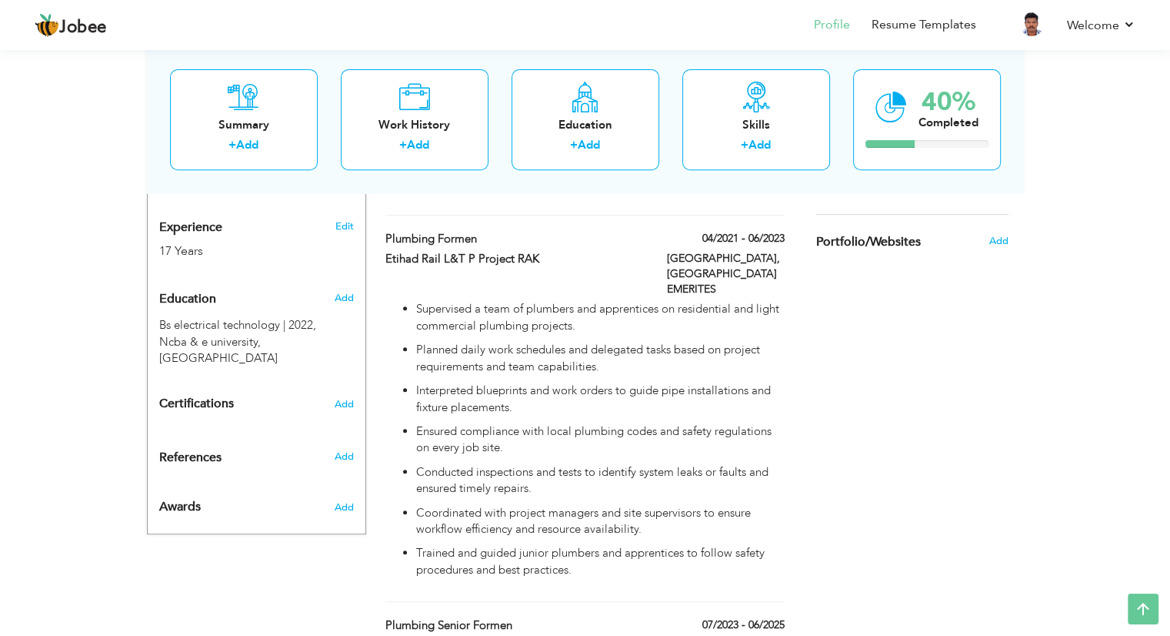
scroll to position [591, 0]
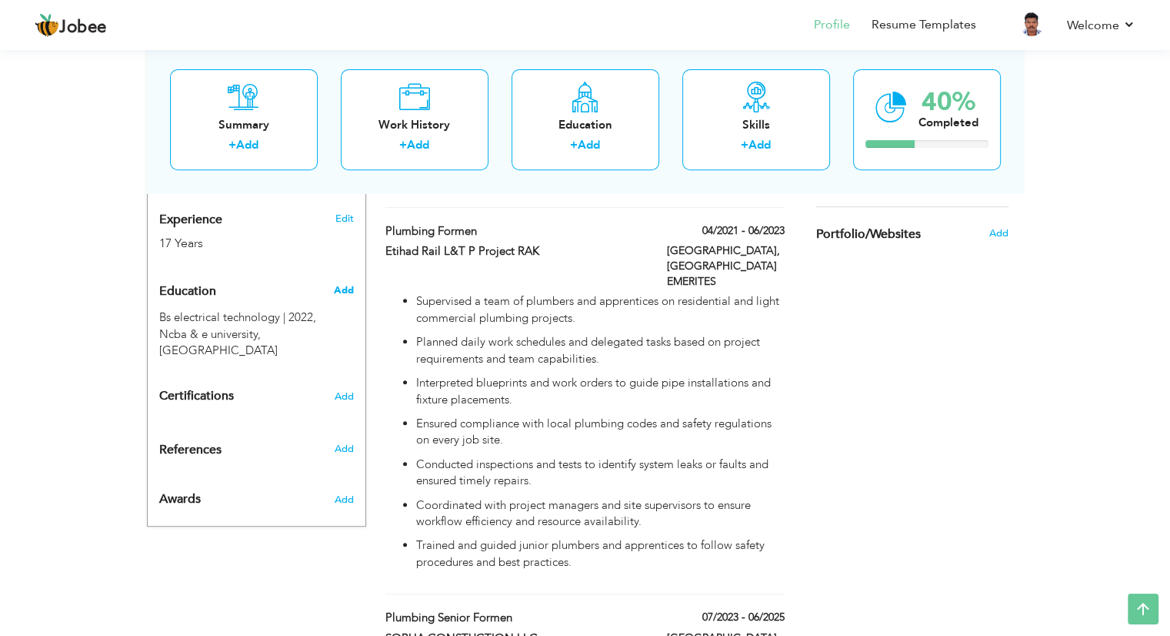
click at [342, 283] on span "Add" at bounding box center [343, 290] width 20 height 14
radio input "true"
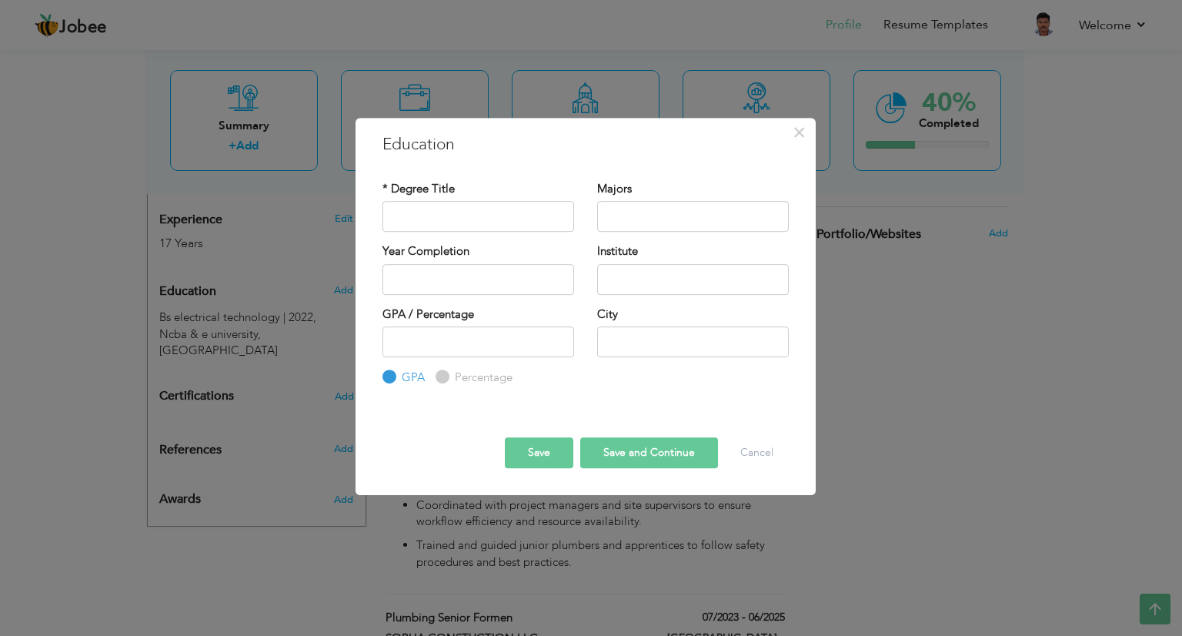
click at [328, 279] on div "× Education * Degree Title Majors Year Completion Institute GPA" at bounding box center [591, 318] width 1182 height 636
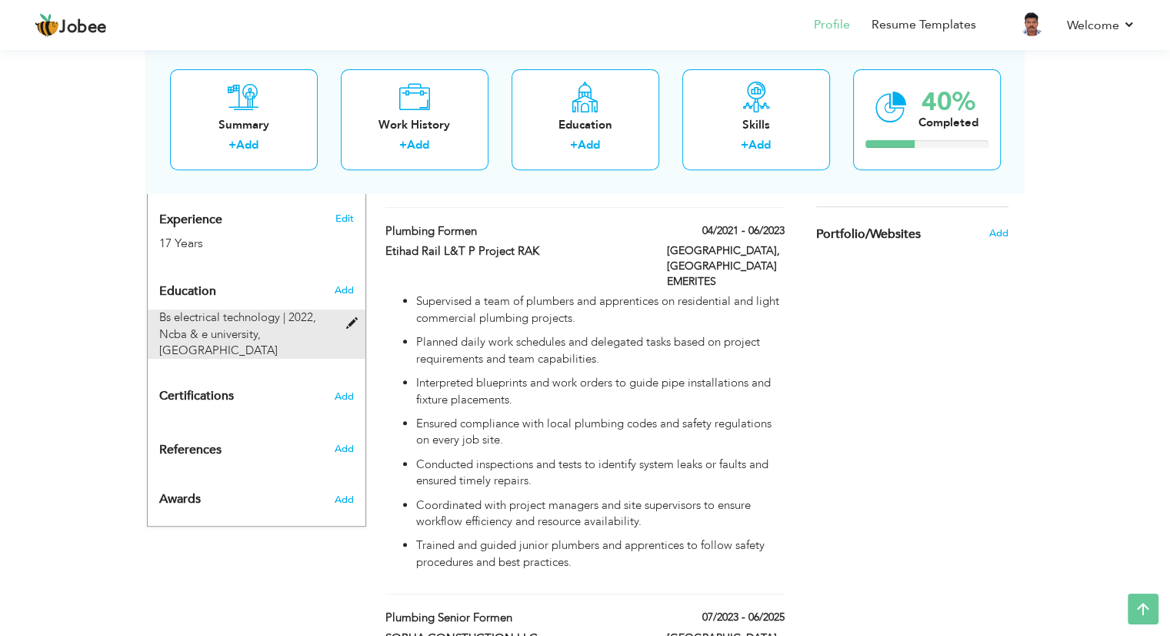
click at [352, 318] on span at bounding box center [354, 324] width 19 height 12
type input "Bs electrical technology"
type input "2022"
type input "Ncba & e university"
type input "3.6"
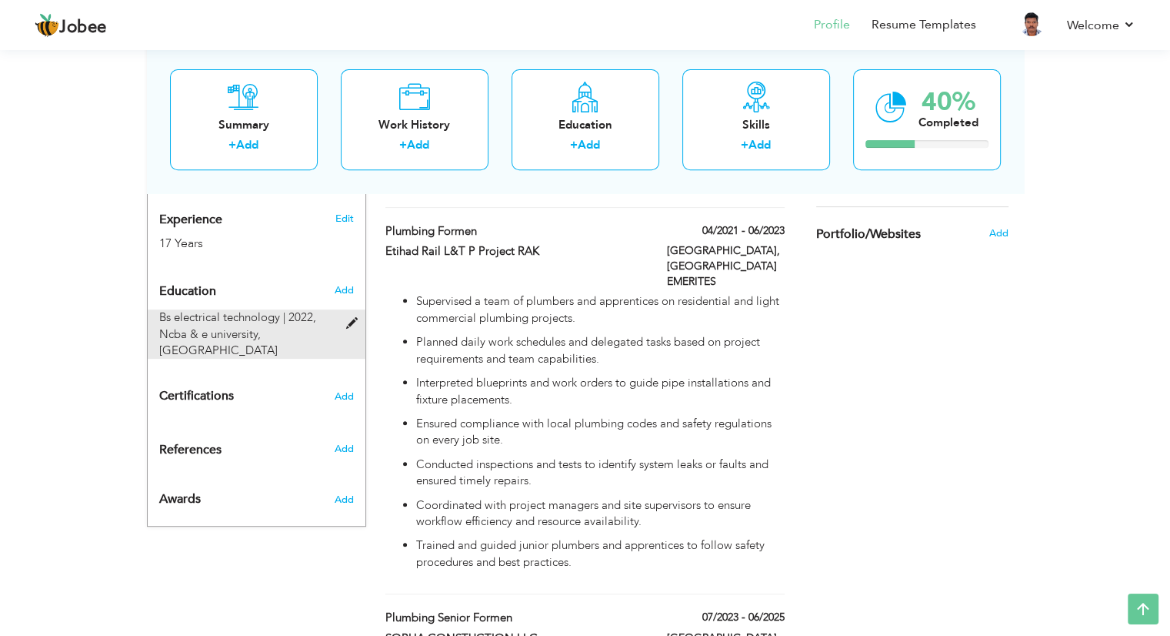
type input "Lahore"
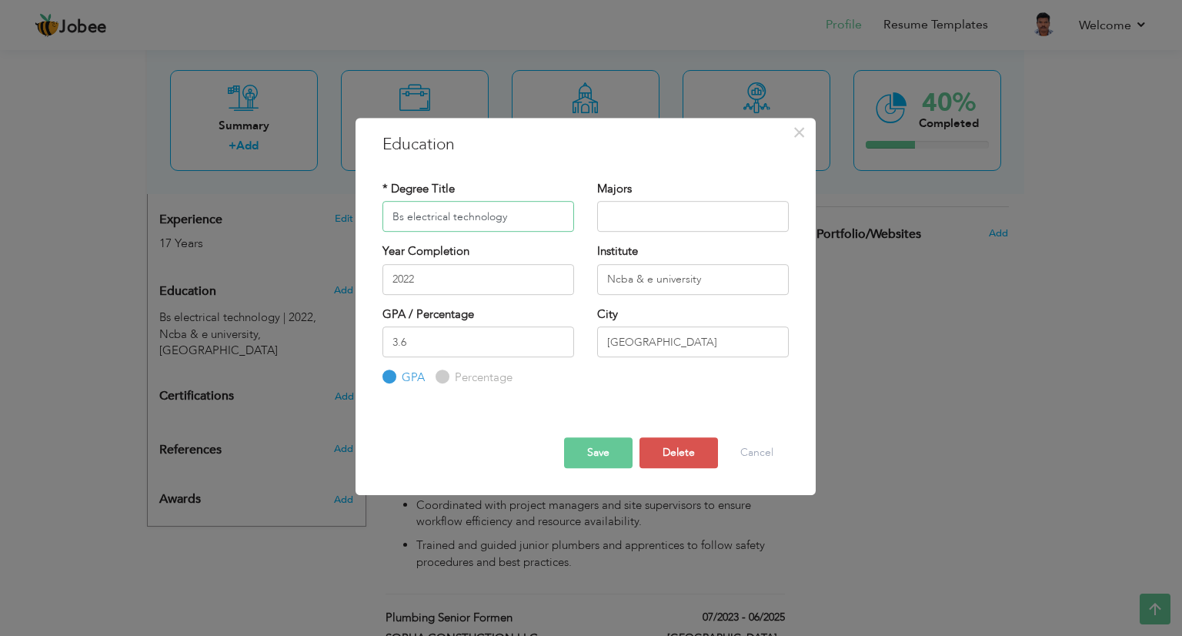
drag, startPoint x: 520, startPoint y: 222, endPoint x: 276, endPoint y: 225, distance: 243.9
click at [276, 225] on div "× Education * Degree Title Bs electrical technology Majors 2022" at bounding box center [591, 318] width 1182 height 636
click at [432, 216] on input "text" at bounding box center [478, 216] width 192 height 31
click at [670, 458] on button "Delete" at bounding box center [678, 452] width 78 height 31
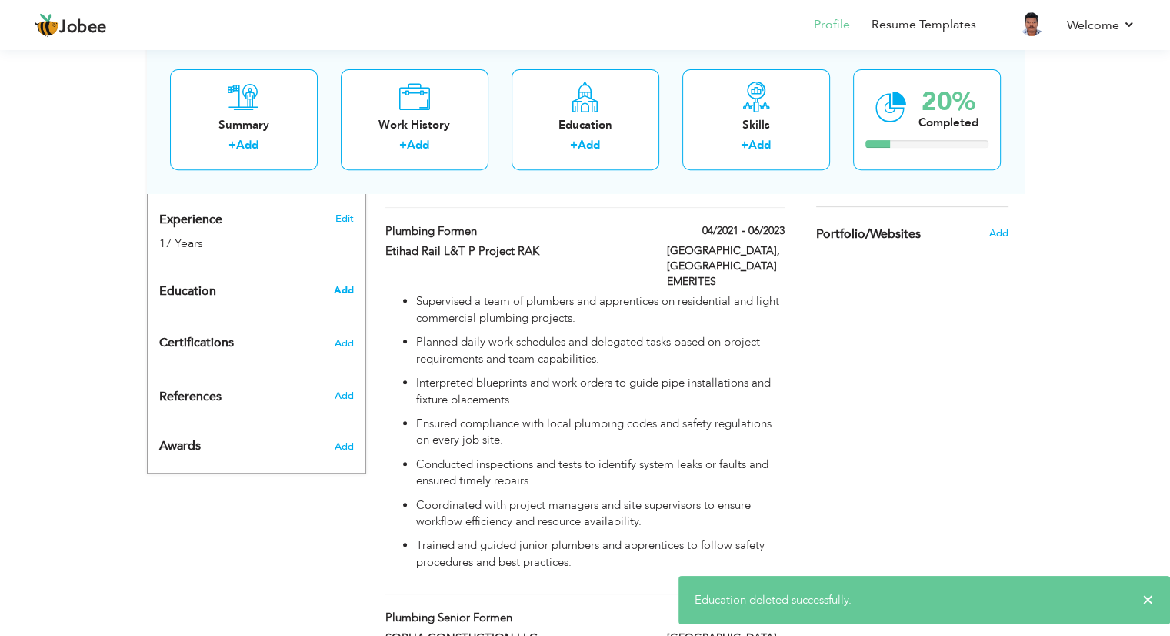
click at [347, 283] on span "Add" at bounding box center [343, 290] width 20 height 14
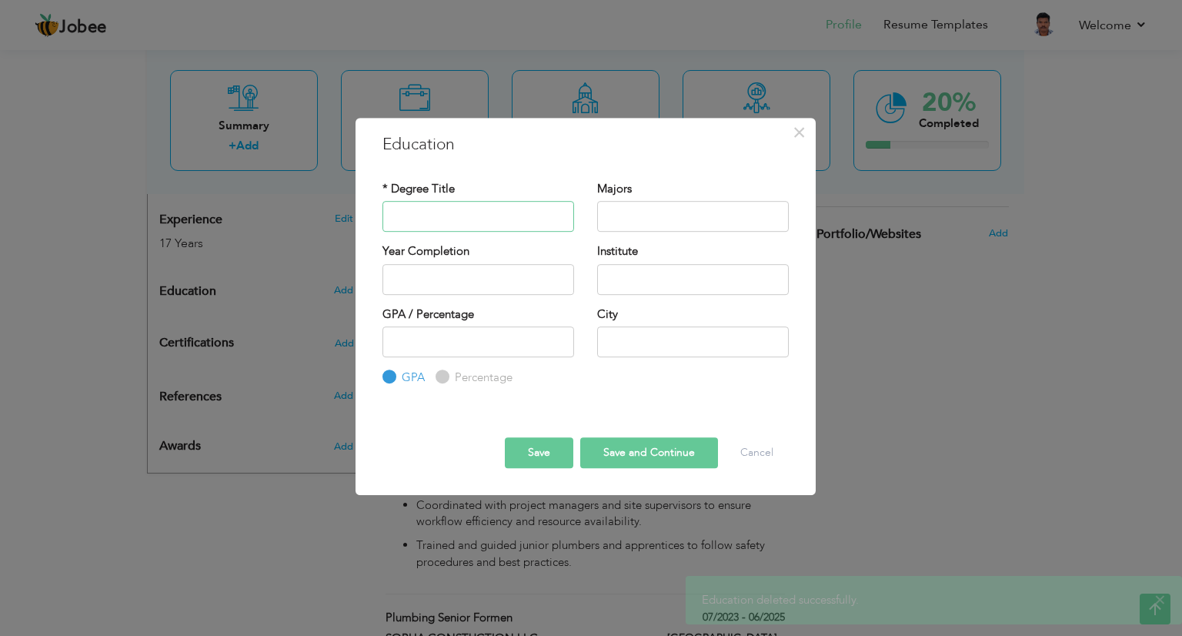
click at [496, 219] on input "text" at bounding box center [478, 216] width 192 height 31
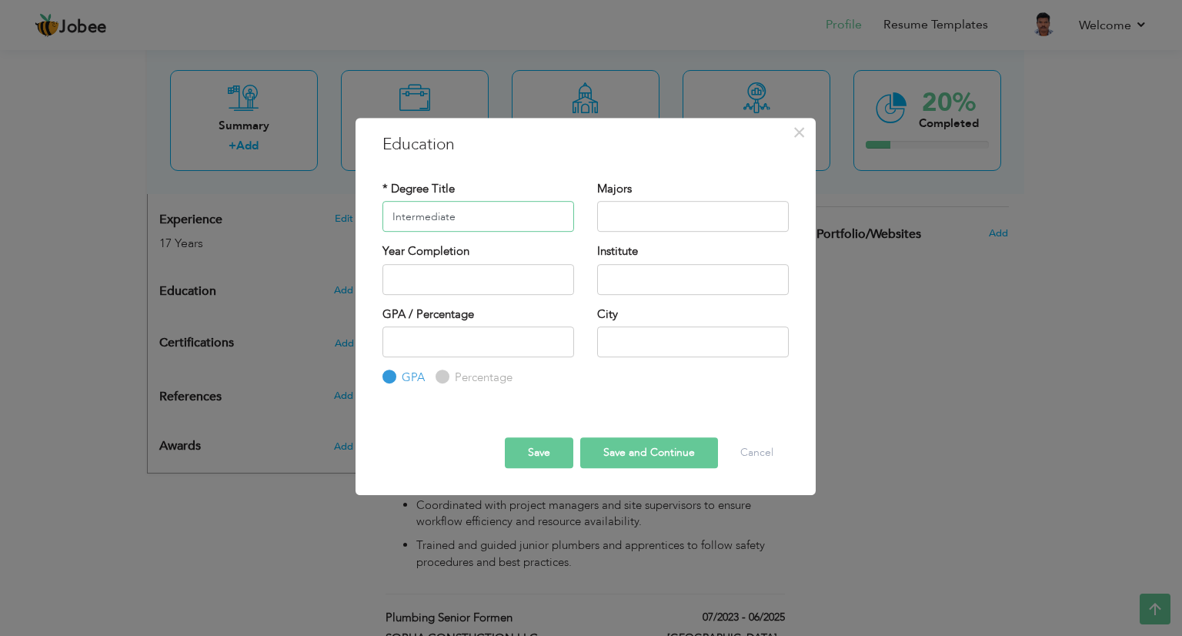
type input "Intermediate"
click at [616, 222] on input "text" at bounding box center [693, 216] width 192 height 31
type input "BIPC"
click at [518, 274] on input "2025" at bounding box center [478, 279] width 192 height 31
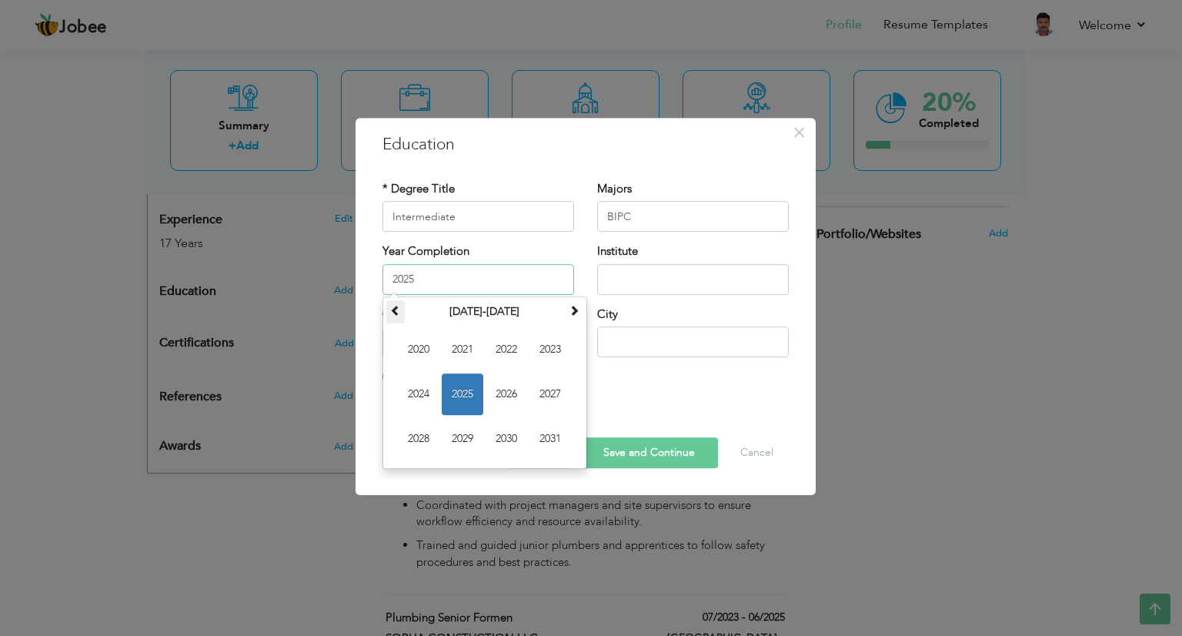
click at [391, 309] on span at bounding box center [395, 310] width 11 height 11
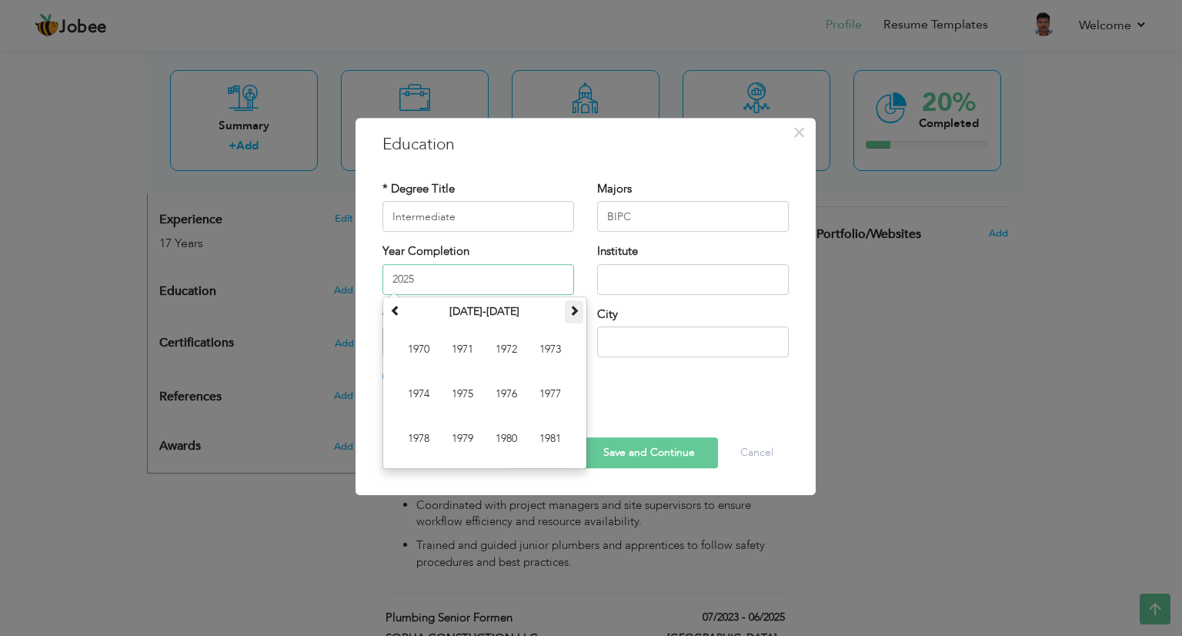
click at [572, 305] on span at bounding box center [574, 310] width 11 height 11
click at [571, 309] on span at bounding box center [574, 310] width 11 height 11
click at [468, 398] on span "2005" at bounding box center [463, 394] width 42 height 42
type input "2005"
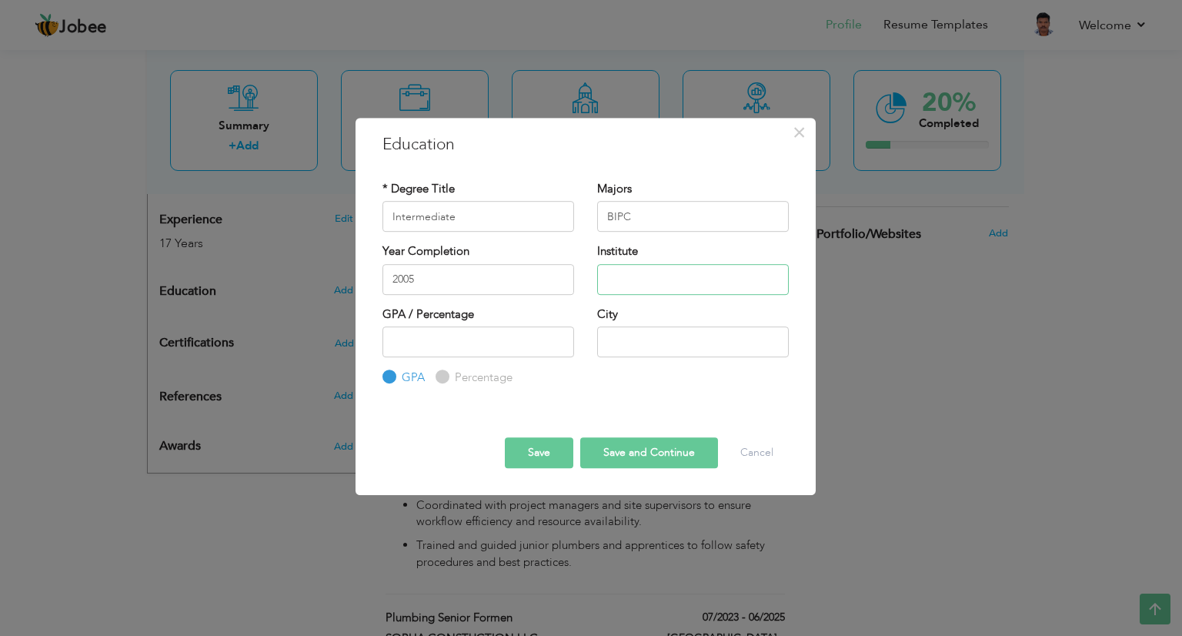
click at [671, 275] on input "text" at bounding box center [693, 279] width 192 height 31
type input "[GEOGRAPHIC_DATA]"
click at [505, 345] on input "number" at bounding box center [478, 341] width 192 height 31
click at [557, 342] on input "-1" at bounding box center [478, 341] width 192 height 31
click at [559, 335] on input "0" at bounding box center [478, 341] width 192 height 31
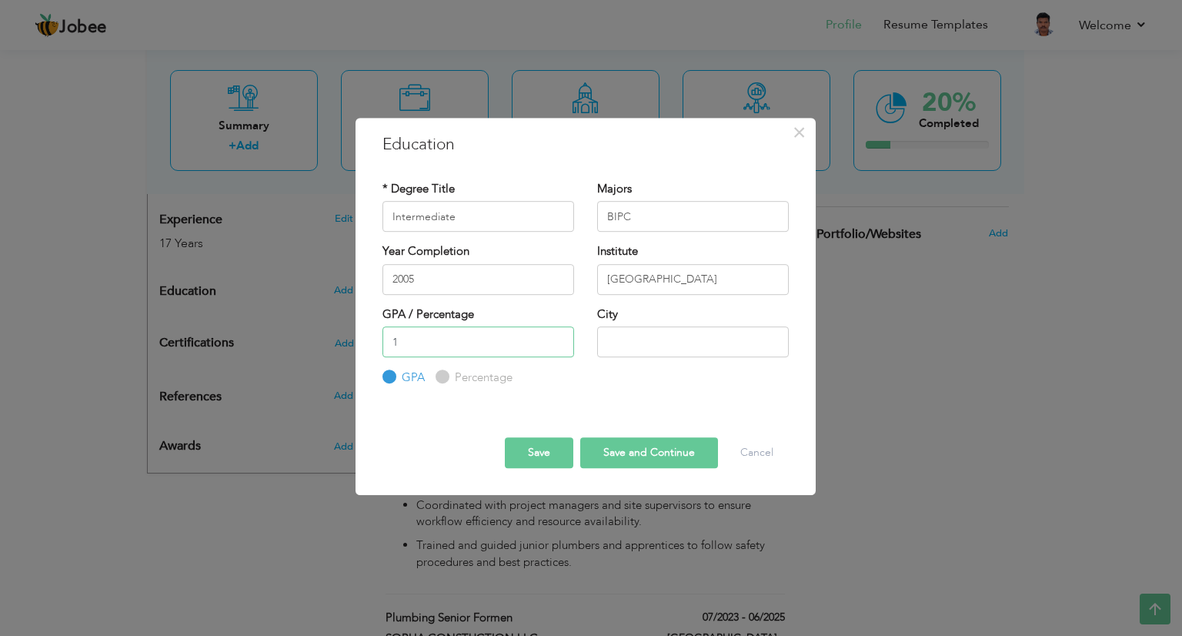
click at [559, 335] on input "1" at bounding box center [478, 341] width 192 height 31
click at [559, 335] on input "2" at bounding box center [478, 341] width 192 height 31
click at [559, 335] on input "3" at bounding box center [478, 341] width 192 height 31
click at [559, 335] on input "4" at bounding box center [478, 341] width 192 height 31
type input "5"
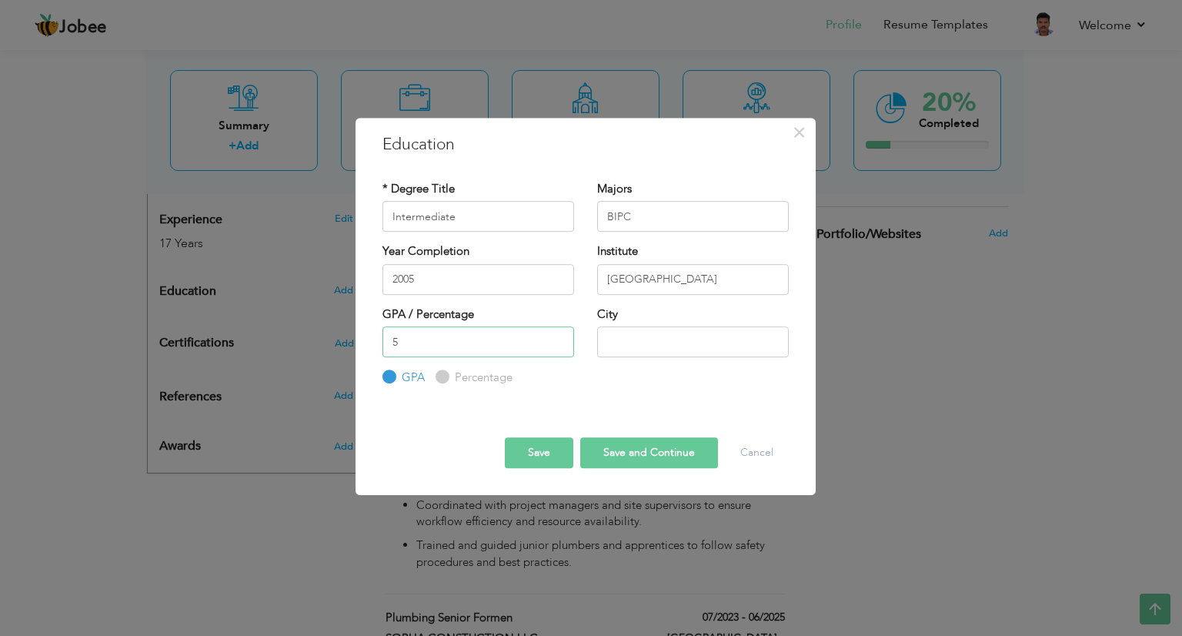
click at [559, 335] on input "5" at bounding box center [478, 341] width 192 height 31
click at [442, 375] on input "Percentage" at bounding box center [441, 377] width 10 height 10
radio input "true"
drag, startPoint x: 444, startPoint y: 345, endPoint x: 372, endPoint y: 349, distance: 72.4
click at [372, 349] on div "GPA / Percentage 5 GPA Percentage" at bounding box center [478, 346] width 215 height 80
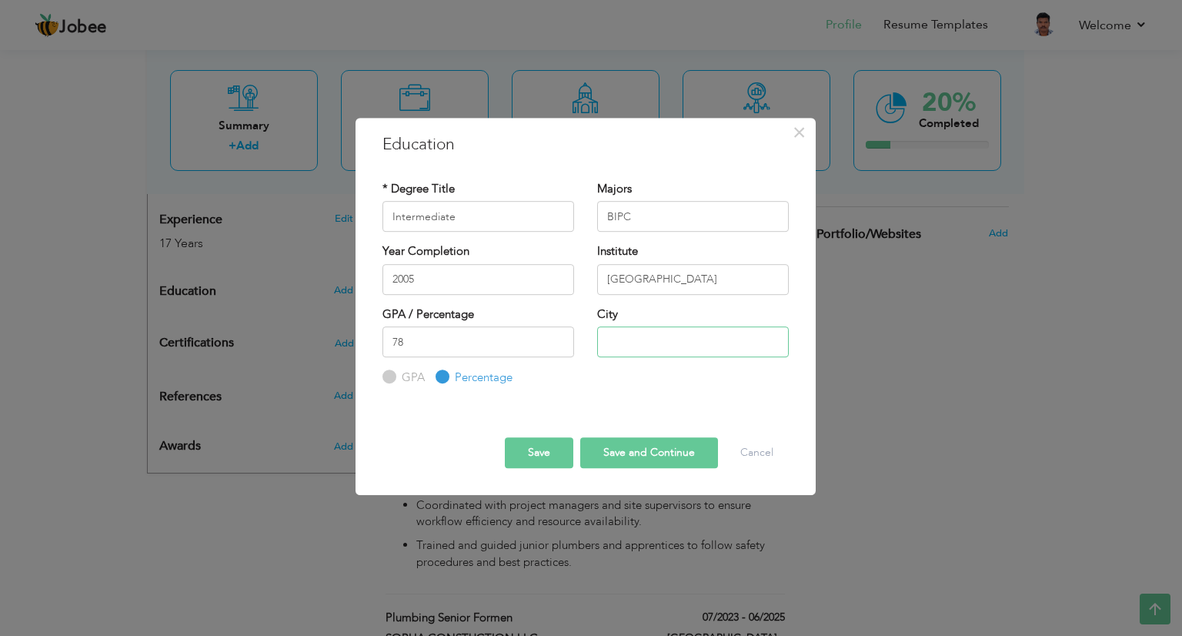
click at [655, 341] on input "text" at bounding box center [693, 341] width 192 height 31
click at [556, 345] on input "77" at bounding box center [478, 341] width 192 height 31
type input "78"
click at [556, 335] on input "78" at bounding box center [478, 341] width 192 height 31
click at [660, 348] on input "text" at bounding box center [693, 341] width 192 height 31
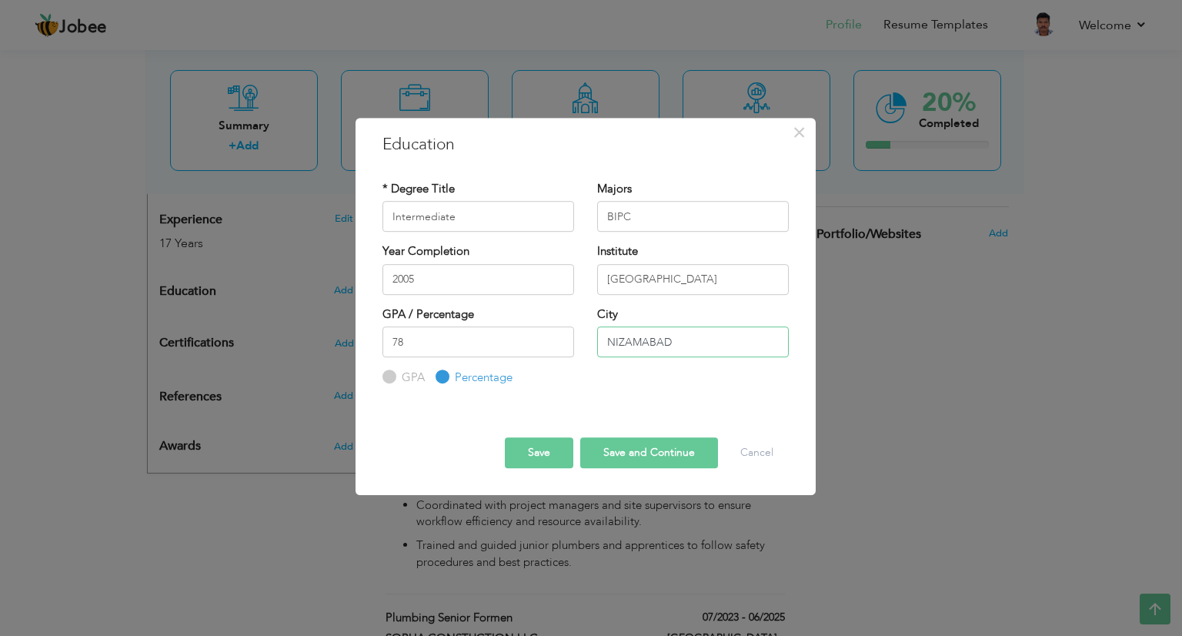
type input "NIZAMABAD"
click at [549, 439] on button "Save" at bounding box center [539, 452] width 68 height 31
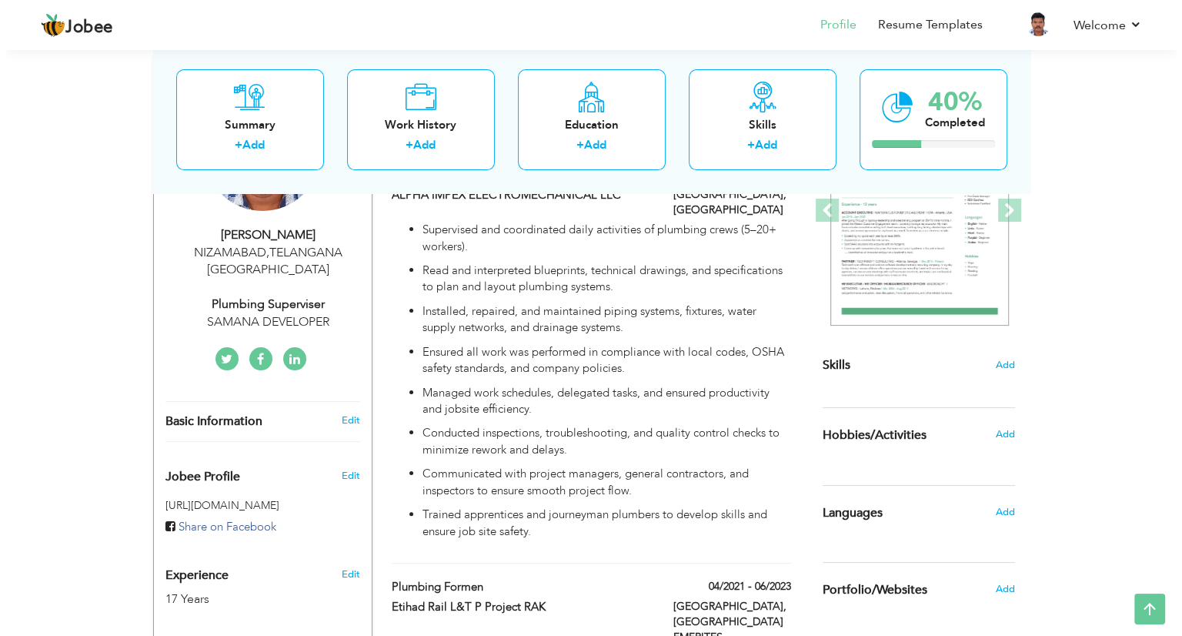
scroll to position [231, 0]
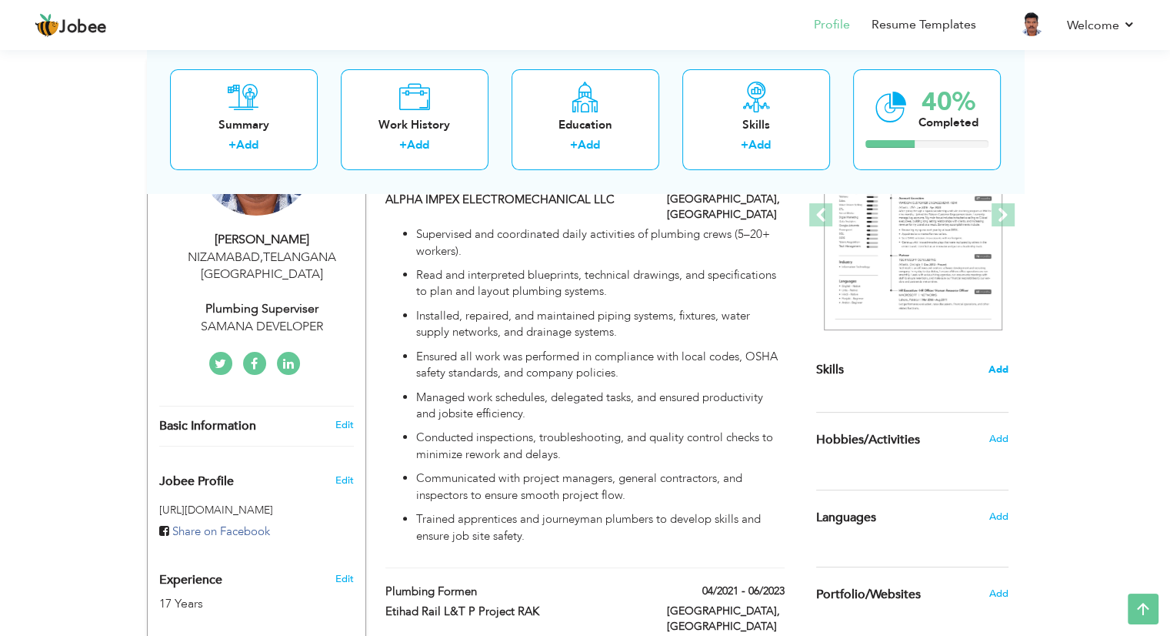
click at [997, 364] on span "Add" at bounding box center [999, 369] width 20 height 15
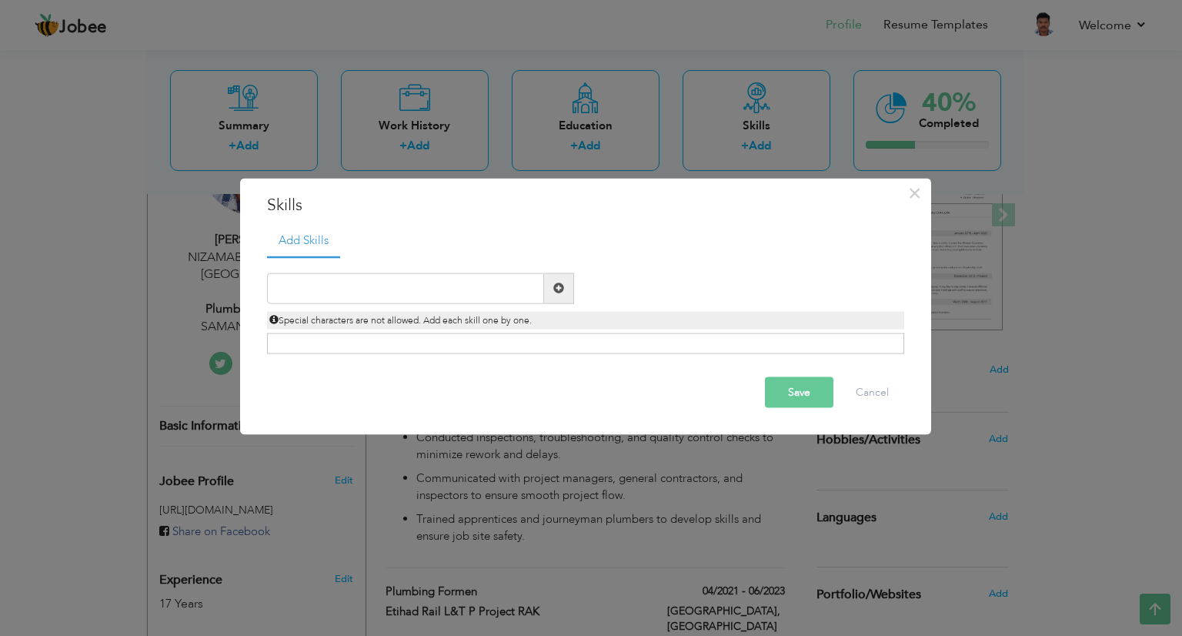
click at [554, 289] on span at bounding box center [558, 287] width 11 height 11
click at [560, 285] on span at bounding box center [558, 287] width 11 height 11
click at [428, 289] on input "text" at bounding box center [405, 287] width 277 height 31
click at [557, 285] on span at bounding box center [558, 287] width 11 height 11
click at [394, 287] on input "text" at bounding box center [405, 287] width 277 height 31
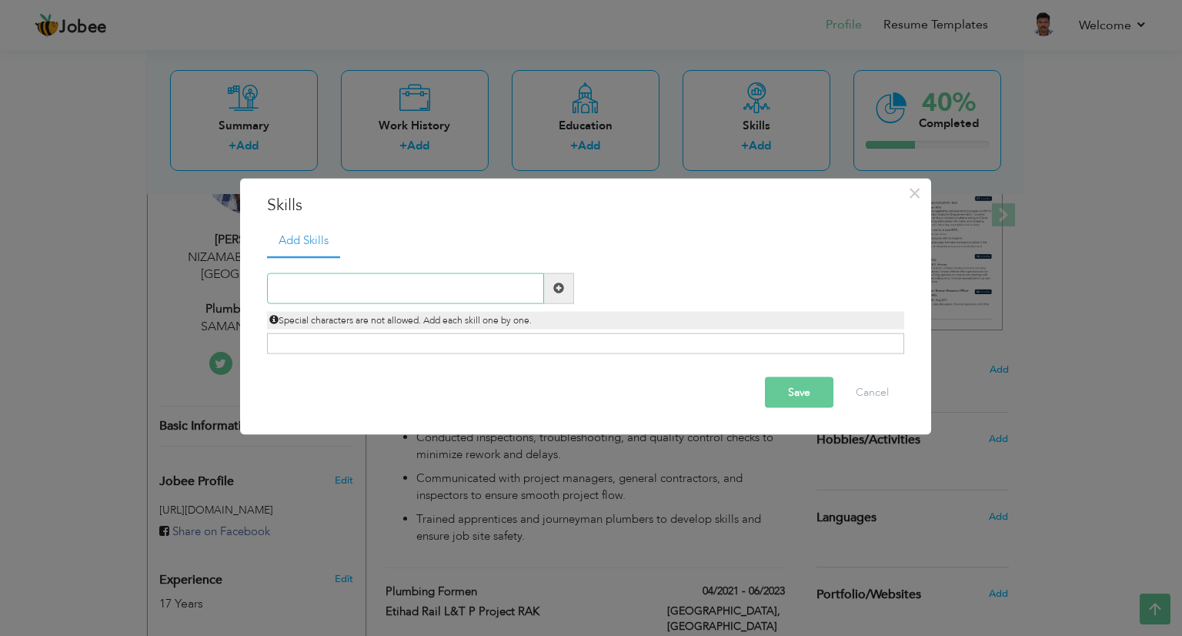
paste input "Advanced knowledge of plumbing systems (water, gas"
type input "Advanced knowledge of plumbing systems (water, gas"
click at [565, 291] on span at bounding box center [559, 287] width 30 height 31
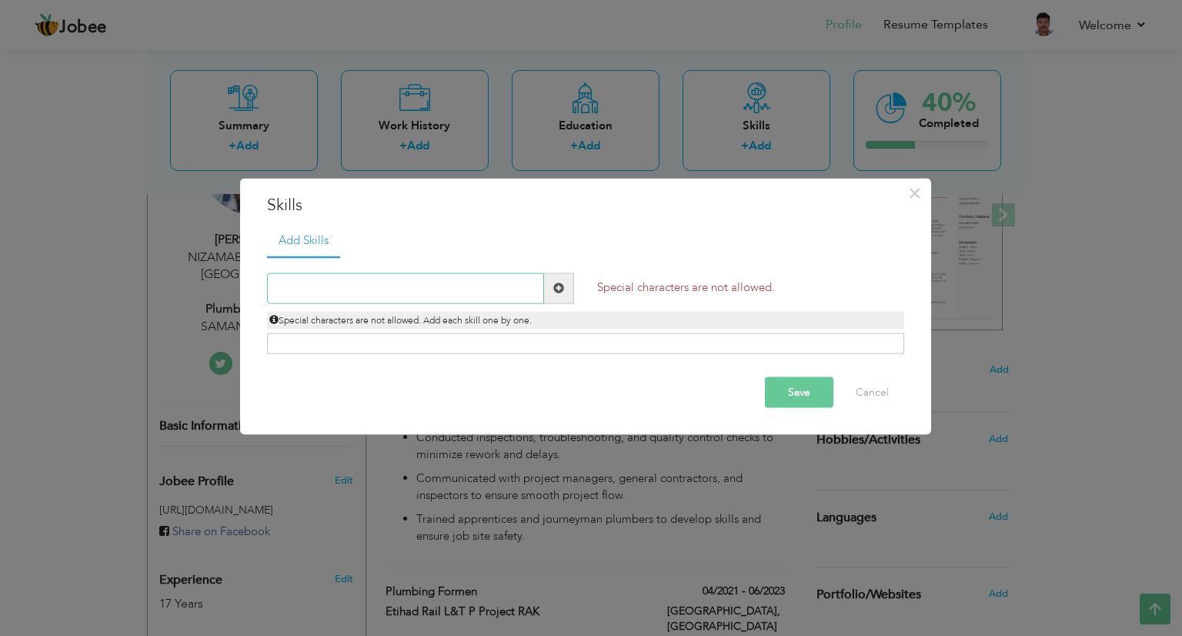
click at [488, 287] on input "text" at bounding box center [405, 287] width 277 height 31
paste input "Advanced knowledge of plumbing systems (water, gas"
type input "Advanced knowledge of plumbing systems (water, gas"
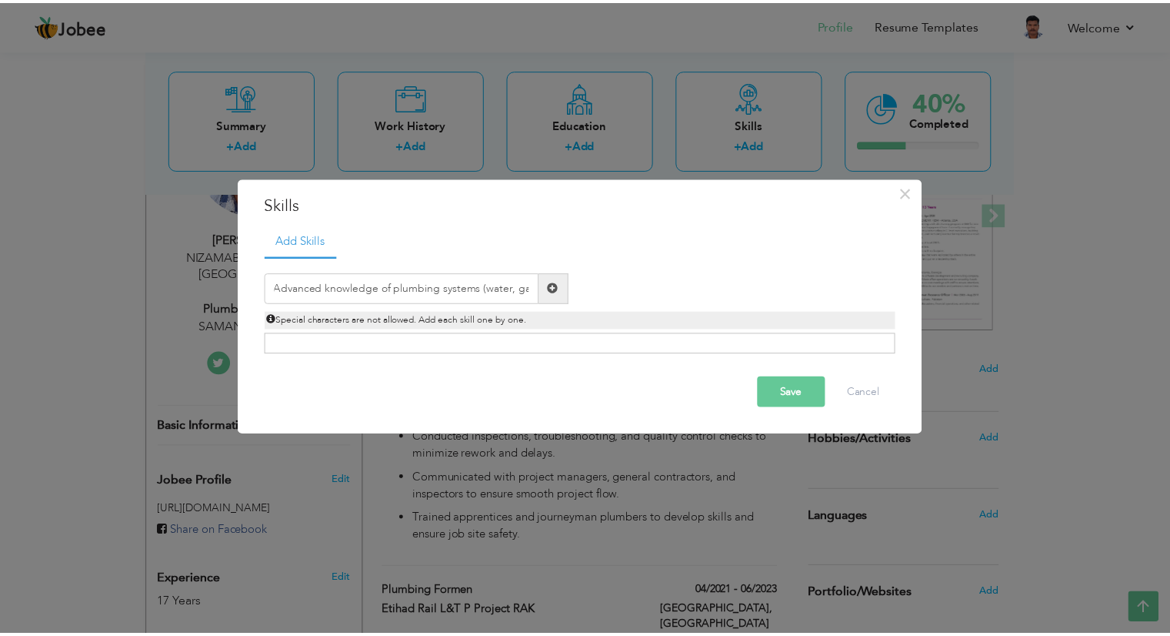
scroll to position [0, 0]
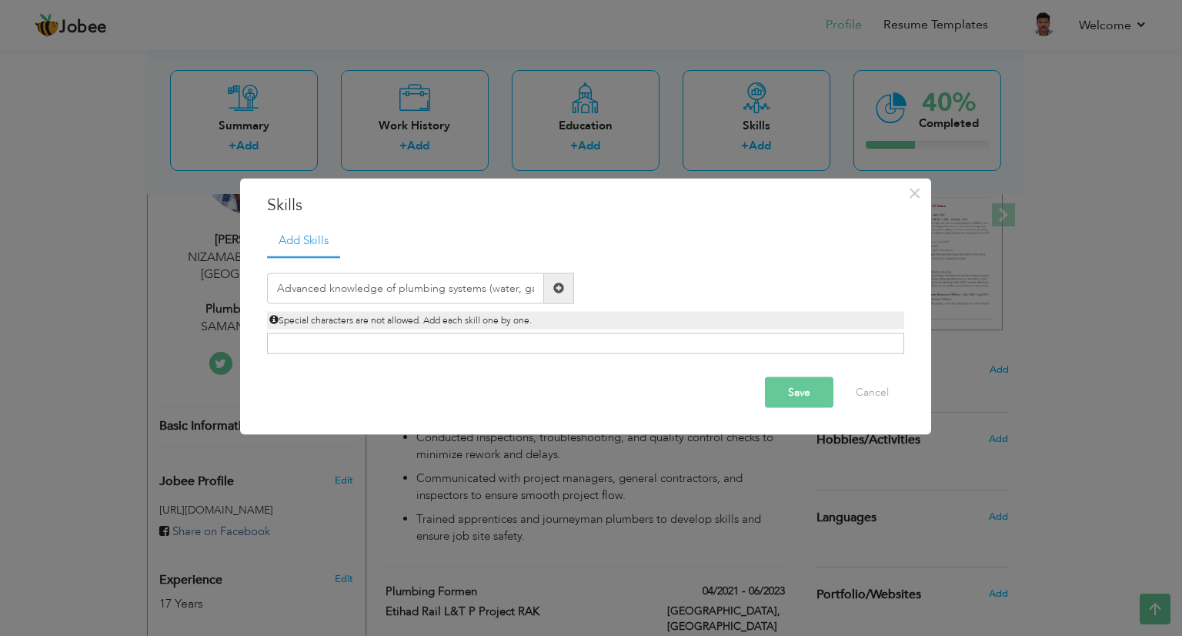
click at [562, 298] on span at bounding box center [559, 287] width 30 height 31
click at [522, 334] on div "Click on , to mark skill as primary." at bounding box center [585, 343] width 637 height 21
click at [522, 336] on div "Click on , to mark skill as primary." at bounding box center [585, 343] width 637 height 21
click at [520, 339] on div "Click on , to mark skill as primary." at bounding box center [585, 343] width 637 height 21
click at [518, 345] on div "Click on , to mark skill as primary." at bounding box center [585, 343] width 637 height 21
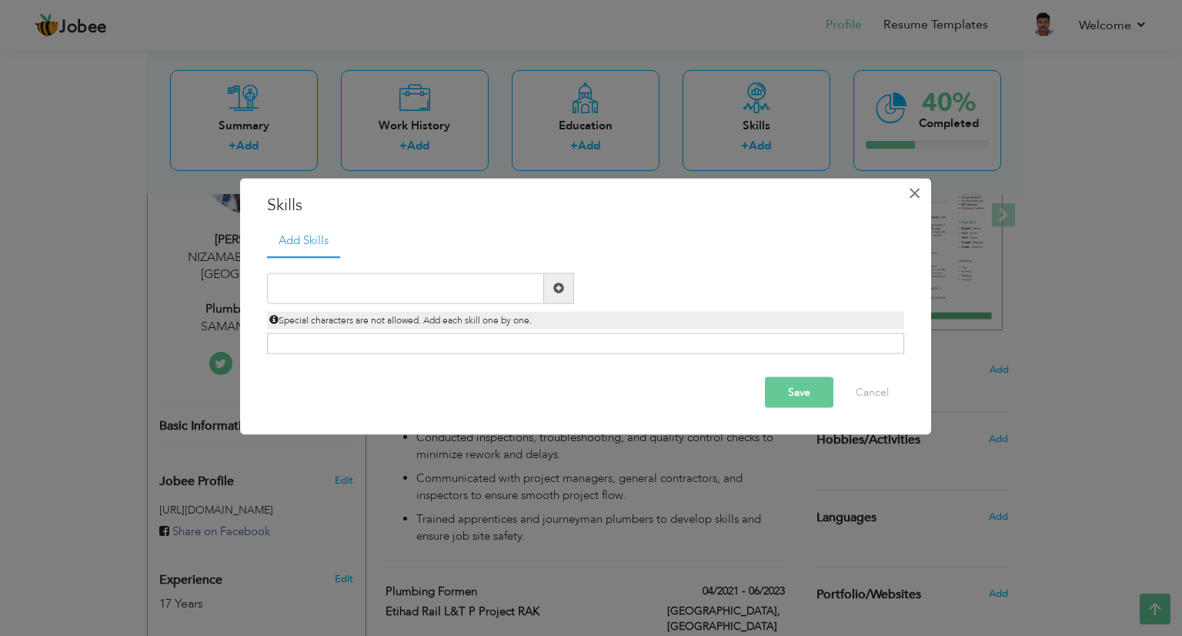
click at [913, 194] on span "×" at bounding box center [914, 193] width 13 height 28
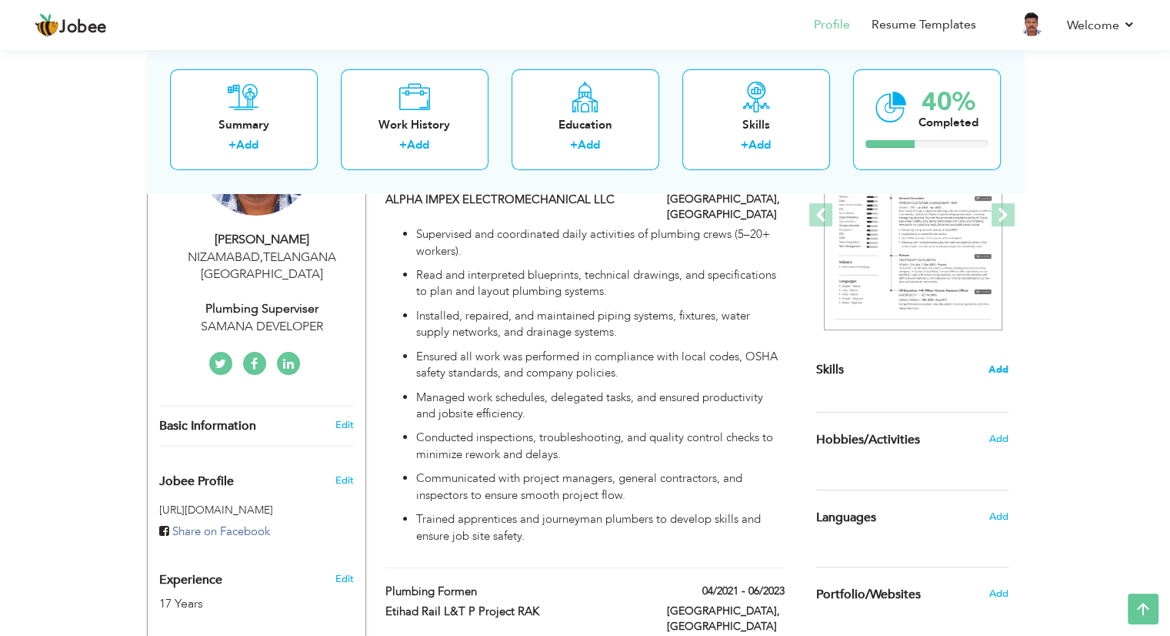
click at [1003, 371] on span "Add" at bounding box center [999, 369] width 20 height 15
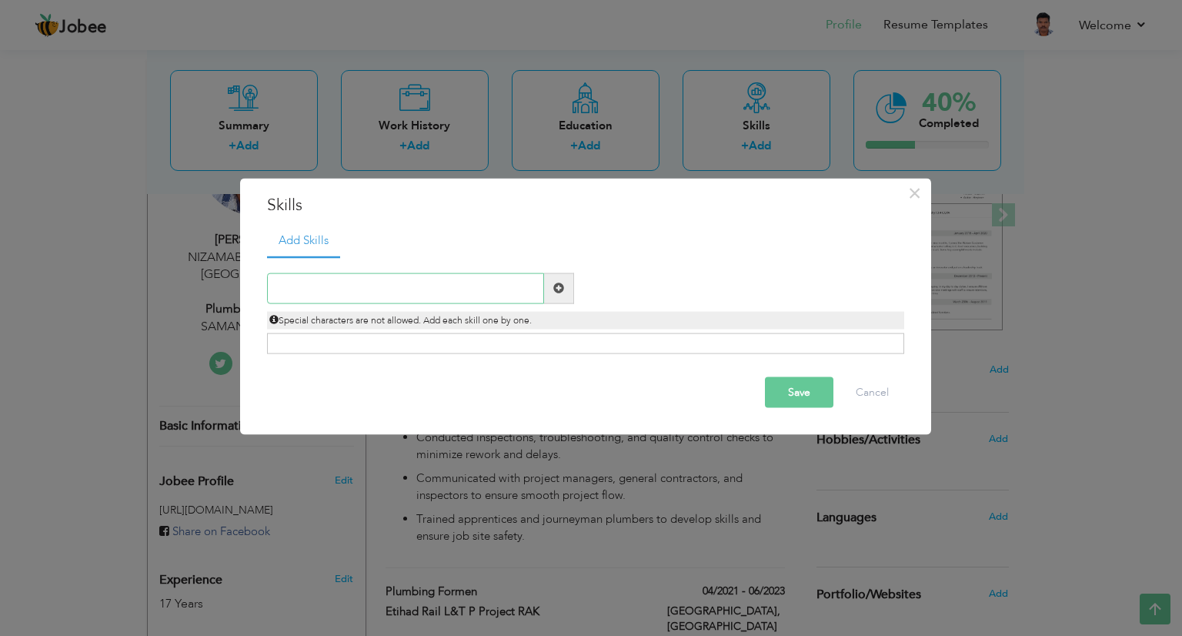
click at [401, 278] on input "text" at bounding box center [405, 287] width 277 height 31
click at [318, 244] on link "Add Skills" at bounding box center [303, 242] width 73 height 34
click at [369, 296] on input "text" at bounding box center [405, 287] width 277 height 31
paste input "Advanced knowledge of plumbing systems"
type input "Advanced knowledge of plumbing systems"
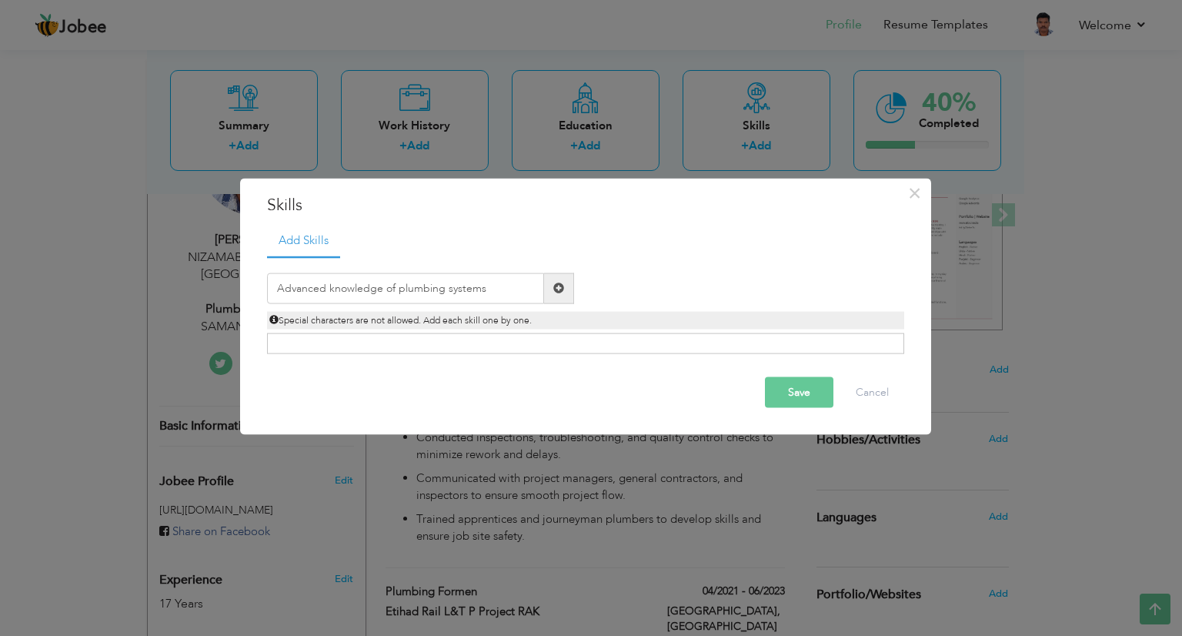
click at [553, 288] on span at bounding box center [558, 287] width 11 height 11
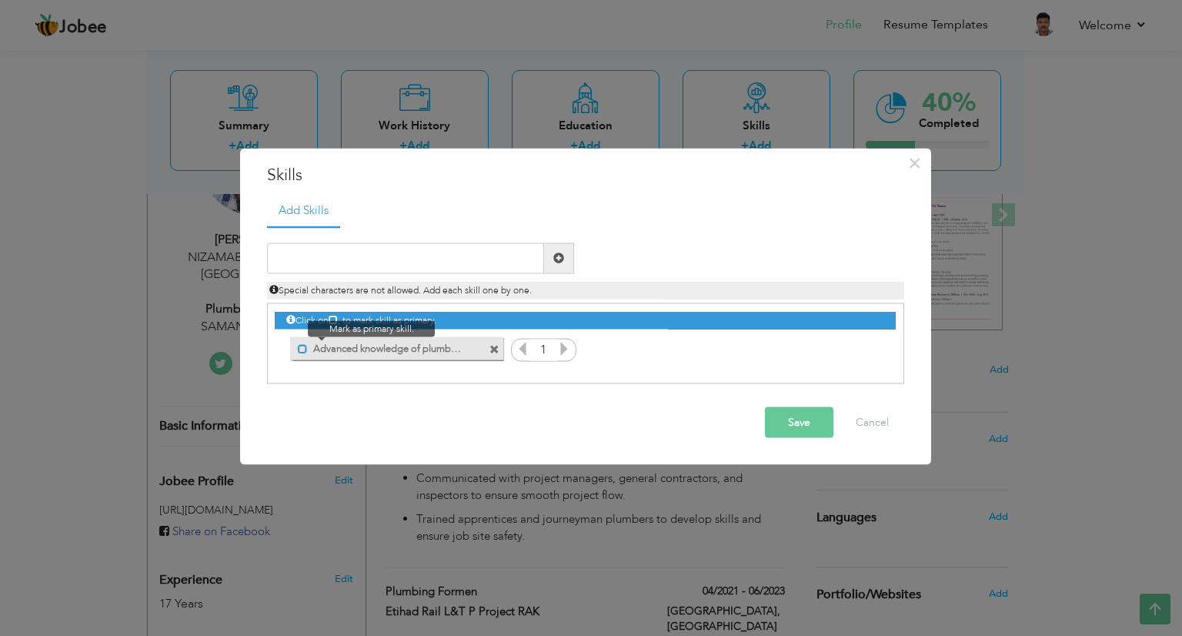
click at [302, 346] on span at bounding box center [303, 349] width 10 height 10
click at [308, 349] on span at bounding box center [306, 349] width 10 height 10
click at [305, 347] on span at bounding box center [303, 349] width 10 height 10
click at [305, 347] on span at bounding box center [306, 349] width 10 height 10
click at [447, 251] on input "text" at bounding box center [405, 257] width 277 height 31
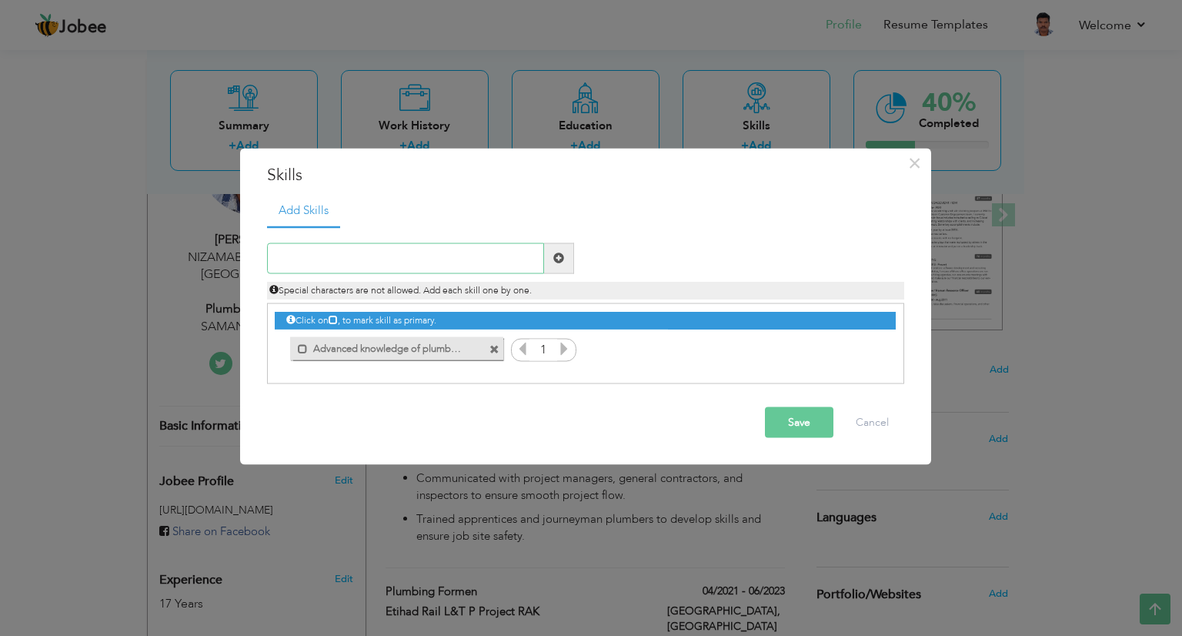
paste input "(water, gas, drainage, venting)"
type input "(water, gas, drainage, venting)"
click at [563, 262] on span at bounding box center [558, 257] width 11 height 11
click at [442, 250] on input "text" at bounding box center [405, 257] width 277 height 31
paste input "Pipe installation and repair"
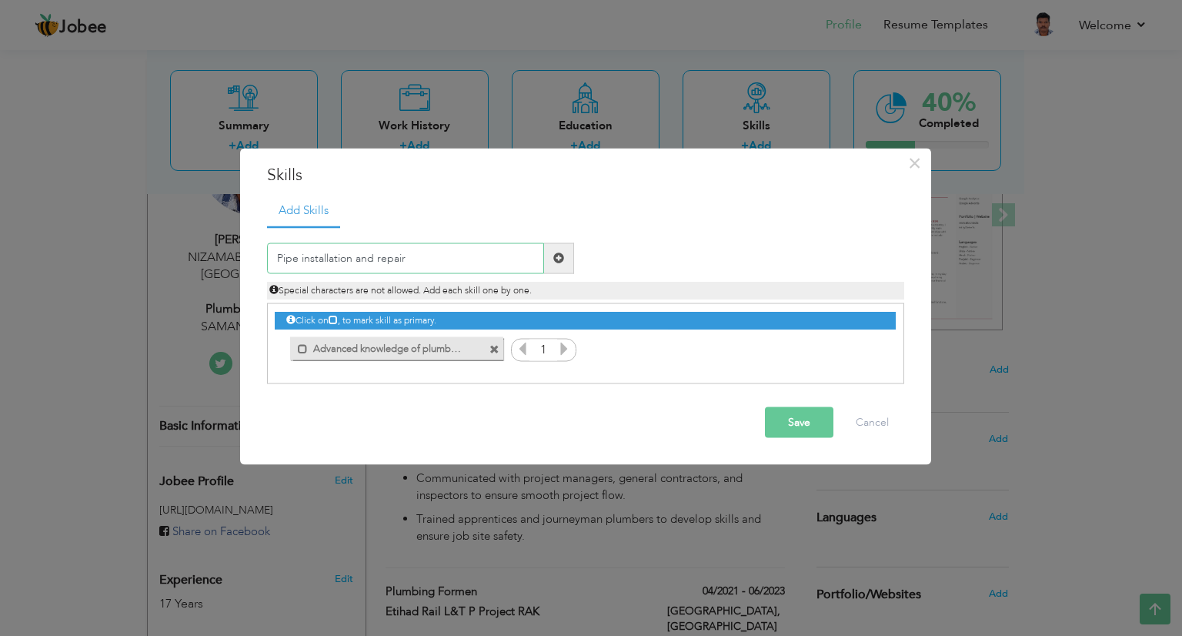
click at [454, 258] on input "Pipe installation and repair" at bounding box center [405, 257] width 277 height 31
paste input "PVC, PEX, copper, cas"
click at [499, 259] on input "Pipe installation and repair PVC, PEX, copper, cas" at bounding box center [405, 257] width 277 height 31
type input "Pipe installation and repair PVC, PEX, copper, cas"
click at [566, 256] on span at bounding box center [559, 257] width 30 height 31
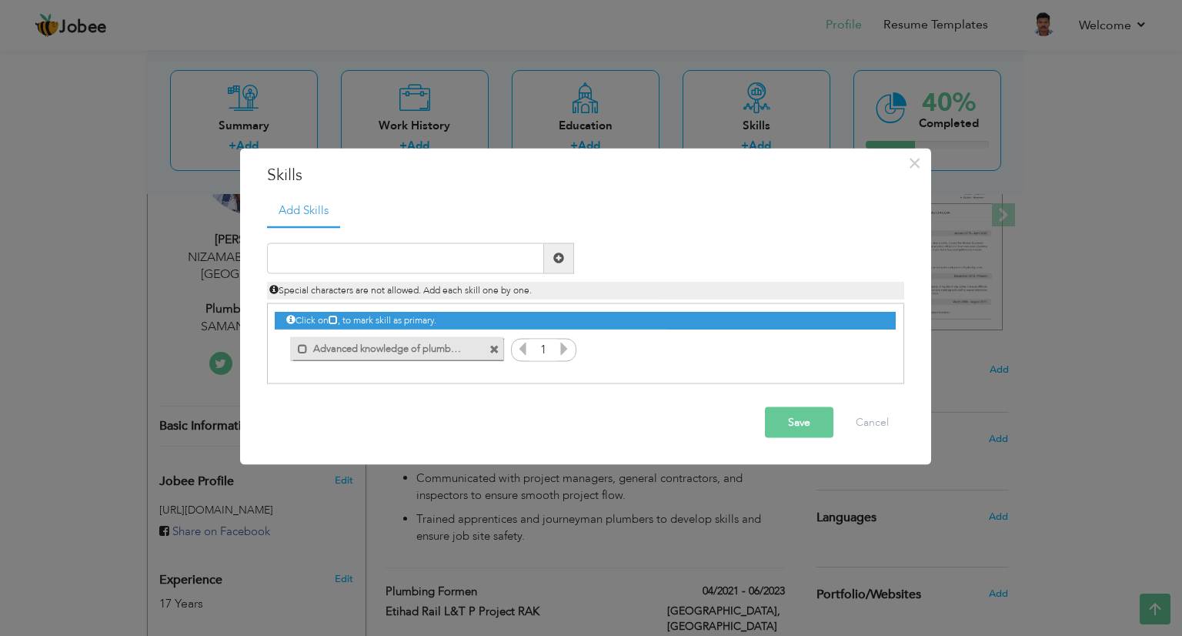
click at [492, 349] on span at bounding box center [494, 350] width 10 height 10
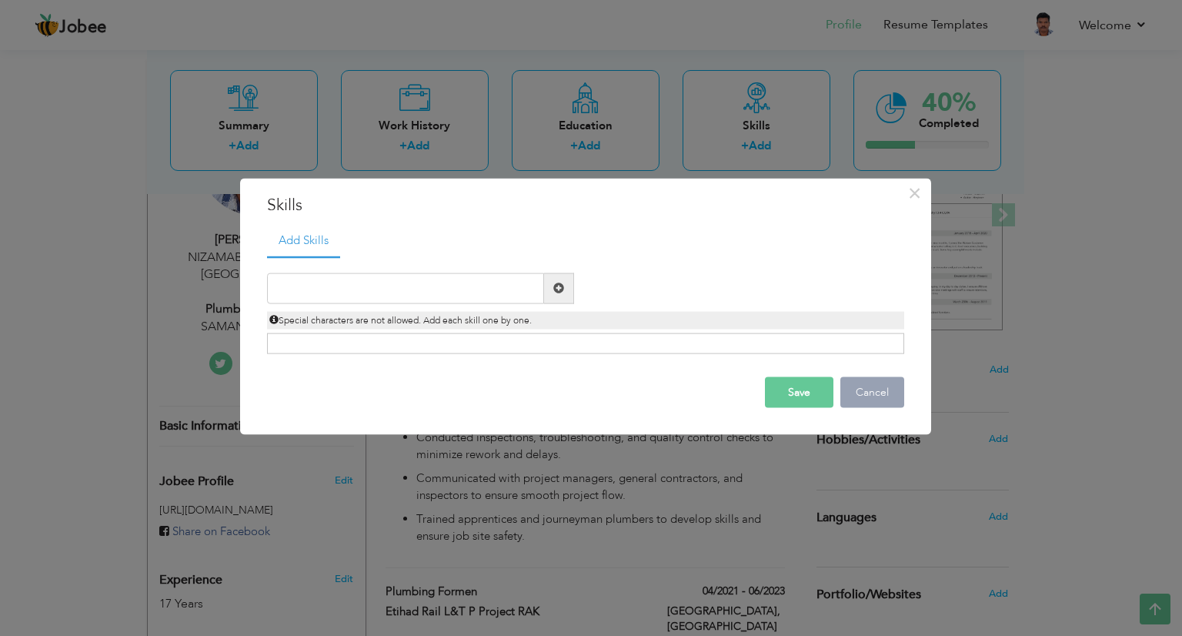
click at [867, 395] on button "Cancel" at bounding box center [872, 391] width 64 height 31
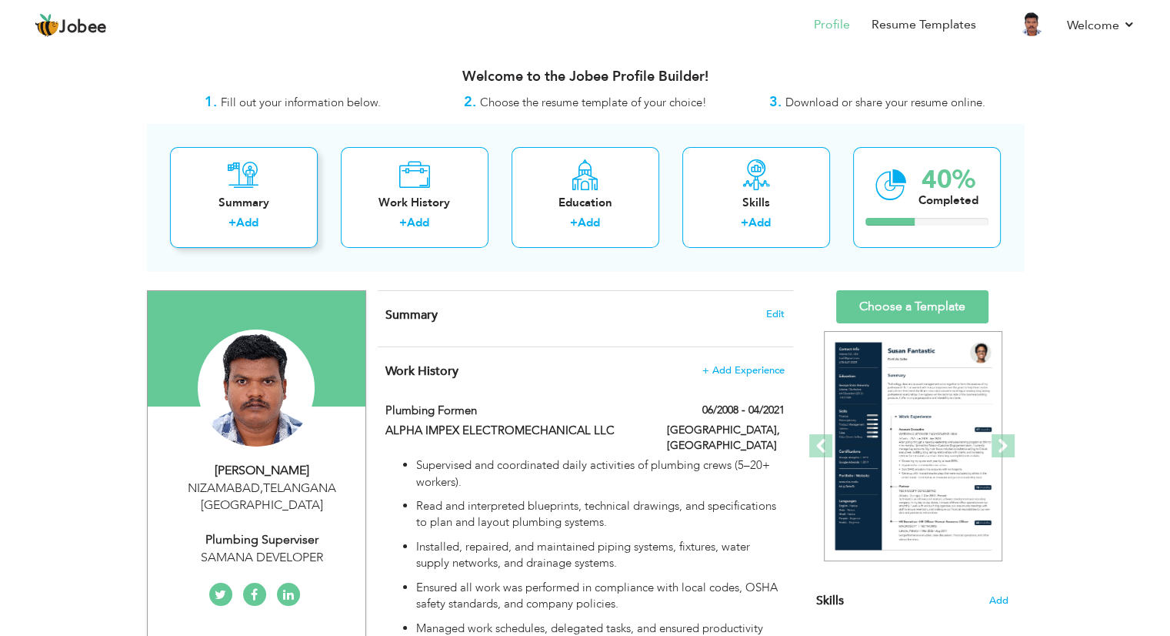
click at [250, 220] on link "Add" at bounding box center [247, 222] width 22 height 15
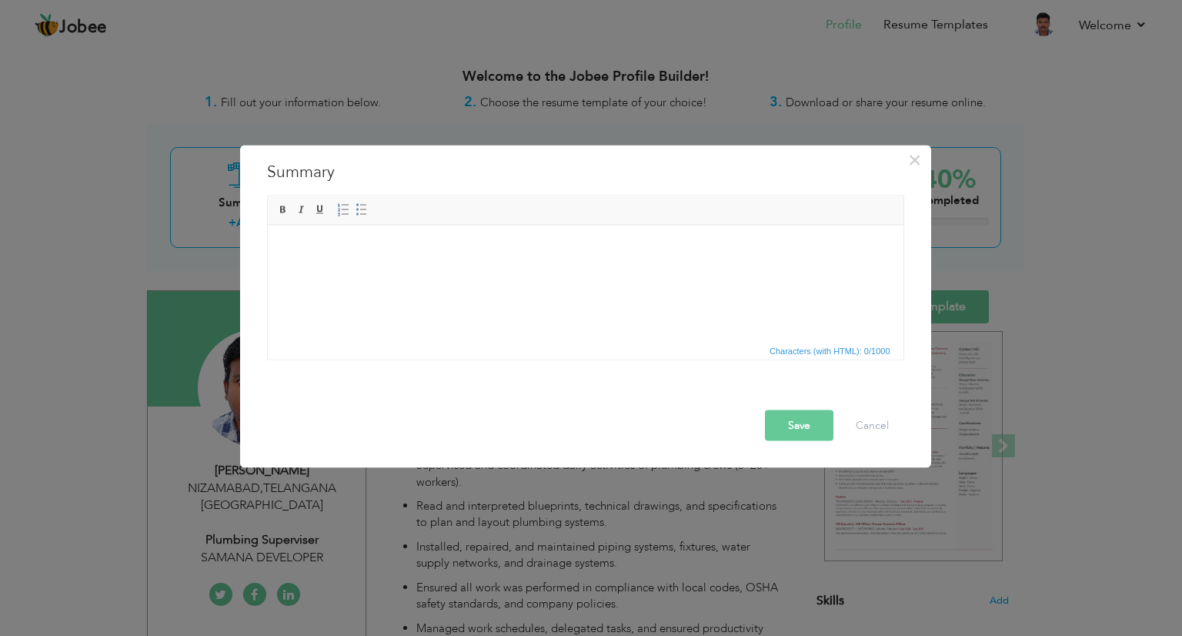
click at [477, 342] on span "Characters (with HTML): 0/1000" at bounding box center [586, 350] width 636 height 18
click at [476, 272] on html at bounding box center [585, 248] width 636 height 47
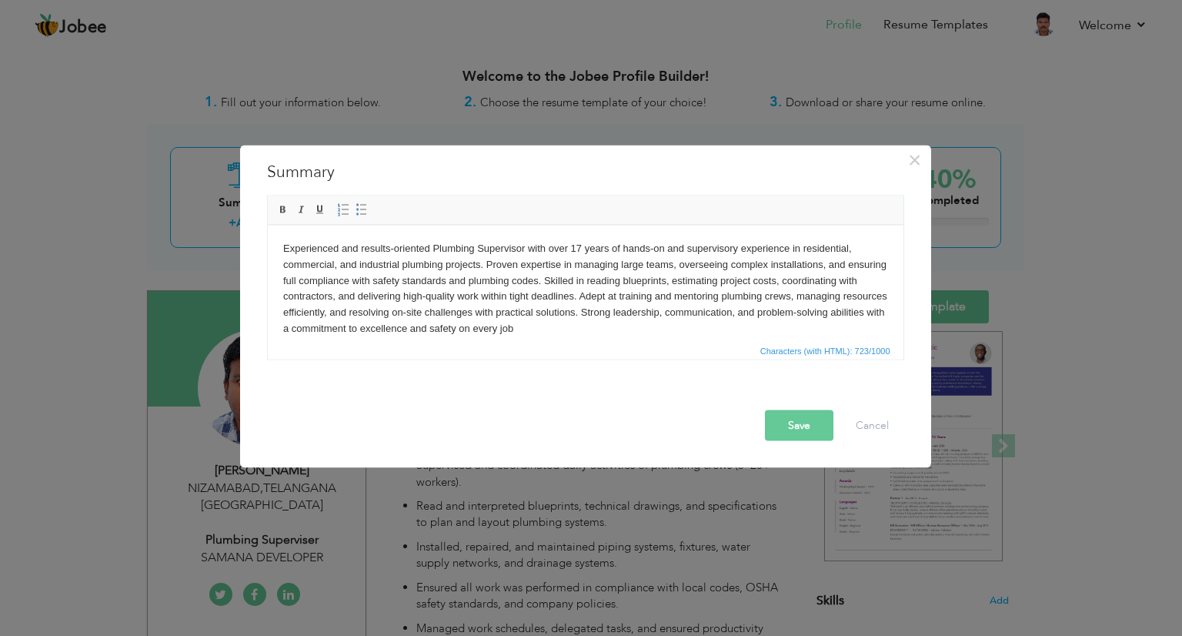
click at [809, 427] on button "Save" at bounding box center [799, 425] width 68 height 31
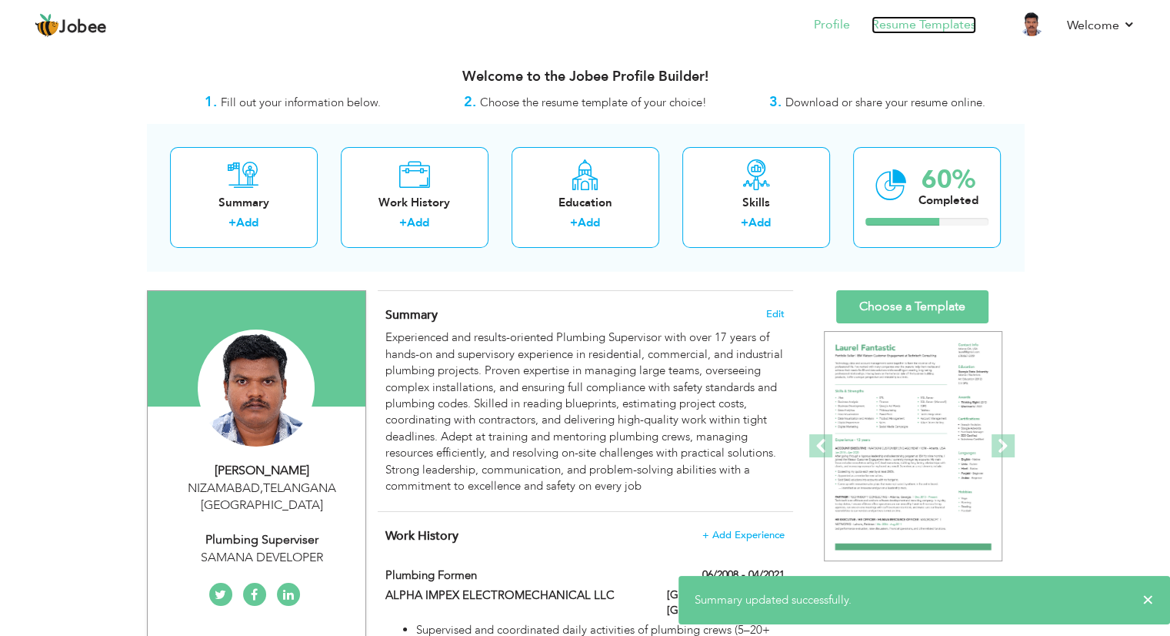
click at [916, 25] on link "Resume Templates" at bounding box center [924, 25] width 105 height 18
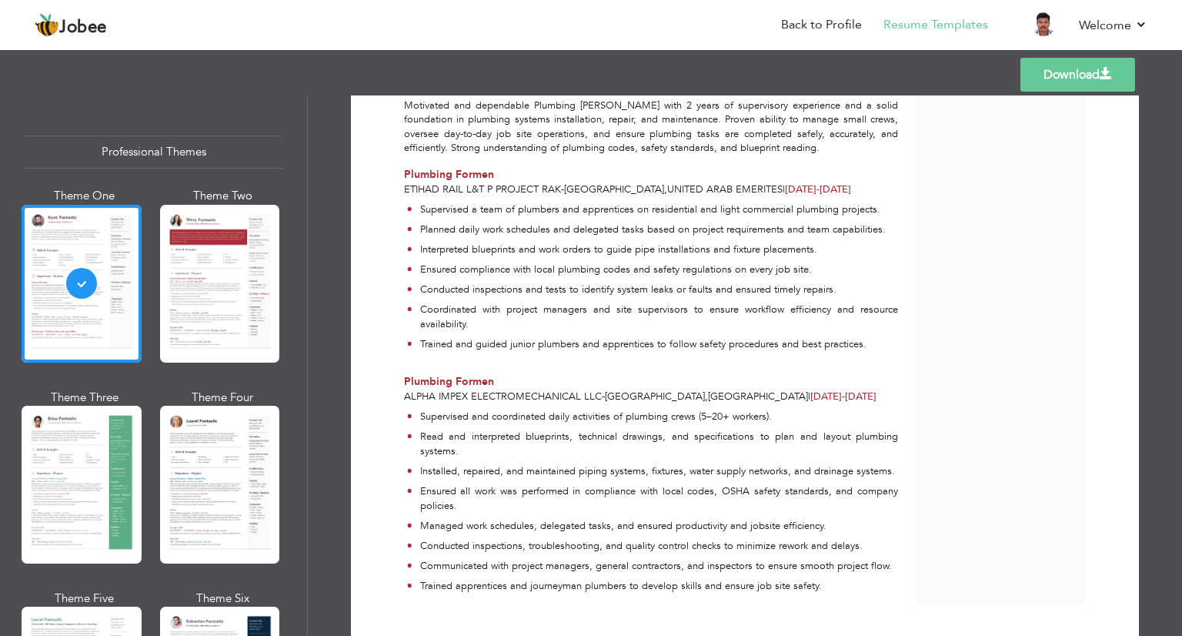
scroll to position [334, 0]
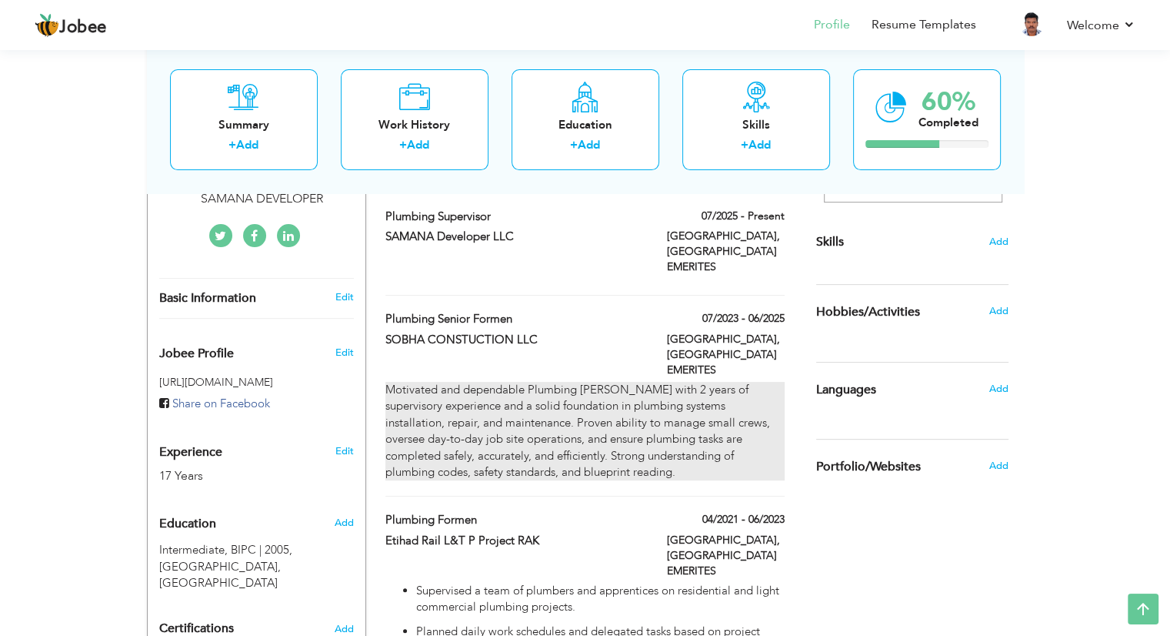
scroll to position [385, 0]
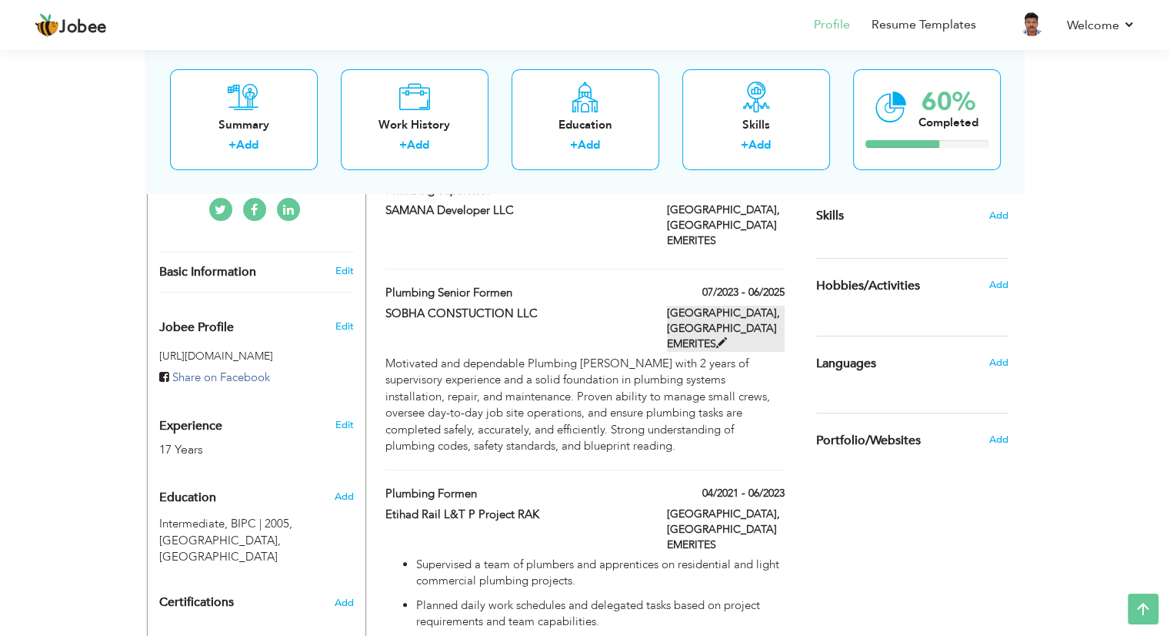
click at [717, 337] on span at bounding box center [721, 342] width 11 height 11
type input "Plumbing senior Formen"
type input "SOBHA CONSTUCTION LLC"
type input "07/2023"
type input "06/2025"
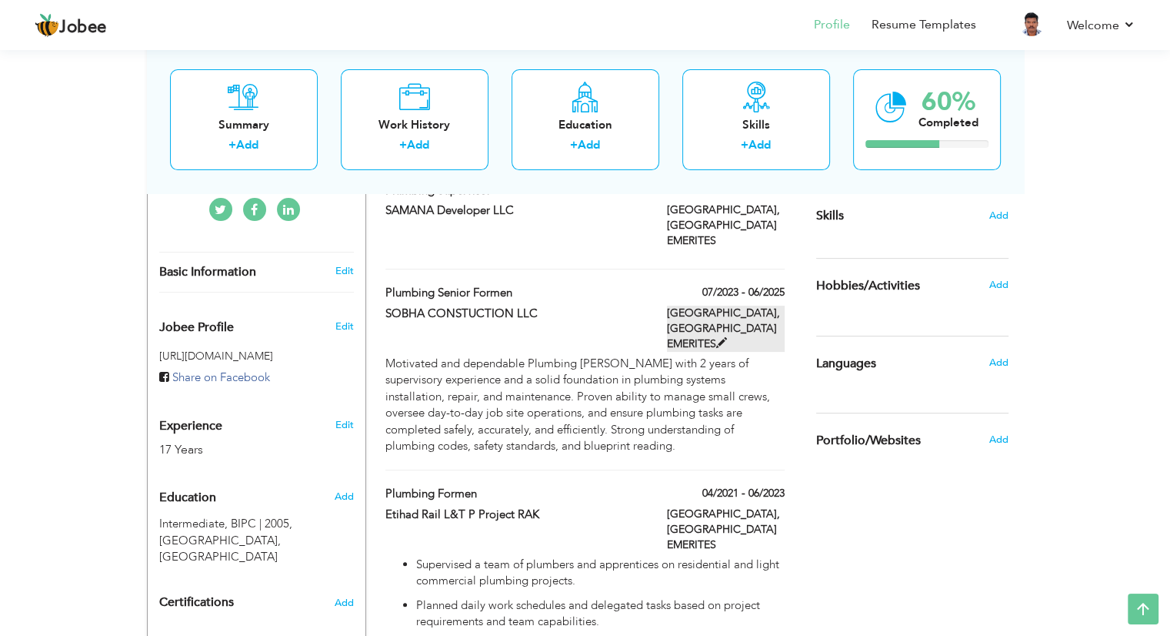
type input "UNITED ARAB EMERITES"
type input "[GEOGRAPHIC_DATA]"
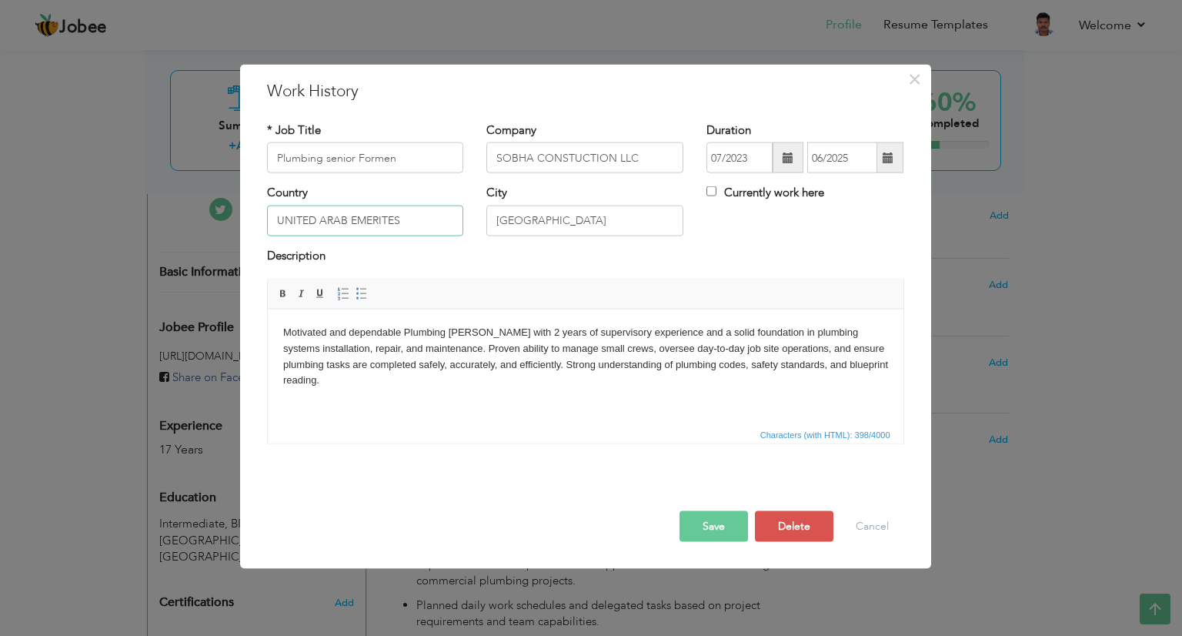
click at [382, 217] on input "UNITED ARAB EMERITES" at bounding box center [365, 220] width 197 height 31
click at [371, 216] on input "UNITED ARAB EMERIATES" at bounding box center [365, 220] width 197 height 31
click at [375, 215] on input "UNITED ARAB EMIRIATES" at bounding box center [365, 220] width 197 height 31
type input "[GEOGRAPHIC_DATA]"
click at [430, 224] on input "[GEOGRAPHIC_DATA]" at bounding box center [365, 220] width 197 height 31
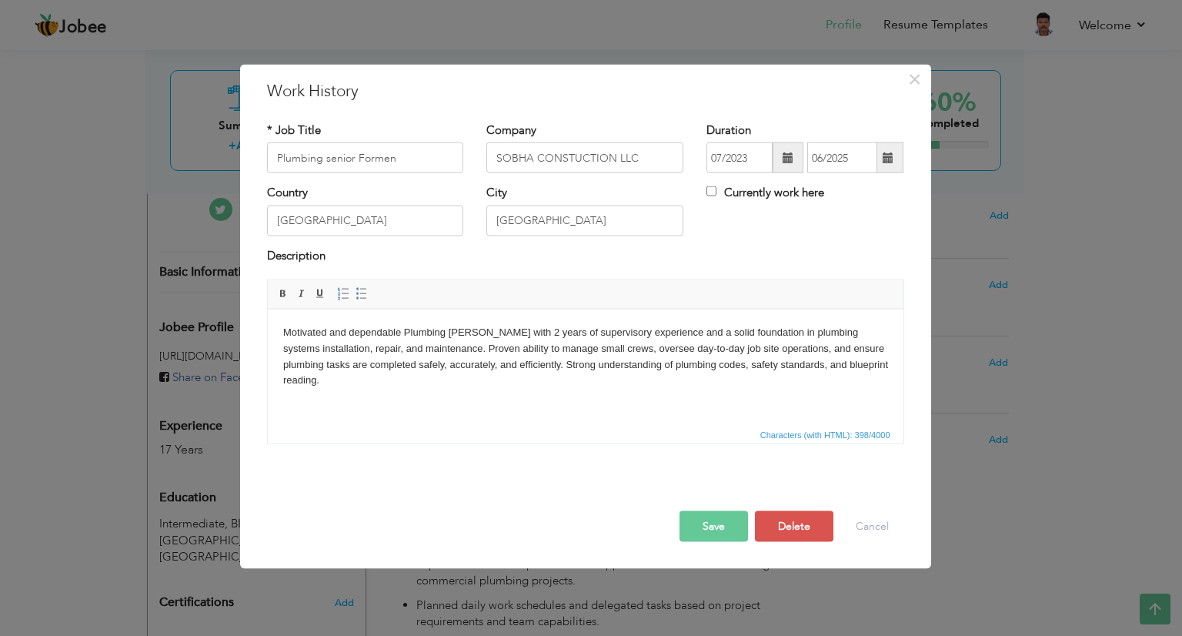
click at [708, 527] on button "Save" at bounding box center [713, 526] width 68 height 31
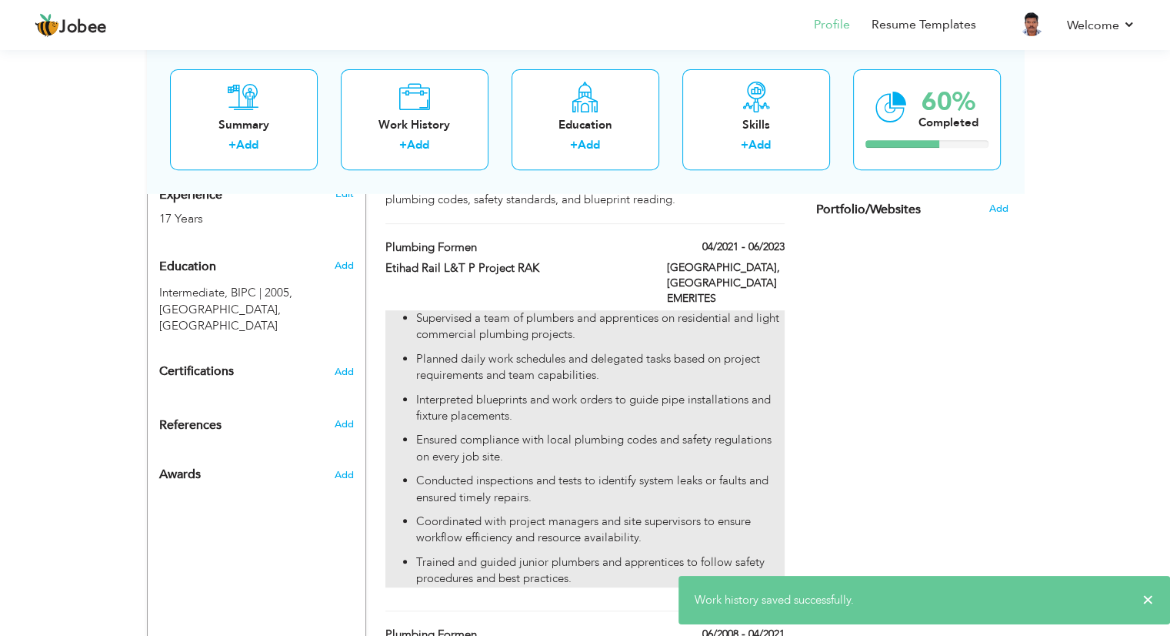
scroll to position [769, 0]
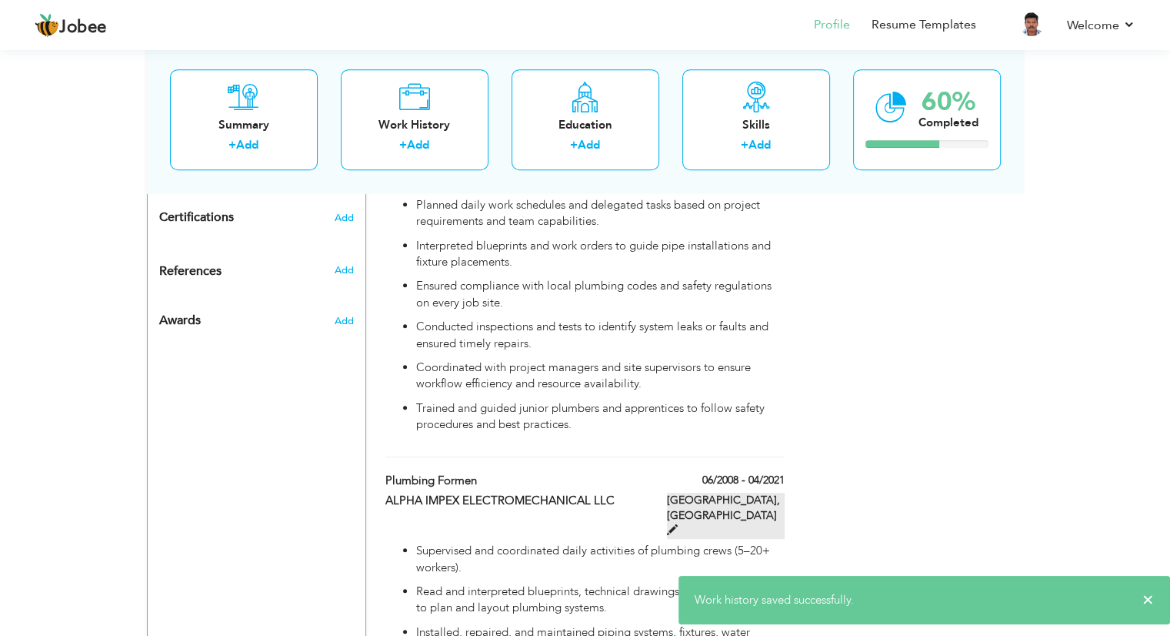
click at [714, 492] on label "DUBAI, UNITED ARAB EMIRATES" at bounding box center [726, 515] width 118 height 46
type input "Plumbing Formen"
type input "ALPHA IMPEX ELECTROMECHANICAL LLC"
type input "06/2008"
type input "04/2021"
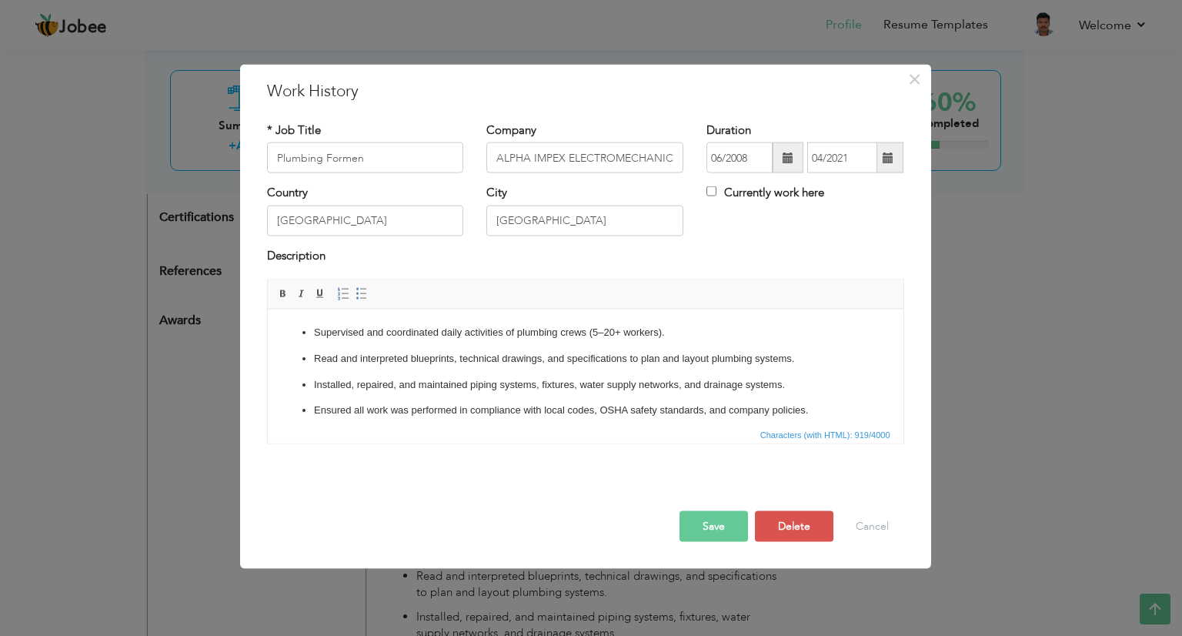
click at [710, 530] on button "Save" at bounding box center [713, 526] width 68 height 31
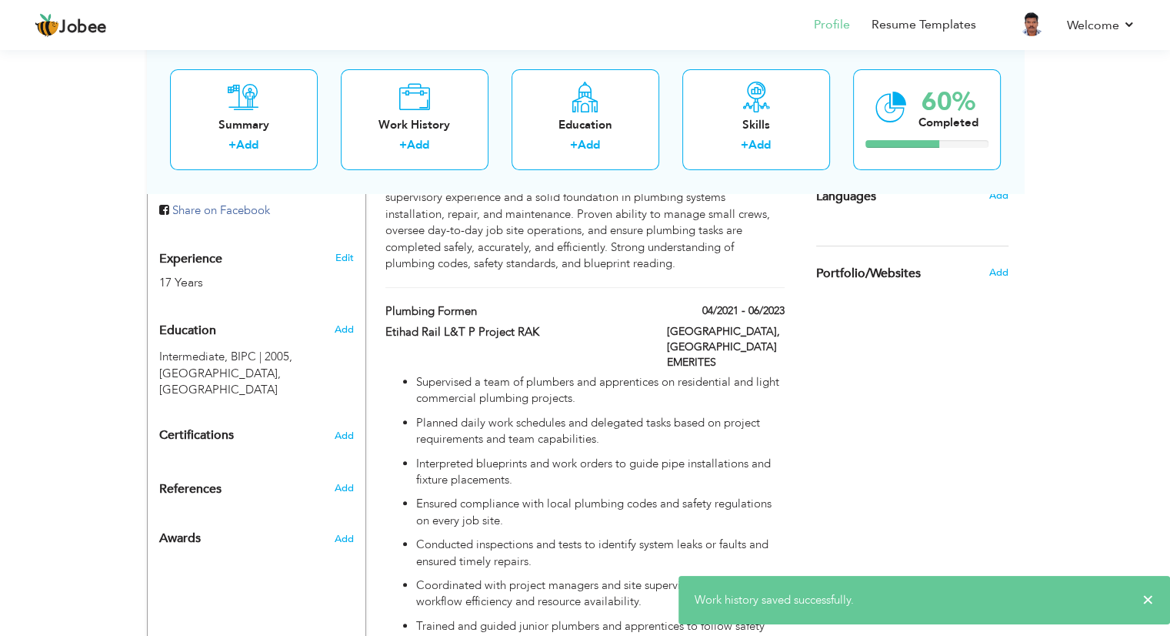
scroll to position [548, 0]
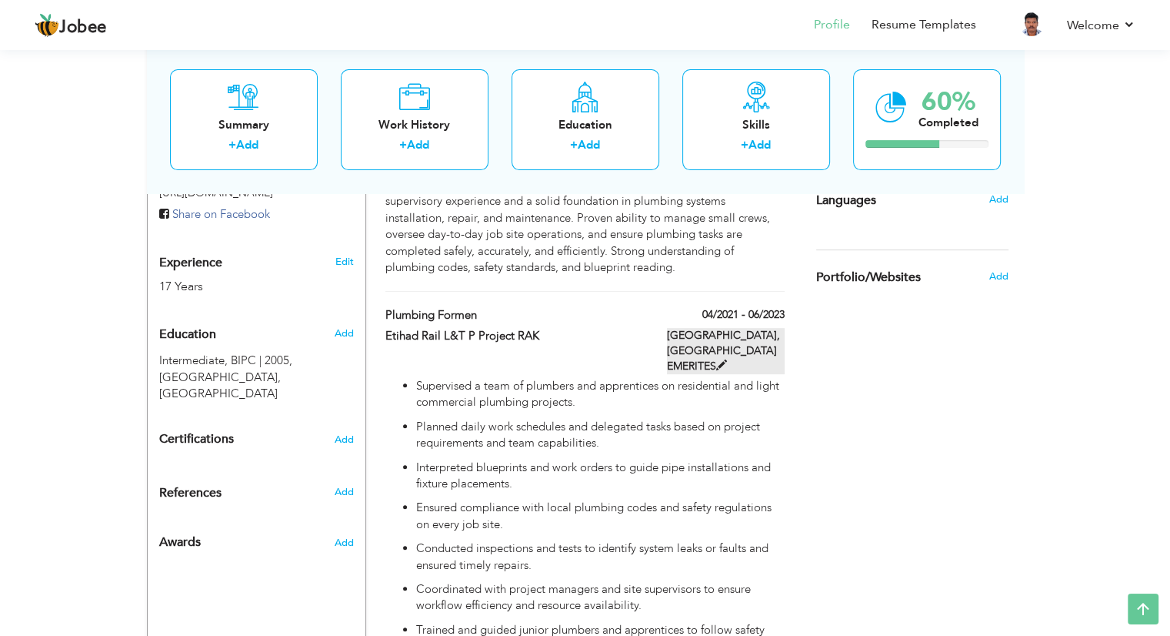
click at [722, 359] on span at bounding box center [721, 364] width 11 height 11
type input "Etihad Rail L&T P Project RAK"
type input "04/2021"
type input "06/2023"
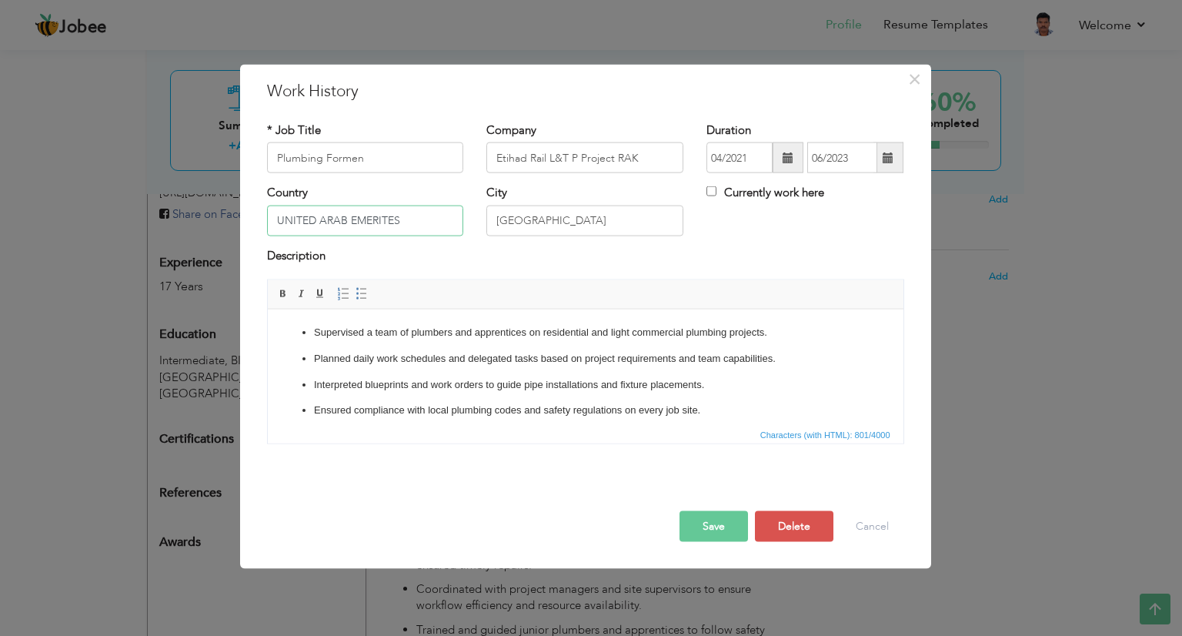
click at [398, 217] on input "UNITED ARAB EMERITES" at bounding box center [365, 220] width 197 height 31
type input "[GEOGRAPHIC_DATA]"
click at [703, 519] on button "Save" at bounding box center [713, 526] width 68 height 31
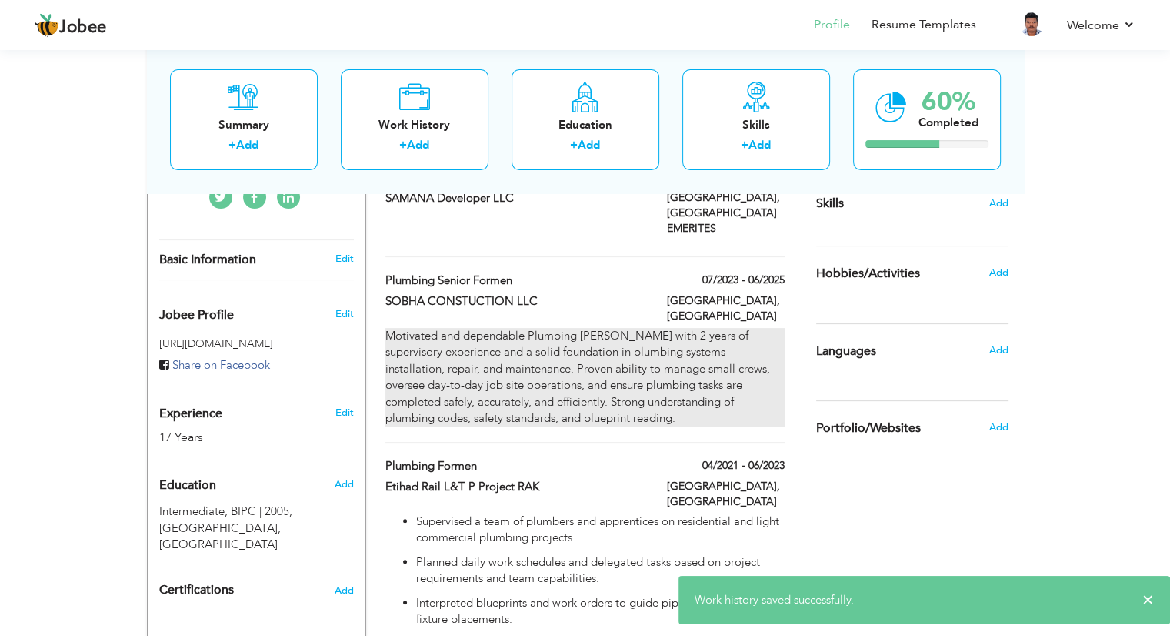
scroll to position [394, 0]
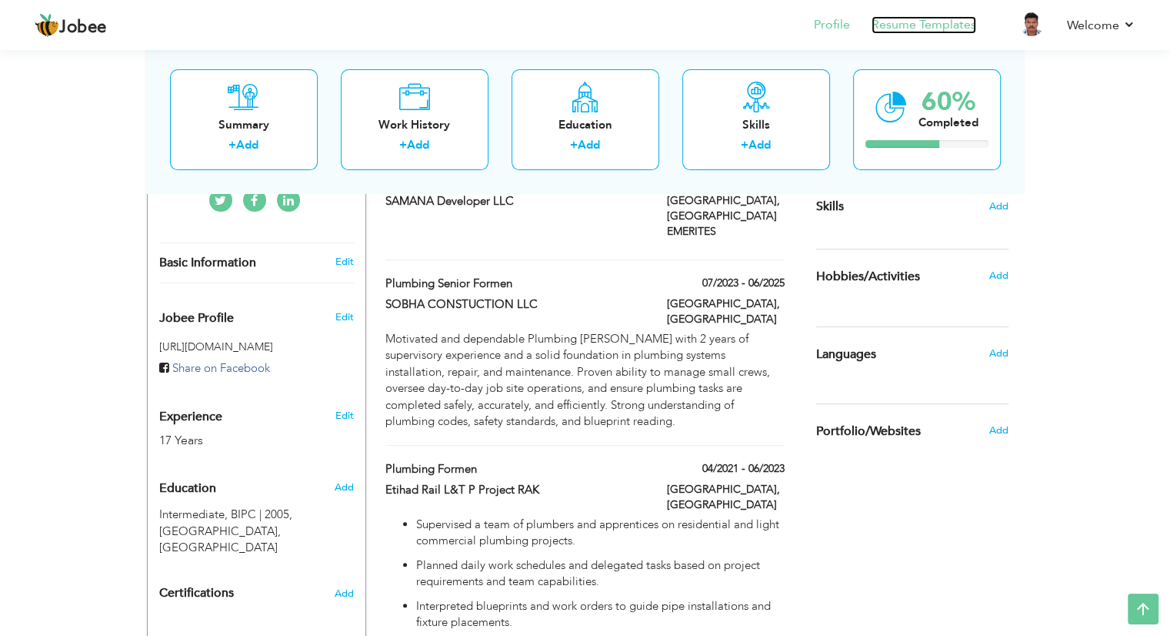
click at [946, 22] on link "Resume Templates" at bounding box center [924, 25] width 105 height 18
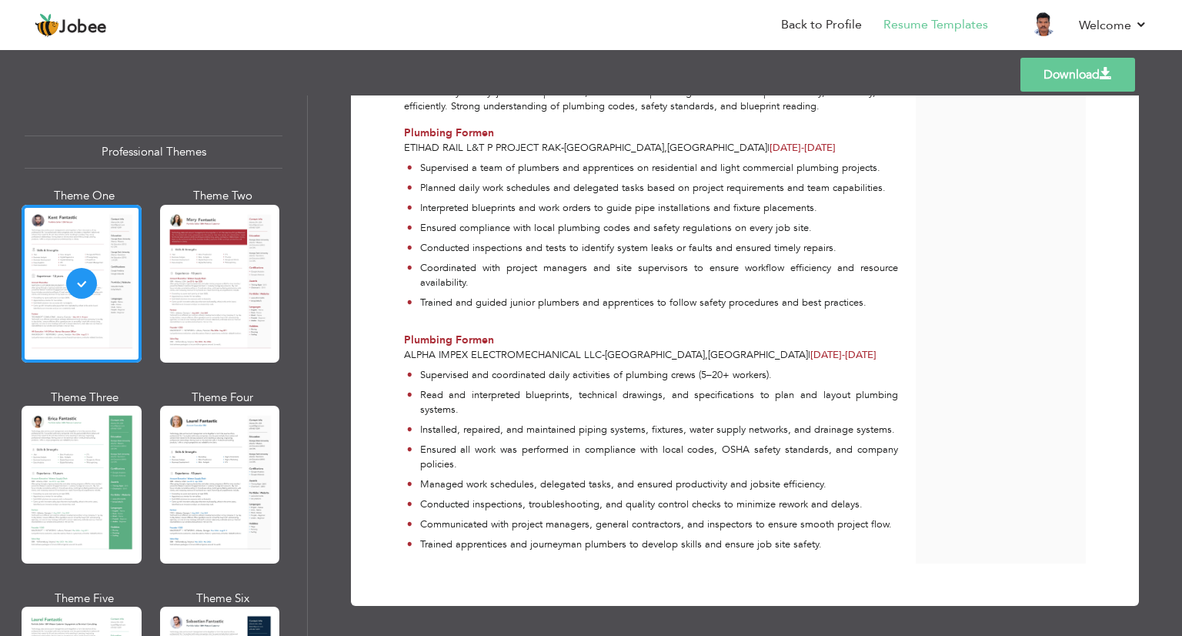
scroll to position [411, 0]
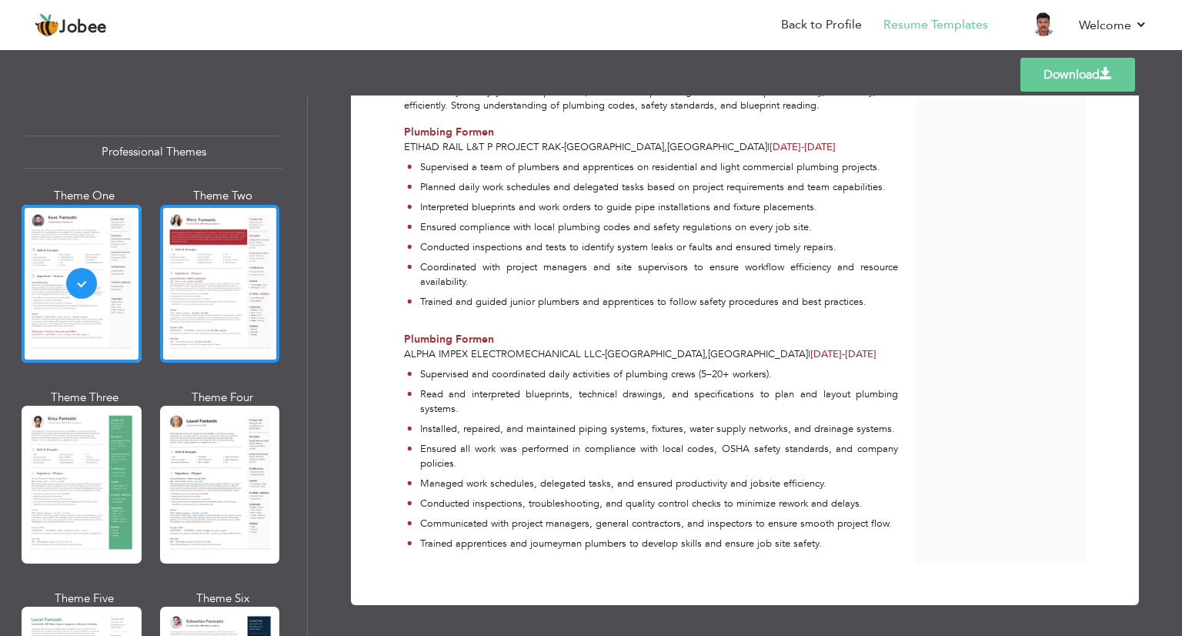
click at [243, 287] on div at bounding box center [220, 284] width 120 height 158
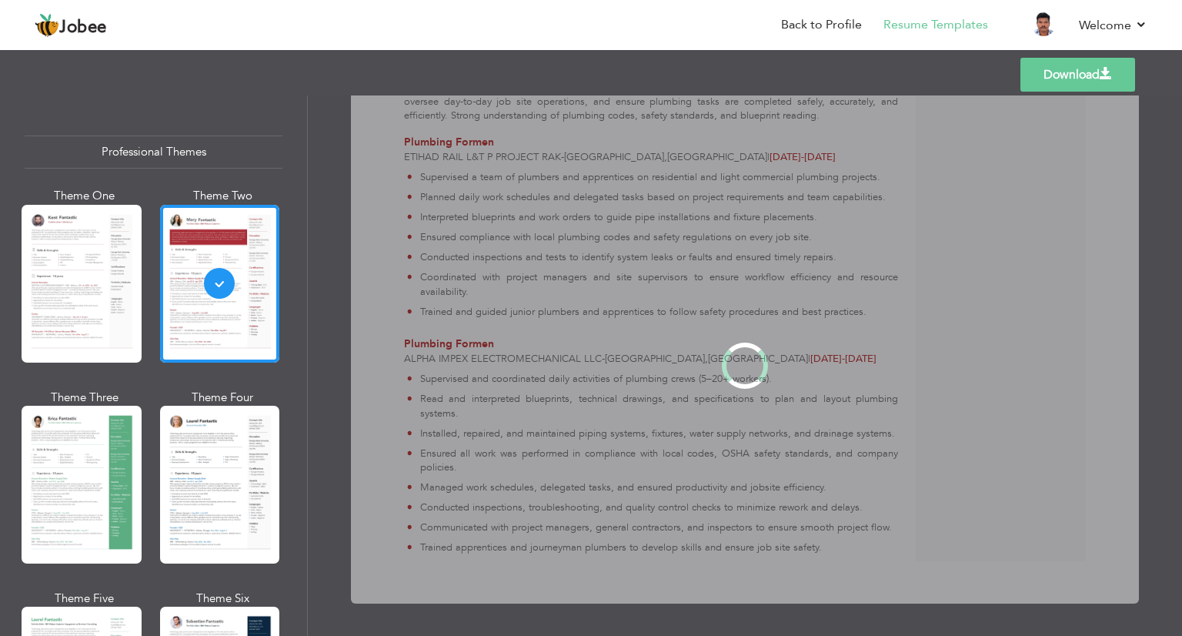
scroll to position [0, 0]
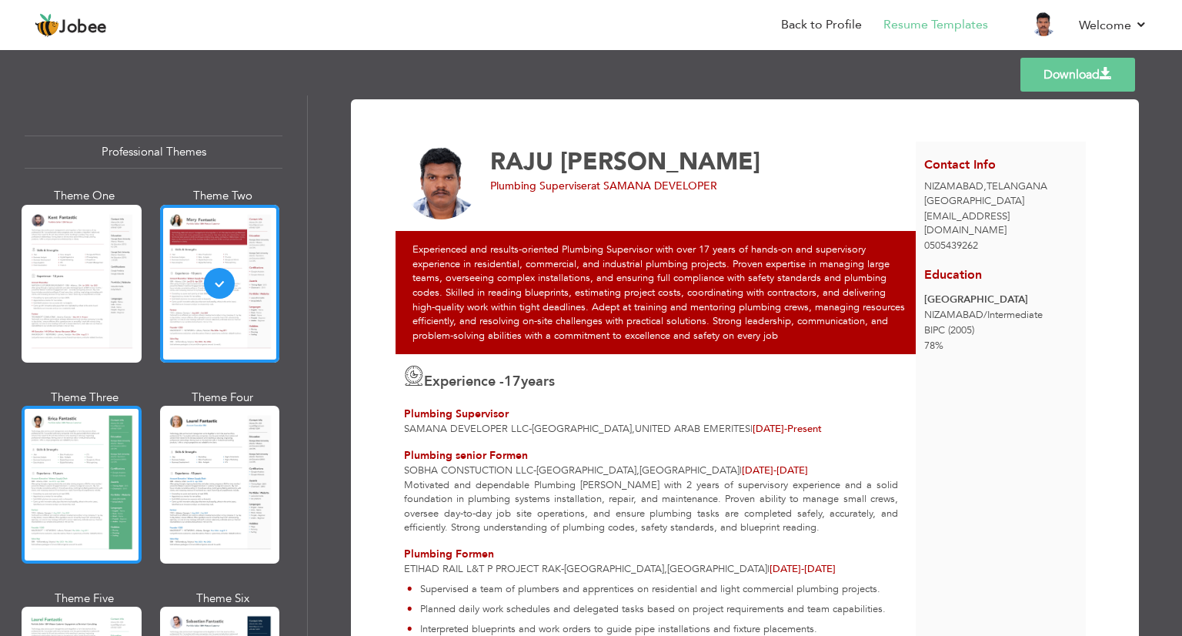
click at [83, 453] on div at bounding box center [82, 485] width 120 height 158
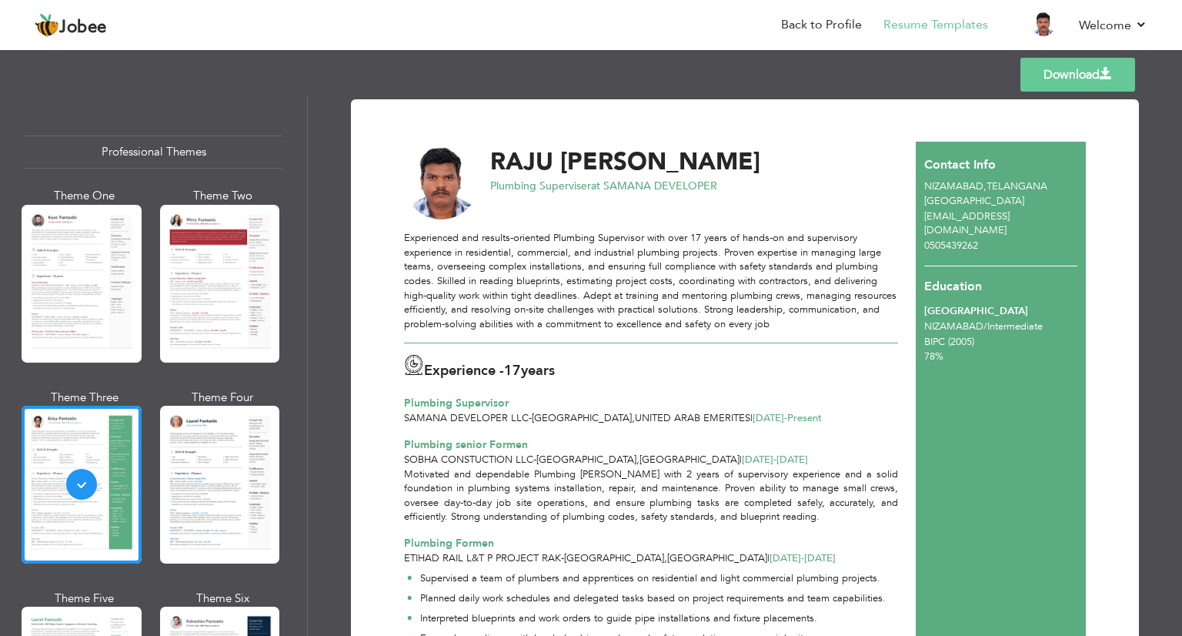
click at [209, 451] on div at bounding box center [220, 485] width 120 height 158
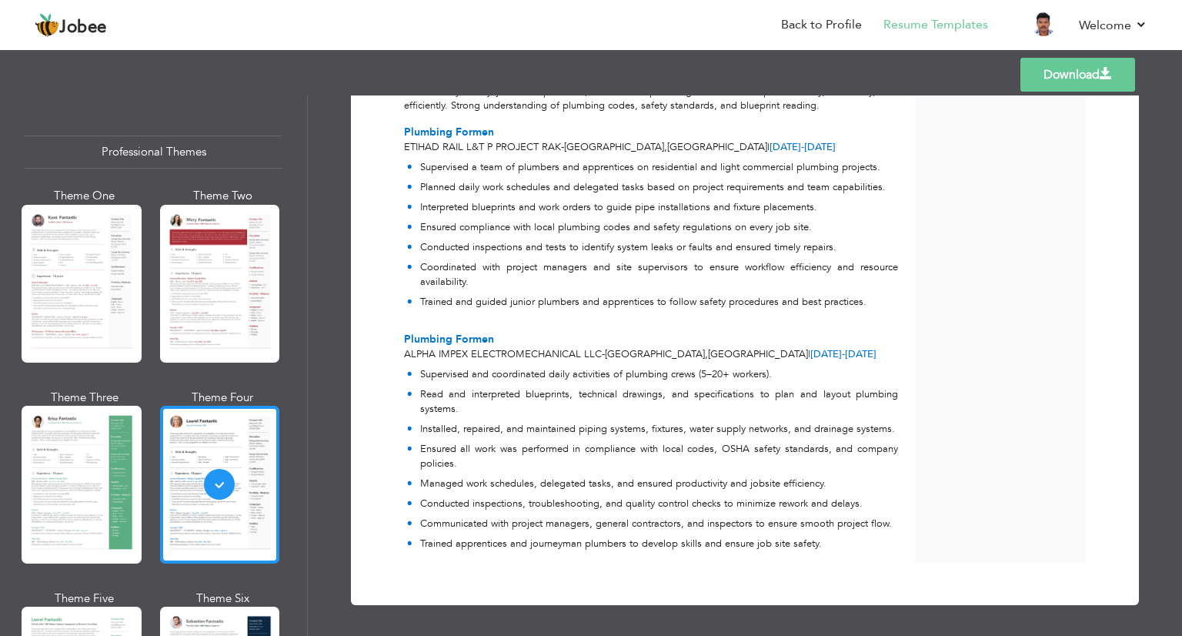
scroll to position [308, 0]
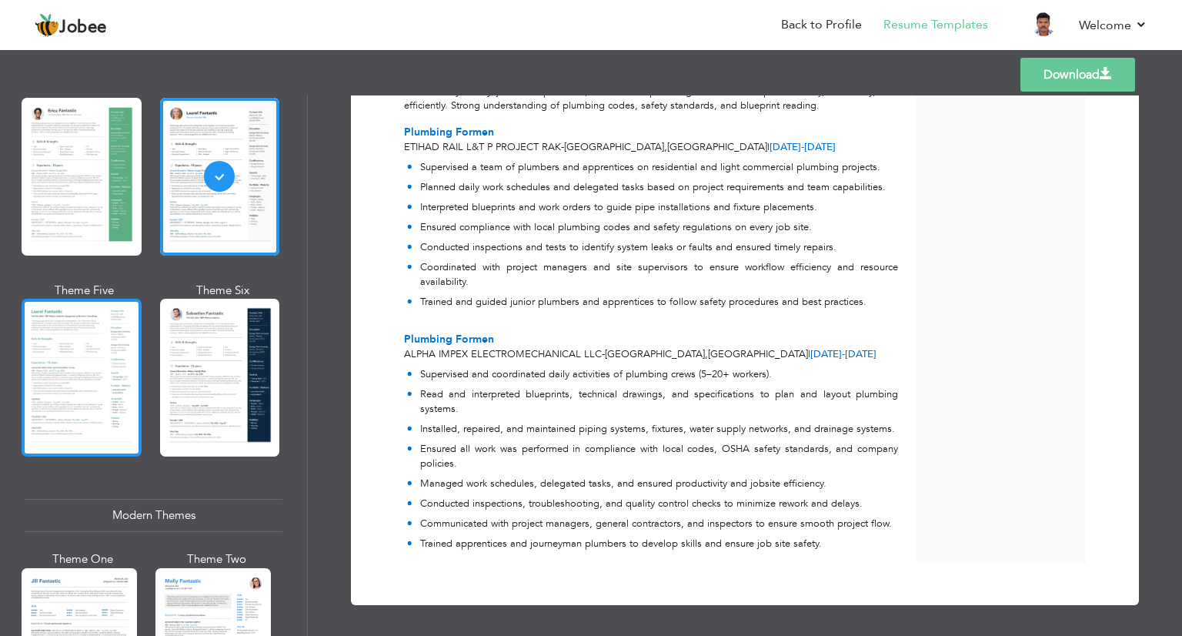
click at [83, 398] on div at bounding box center [82, 378] width 120 height 158
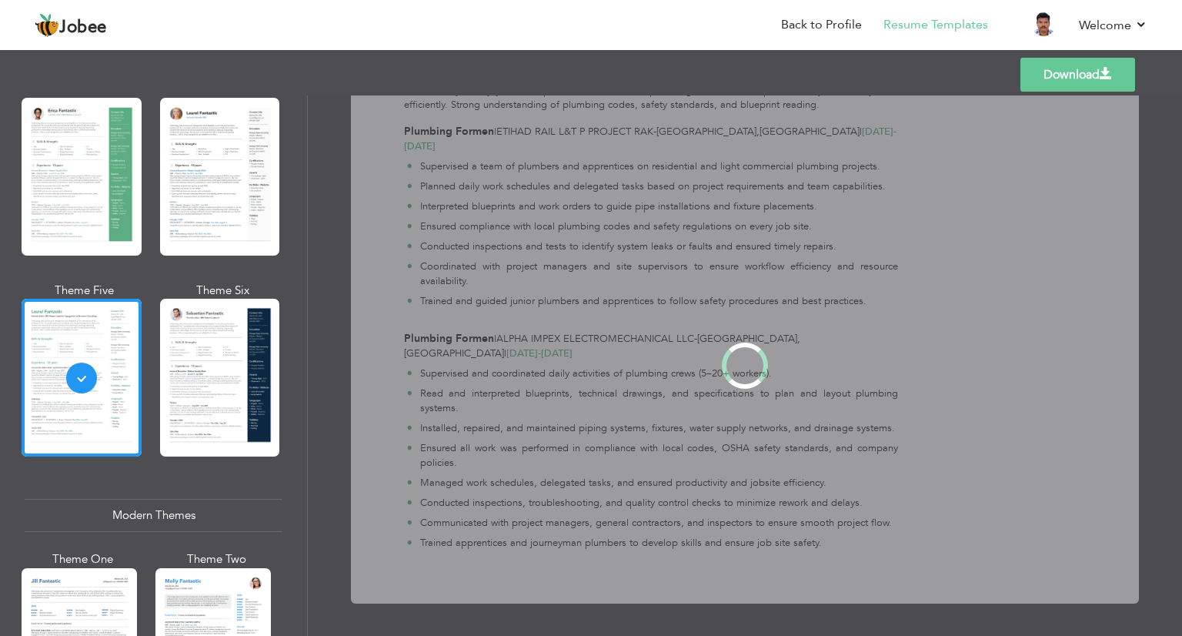
scroll to position [0, 0]
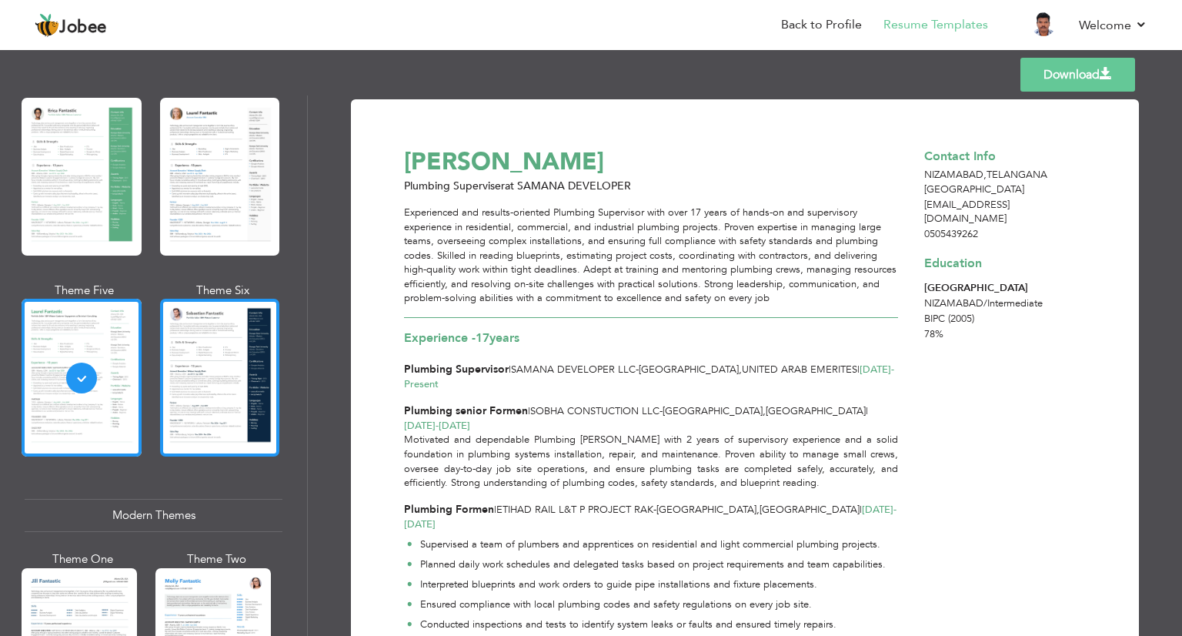
click at [166, 394] on div at bounding box center [220, 378] width 120 height 158
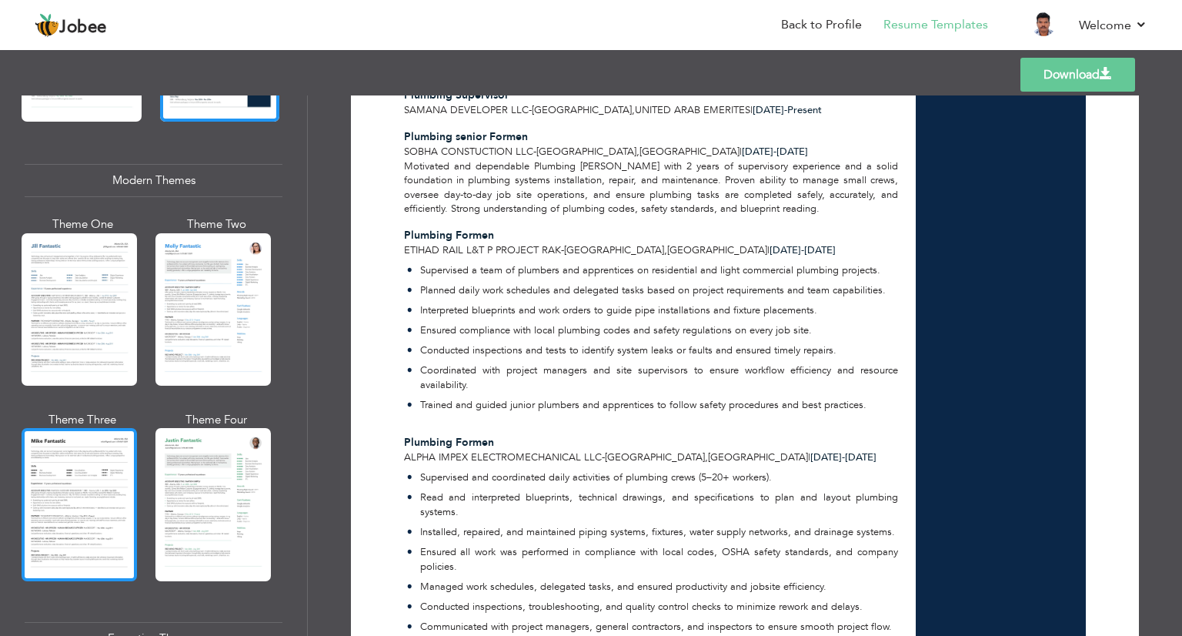
scroll to position [693, 0]
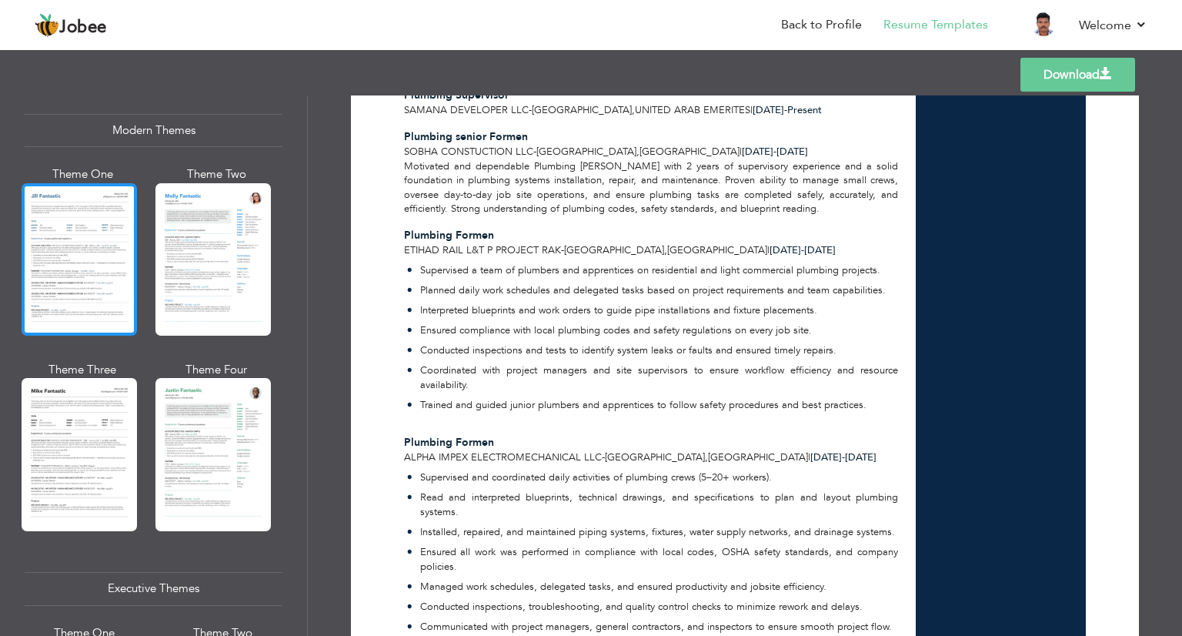
click at [59, 267] on div at bounding box center [79, 259] width 115 height 152
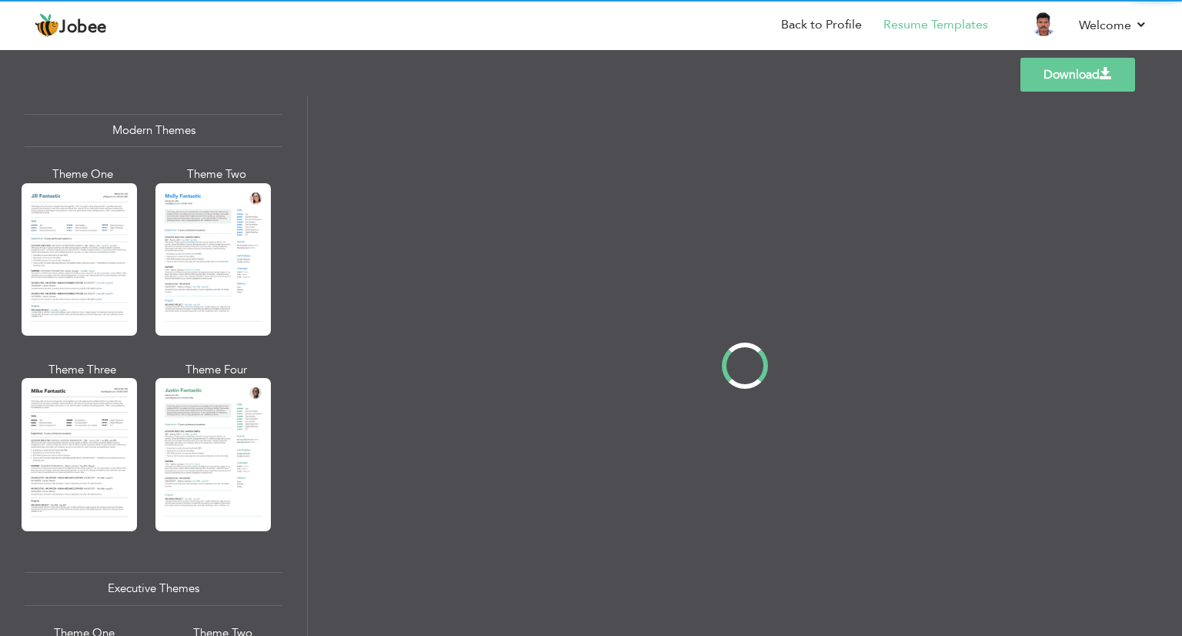
scroll to position [0, 0]
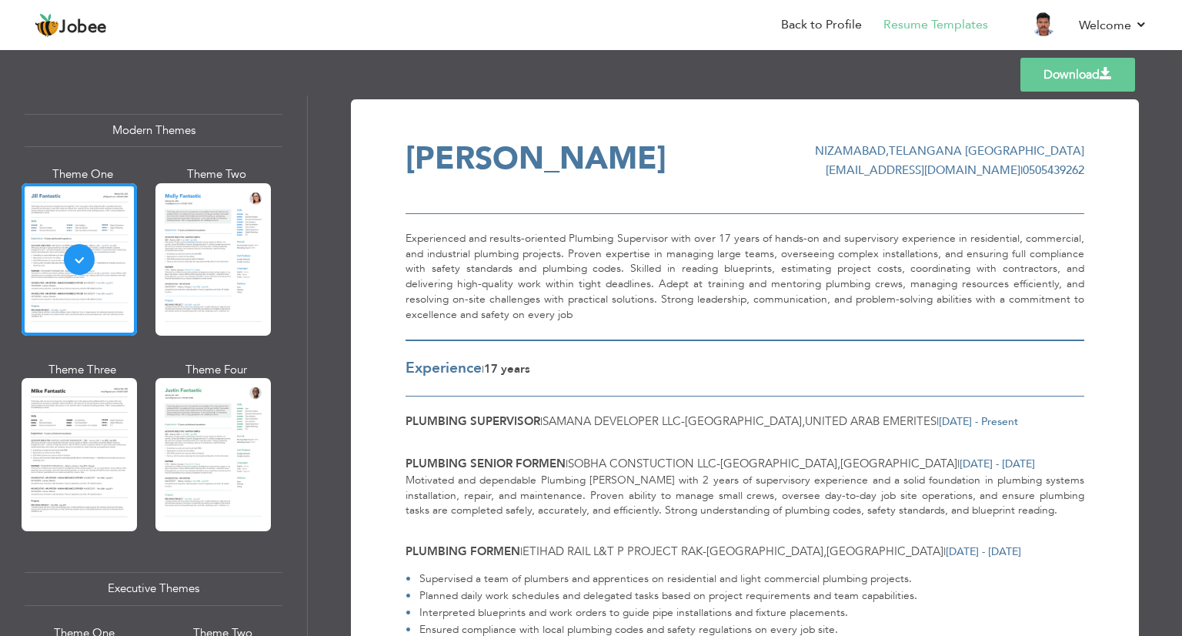
click at [145, 263] on div "Theme One Theme Two Theme Three Theme Four" at bounding box center [149, 361] width 249 height 390
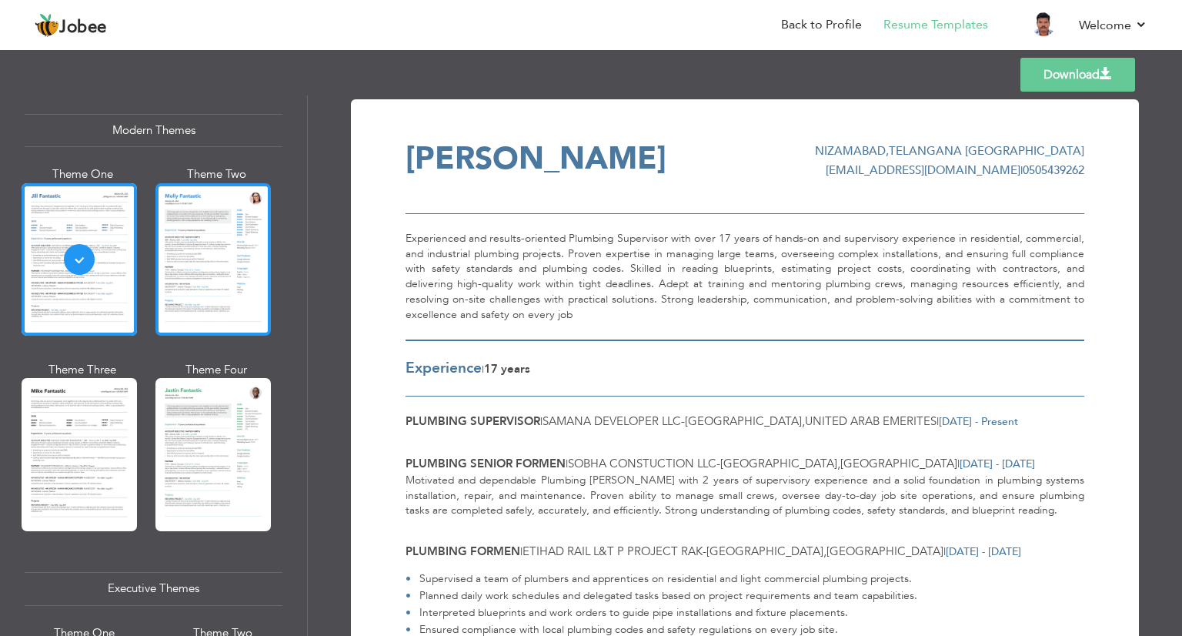
click at [188, 260] on div at bounding box center [212, 259] width 115 height 152
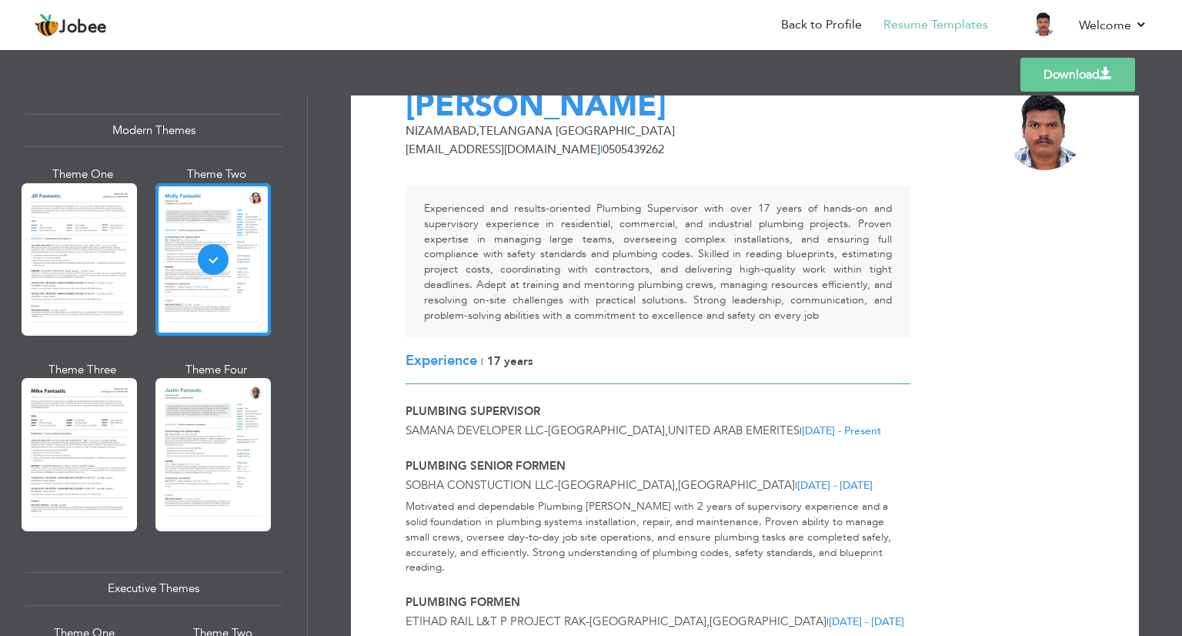
scroll to position [77, 0]
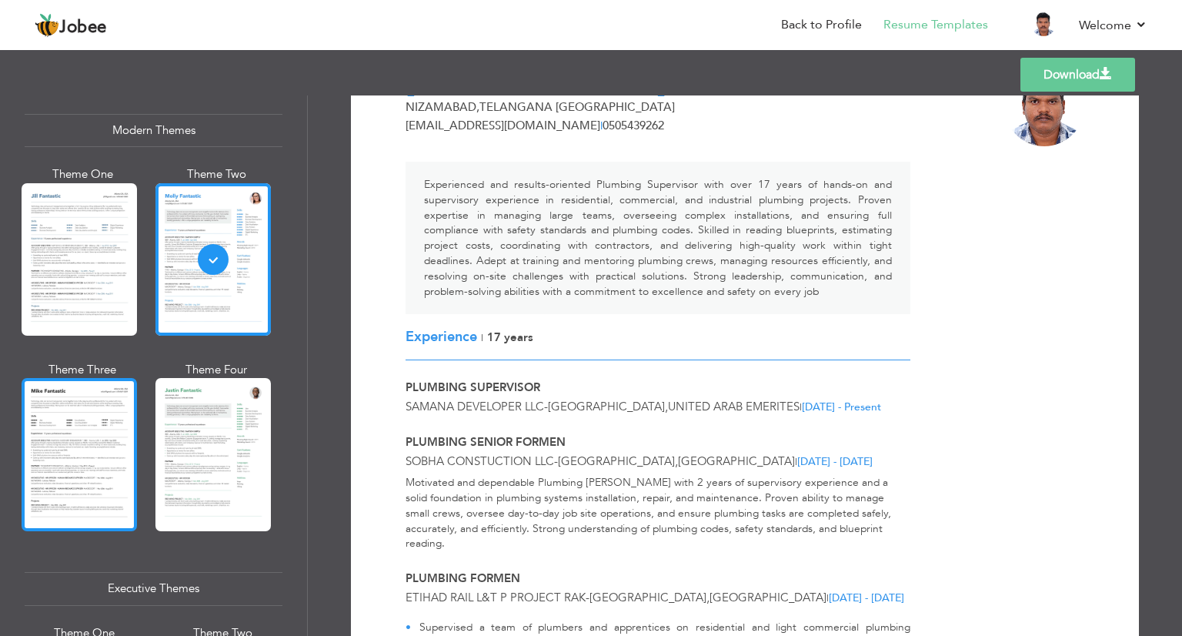
click at [61, 419] on div at bounding box center [79, 454] width 115 height 152
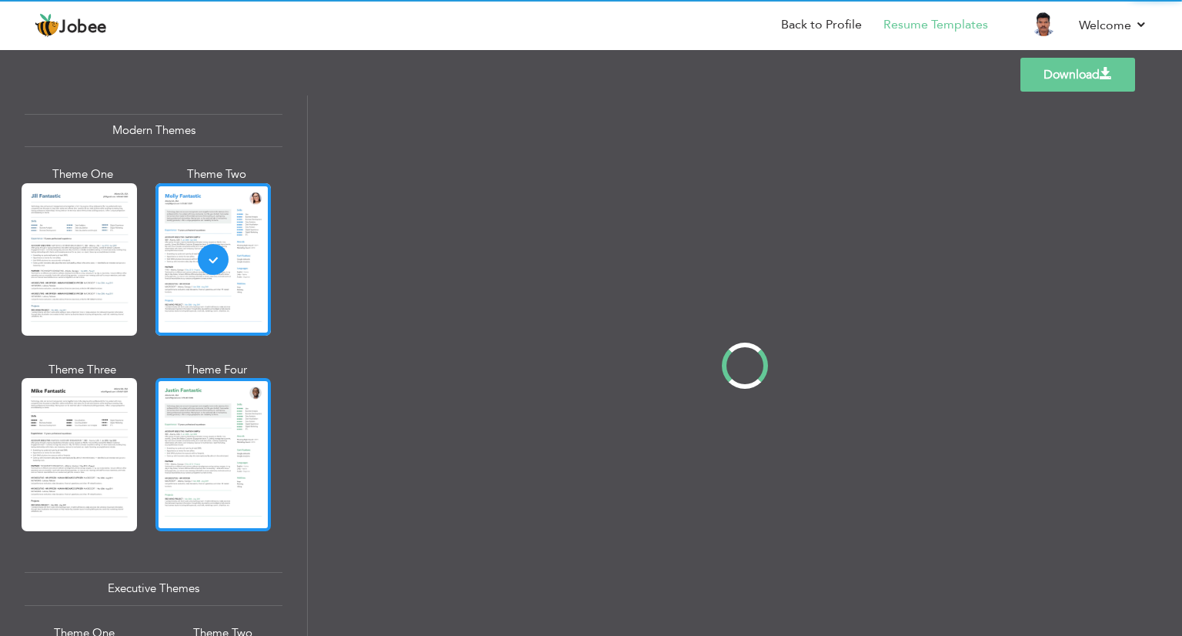
scroll to position [0, 0]
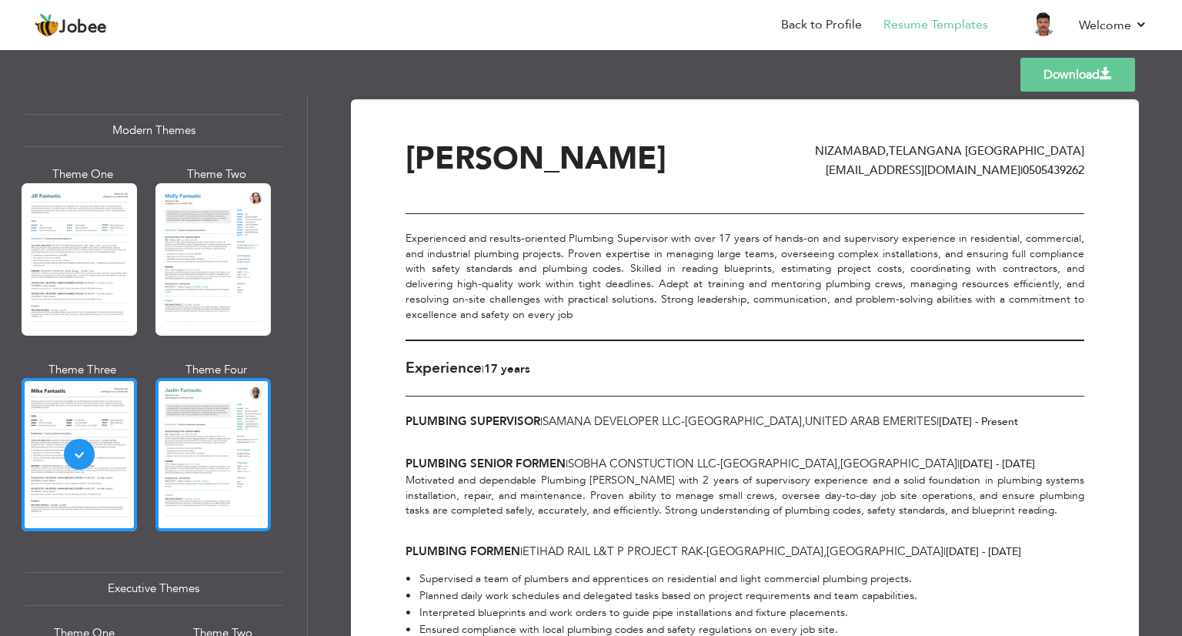
click at [239, 416] on div at bounding box center [212, 454] width 115 height 152
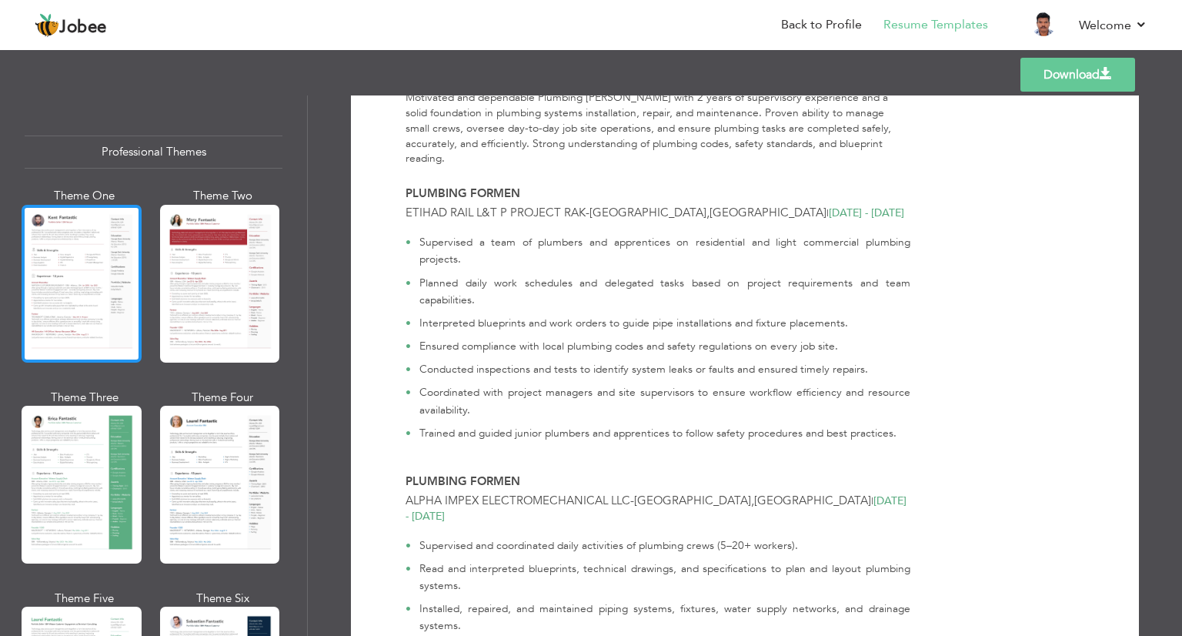
click at [80, 287] on div at bounding box center [82, 284] width 120 height 158
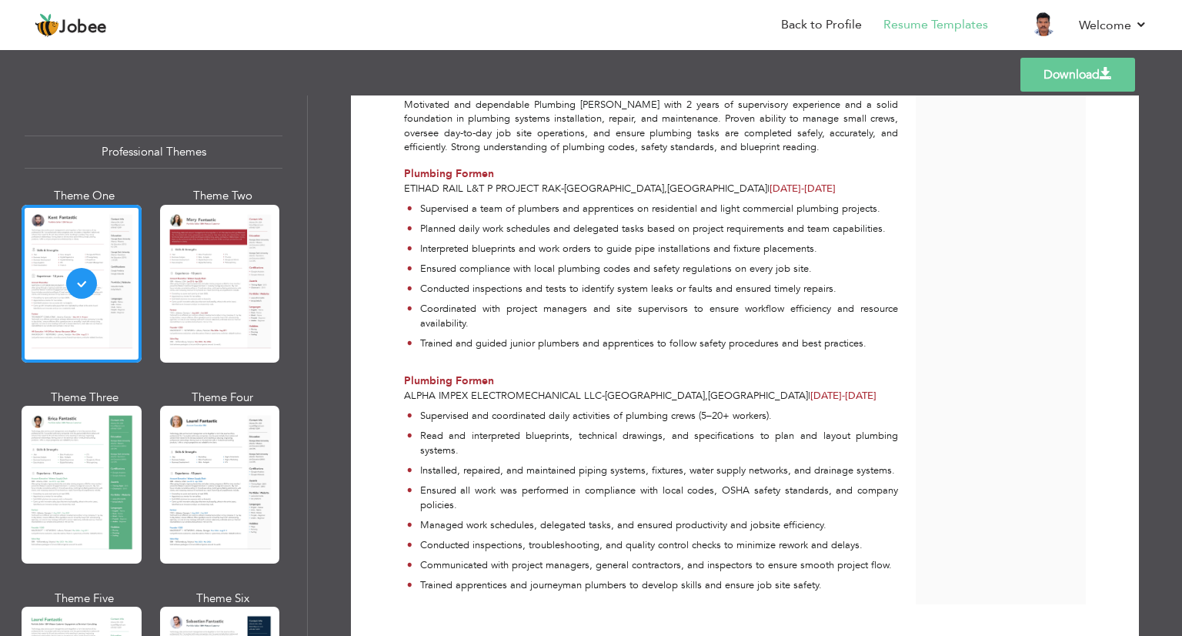
scroll to position [411, 0]
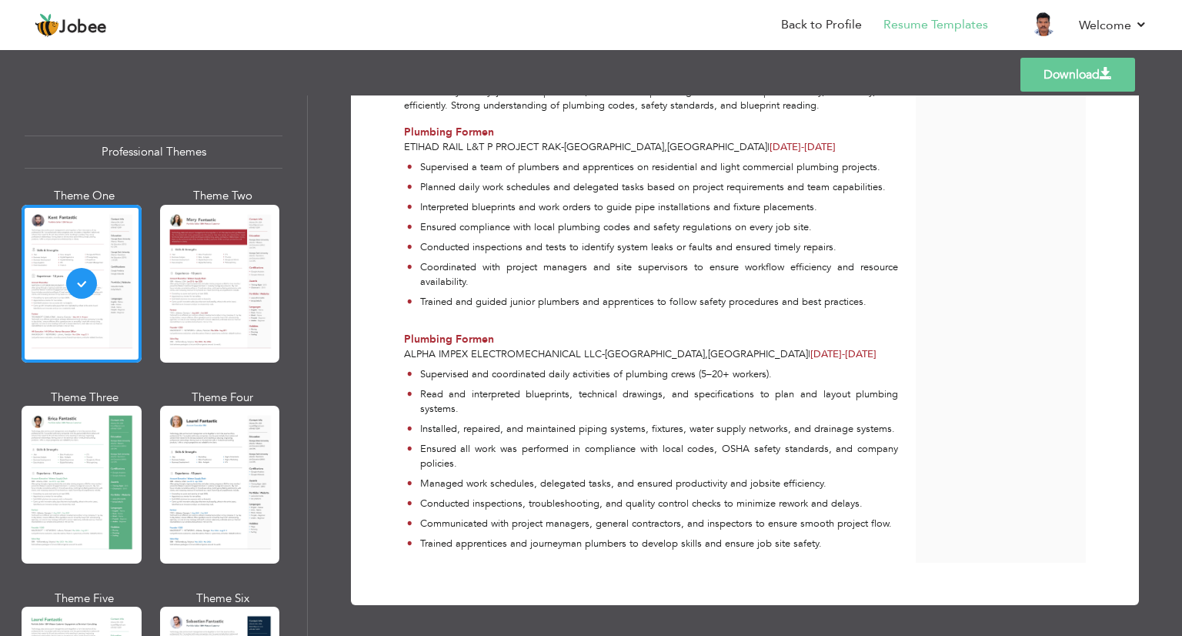
click at [1094, 70] on link "Download" at bounding box center [1077, 75] width 115 height 34
